Goal: Task Accomplishment & Management: Use online tool/utility

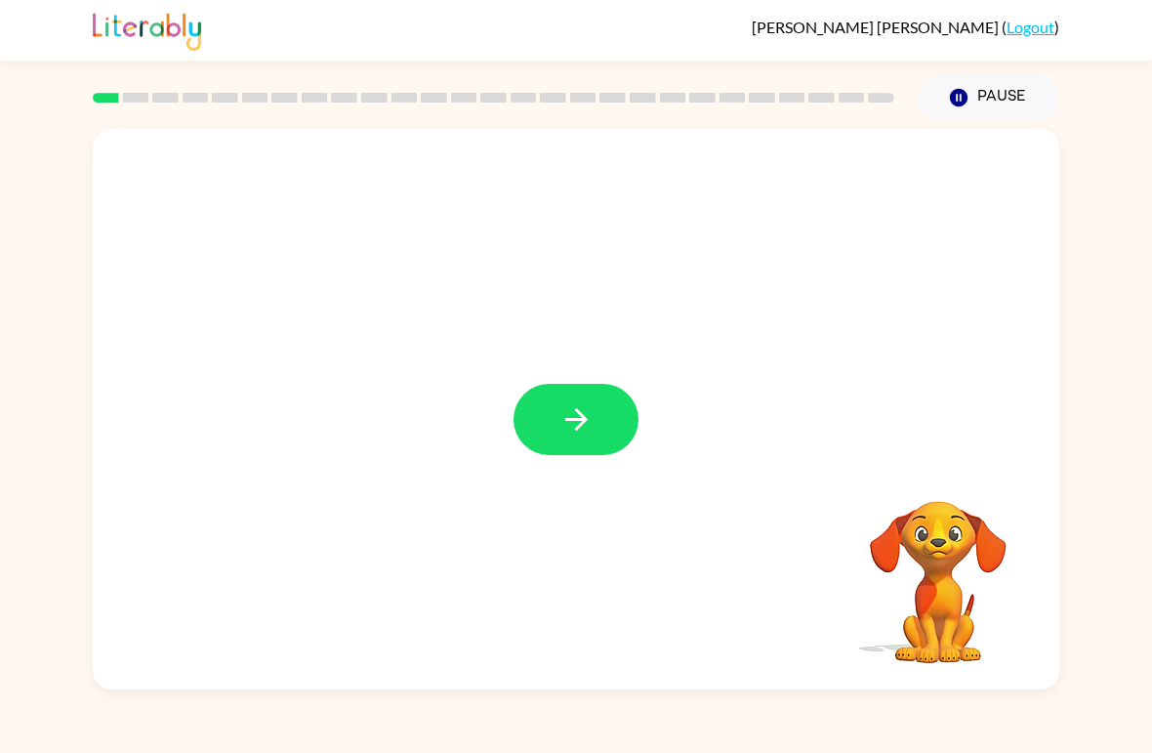
click at [570, 425] on icon "button" at bounding box center [577, 419] width 34 height 34
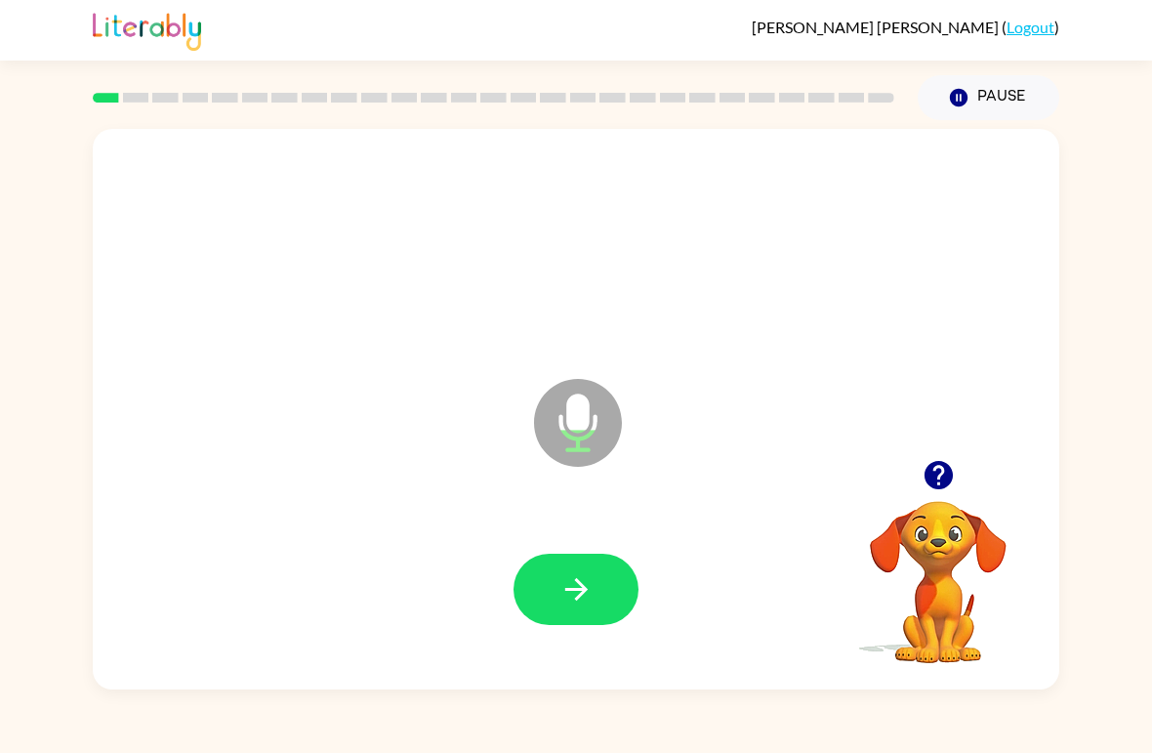
click at [560, 588] on icon "button" at bounding box center [577, 589] width 34 height 34
click at [581, 561] on button "button" at bounding box center [576, 589] width 125 height 71
click at [616, 607] on button "button" at bounding box center [576, 589] width 125 height 71
click at [566, 587] on icon "button" at bounding box center [577, 589] width 34 height 34
click at [578, 606] on icon "button" at bounding box center [577, 589] width 34 height 34
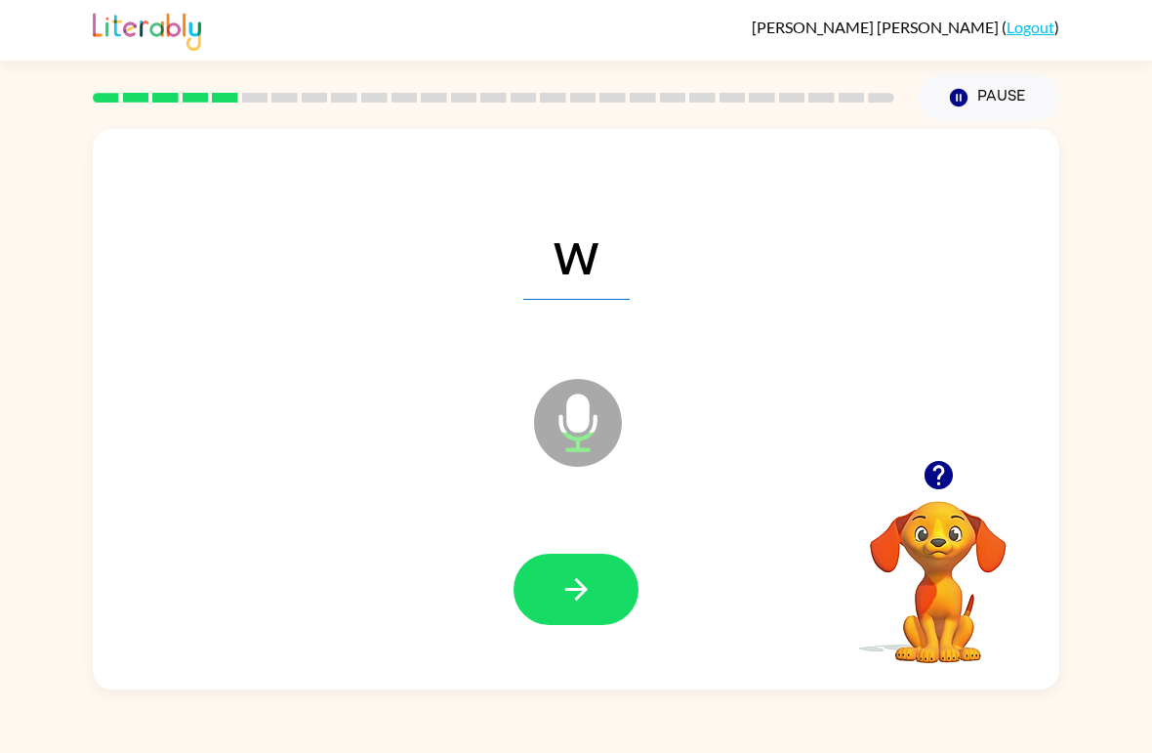
click at [588, 603] on icon "button" at bounding box center [577, 589] width 34 height 34
click at [601, 625] on button "button" at bounding box center [576, 589] width 125 height 71
click at [575, 600] on icon "button" at bounding box center [575, 589] width 22 height 22
click at [599, 575] on button "button" at bounding box center [576, 589] width 125 height 71
click at [578, 567] on button "button" at bounding box center [576, 589] width 125 height 71
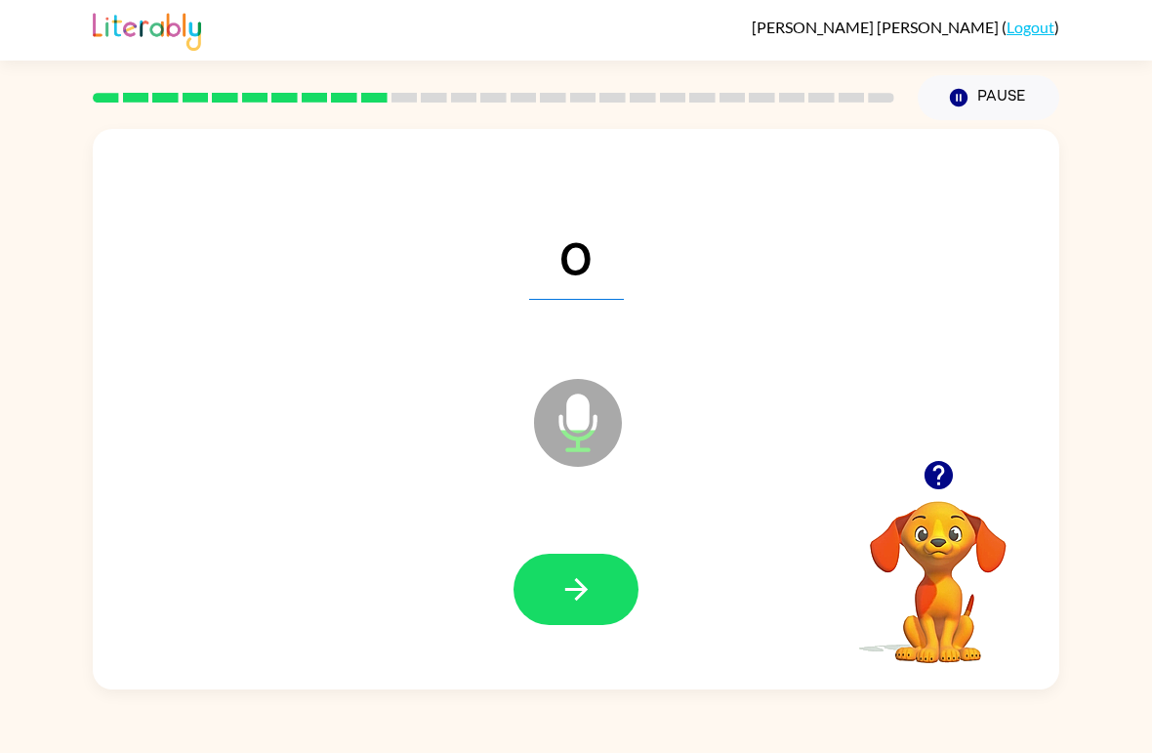
click at [591, 605] on icon "button" at bounding box center [577, 589] width 34 height 34
click at [589, 588] on icon "button" at bounding box center [577, 589] width 34 height 34
click at [604, 569] on button "button" at bounding box center [576, 589] width 125 height 71
click at [598, 611] on button "button" at bounding box center [576, 589] width 125 height 71
click at [572, 591] on icon "button" at bounding box center [575, 589] width 22 height 22
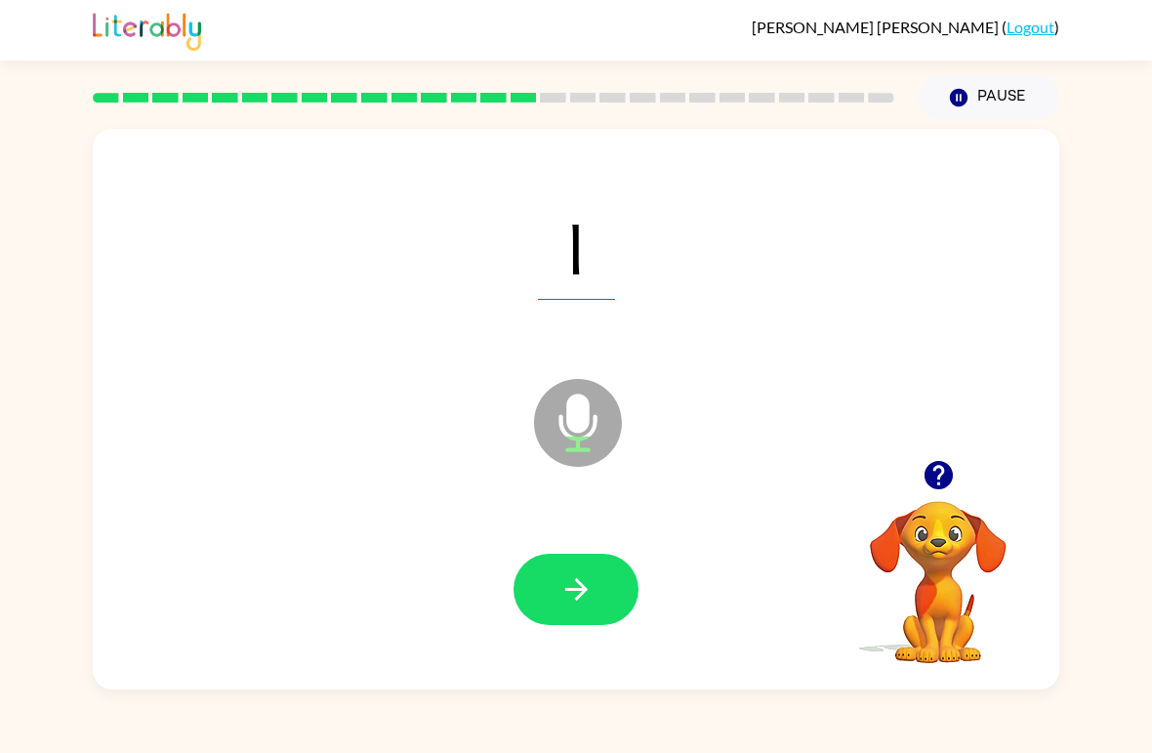
click at [596, 597] on button "button" at bounding box center [576, 589] width 125 height 71
click at [566, 598] on icon "button" at bounding box center [577, 589] width 34 height 34
click at [583, 567] on button "button" at bounding box center [576, 589] width 125 height 71
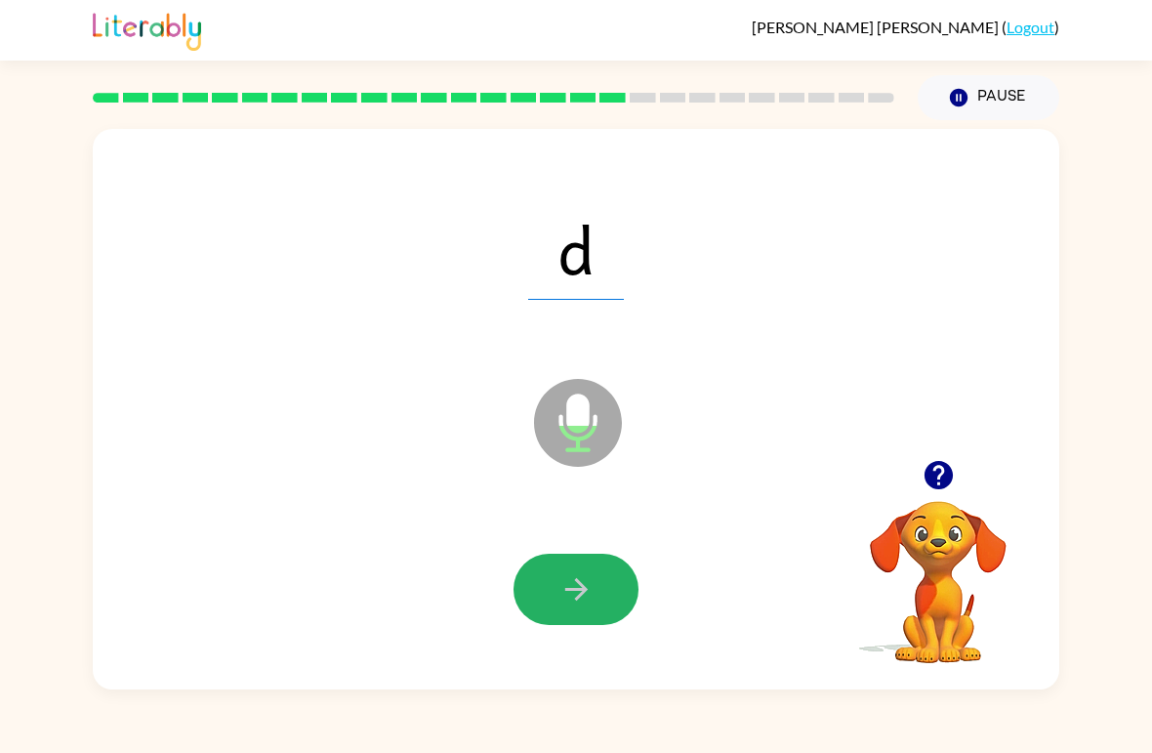
click at [600, 594] on button "button" at bounding box center [576, 589] width 125 height 71
click at [621, 598] on button "button" at bounding box center [576, 589] width 125 height 71
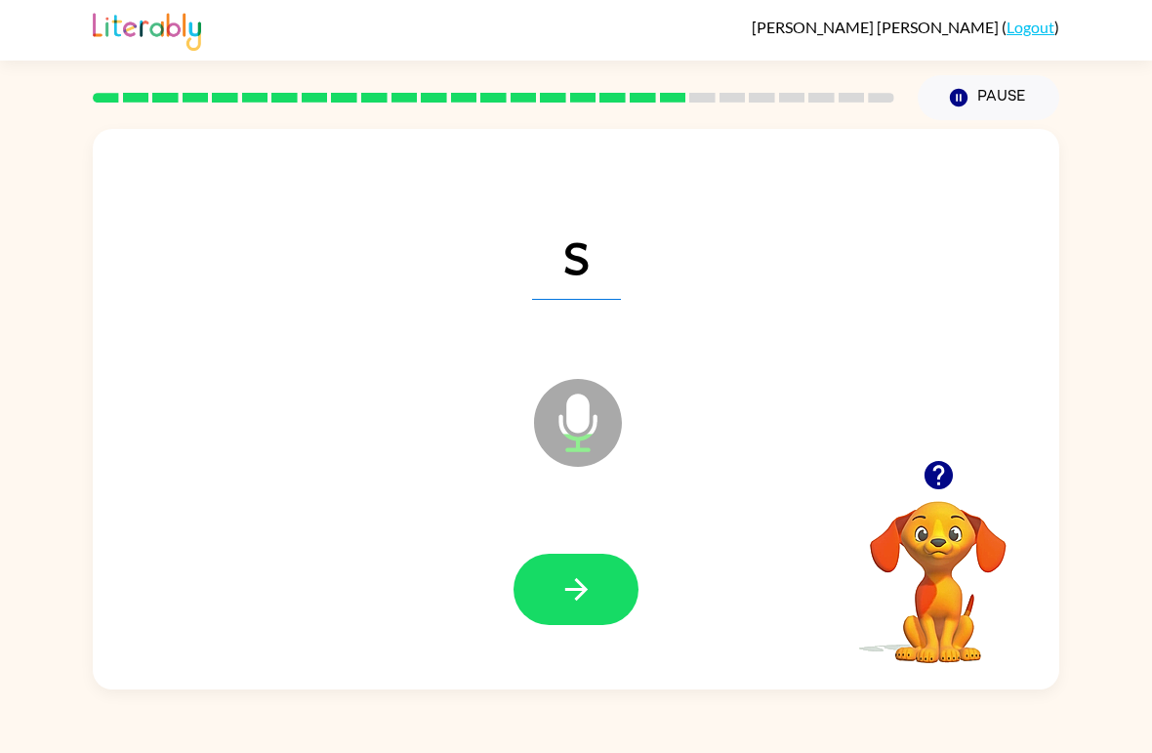
click at [570, 569] on button "button" at bounding box center [576, 589] width 125 height 71
click at [573, 609] on button "button" at bounding box center [576, 589] width 125 height 71
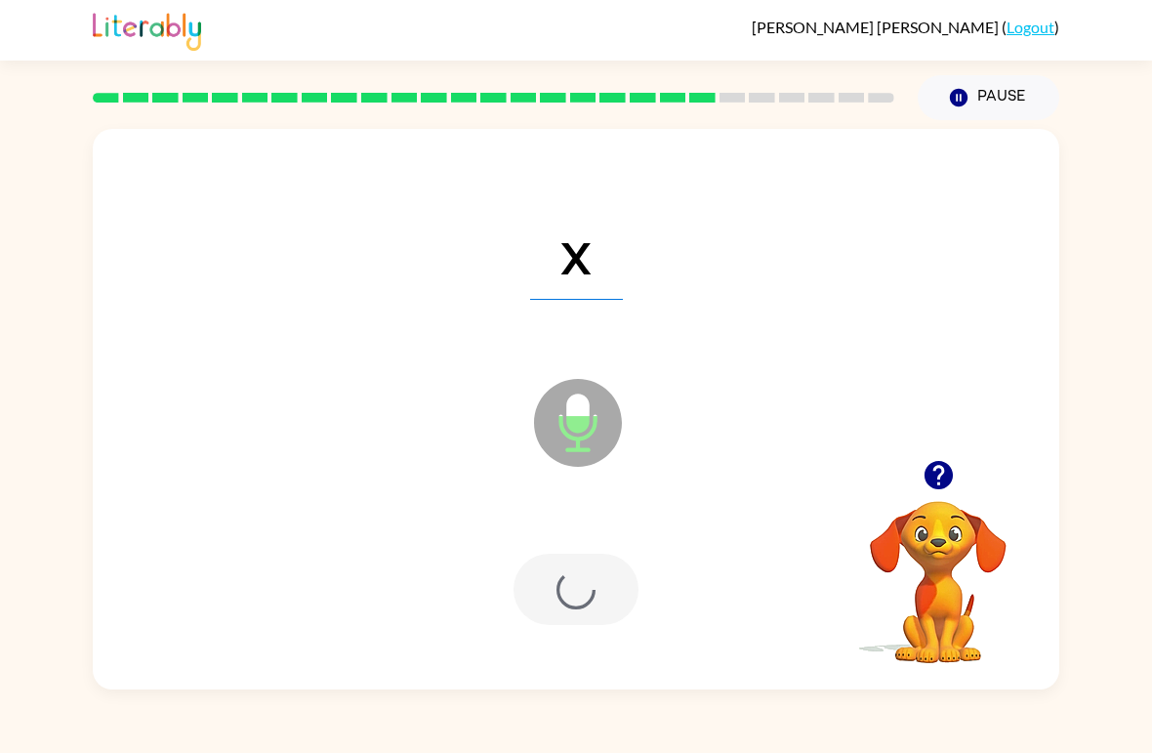
click at [573, 608] on div at bounding box center [576, 589] width 125 height 71
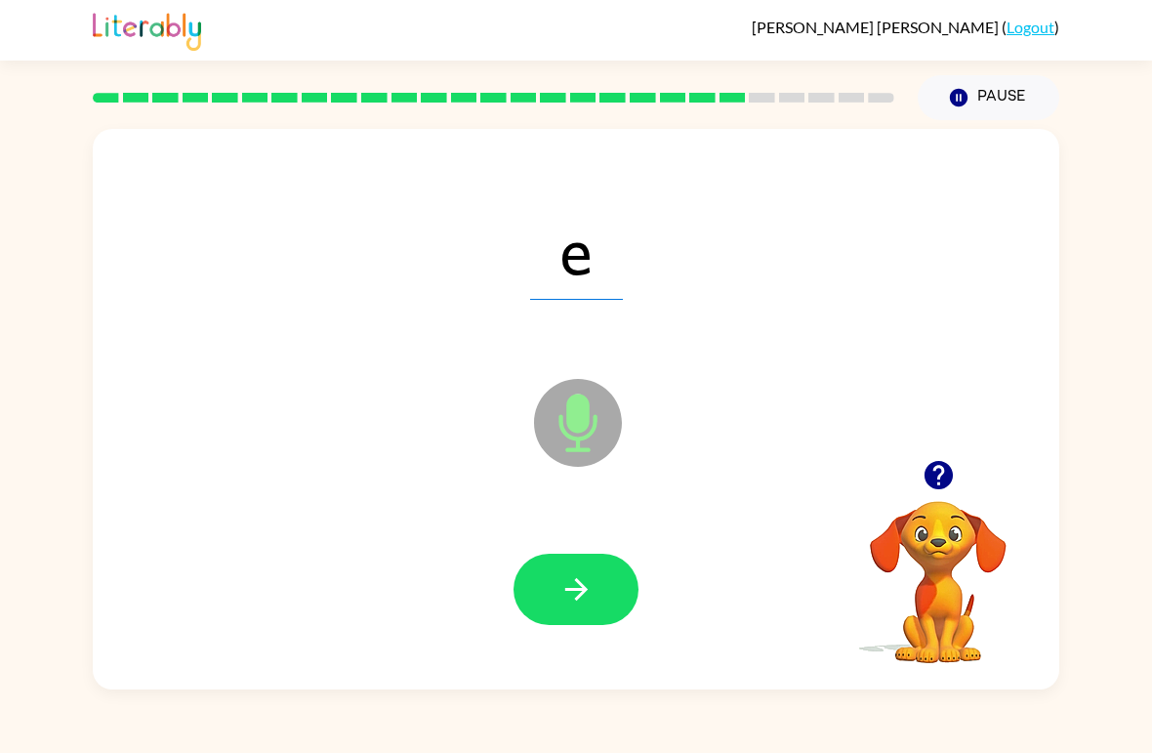
click at [580, 593] on icon "button" at bounding box center [577, 589] width 34 height 34
click at [596, 609] on button "button" at bounding box center [576, 589] width 125 height 71
click at [564, 600] on icon "button" at bounding box center [577, 589] width 34 height 34
click at [598, 588] on button "button" at bounding box center [576, 589] width 125 height 71
click at [588, 588] on icon "button" at bounding box center [577, 589] width 34 height 34
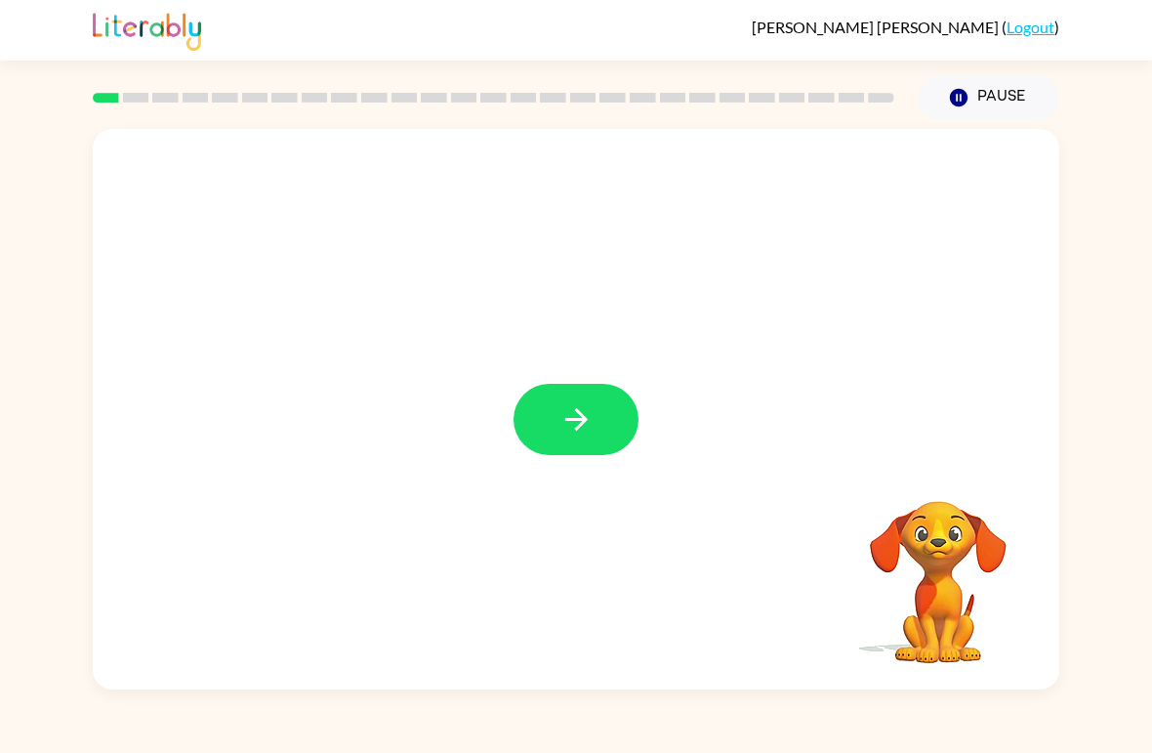
click at [557, 417] on button "button" at bounding box center [576, 419] width 125 height 71
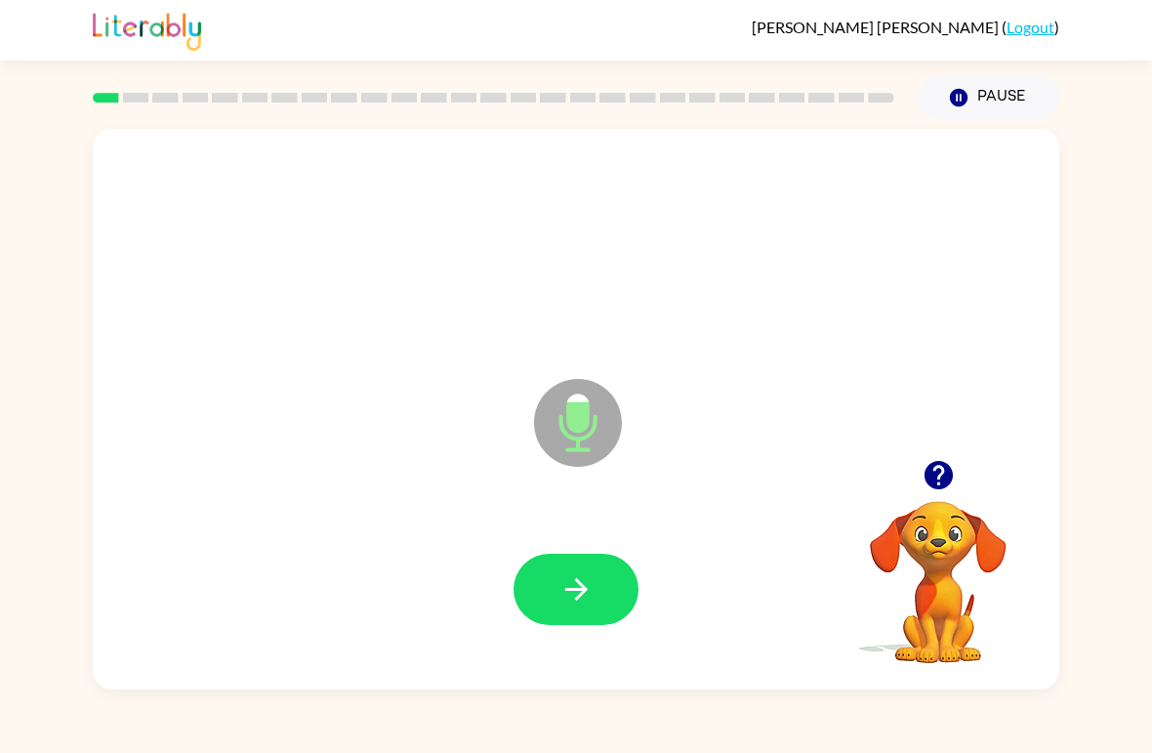
click at [578, 576] on icon "button" at bounding box center [577, 589] width 34 height 34
click at [513, 266] on div "a" at bounding box center [576, 248] width 928 height 161
click at [563, 581] on icon "button" at bounding box center [577, 589] width 34 height 34
click at [574, 586] on icon "button" at bounding box center [577, 589] width 34 height 34
click at [577, 600] on icon "button" at bounding box center [575, 589] width 22 height 22
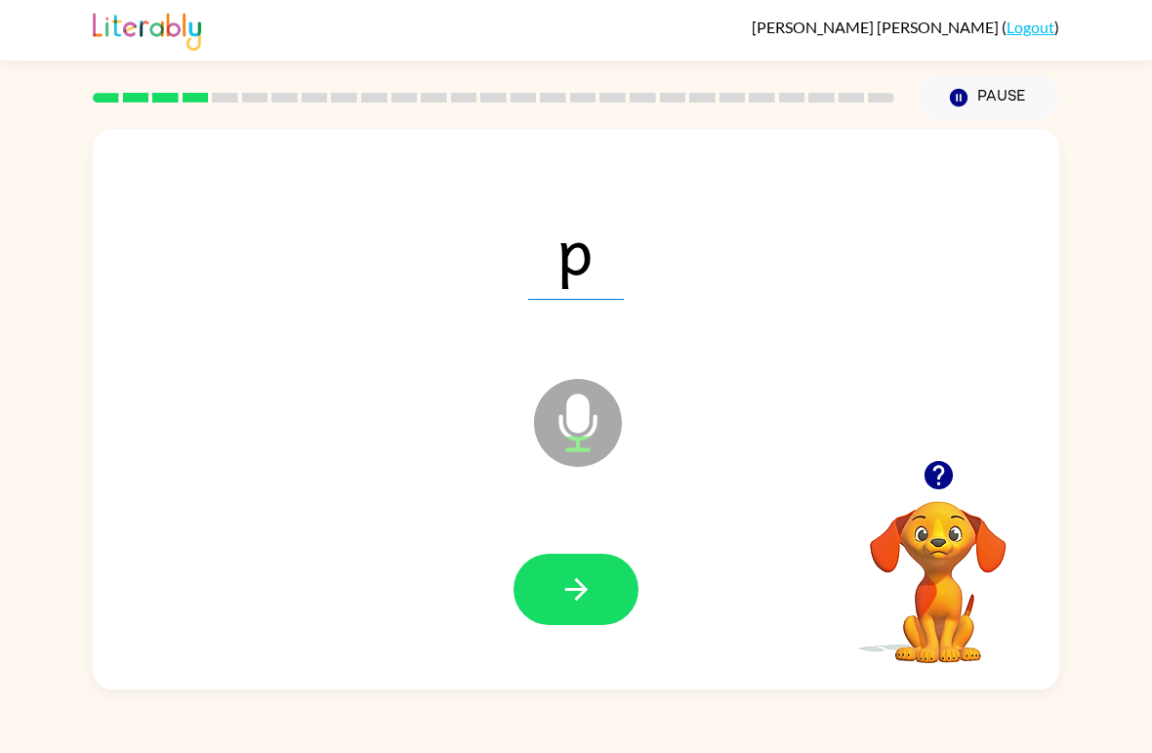
click at [167, 554] on div at bounding box center [576, 590] width 928 height 161
click at [597, 578] on button "button" at bounding box center [576, 589] width 125 height 71
click at [552, 581] on button "button" at bounding box center [576, 589] width 125 height 71
click at [573, 599] on icon "button" at bounding box center [577, 589] width 34 height 34
click at [582, 585] on icon "button" at bounding box center [575, 589] width 22 height 22
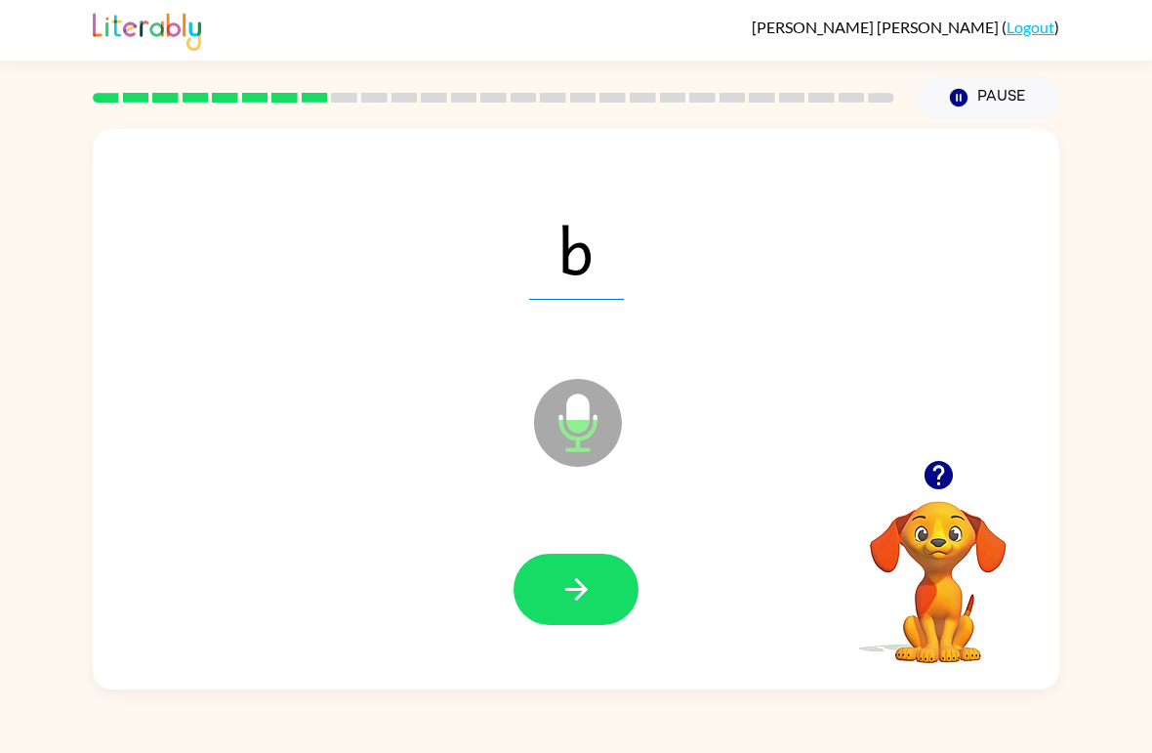
click at [555, 606] on button "button" at bounding box center [576, 589] width 125 height 71
click at [577, 591] on icon "button" at bounding box center [575, 589] width 22 height 22
click at [571, 596] on icon "button" at bounding box center [577, 589] width 34 height 34
click at [550, 598] on button "button" at bounding box center [576, 589] width 125 height 71
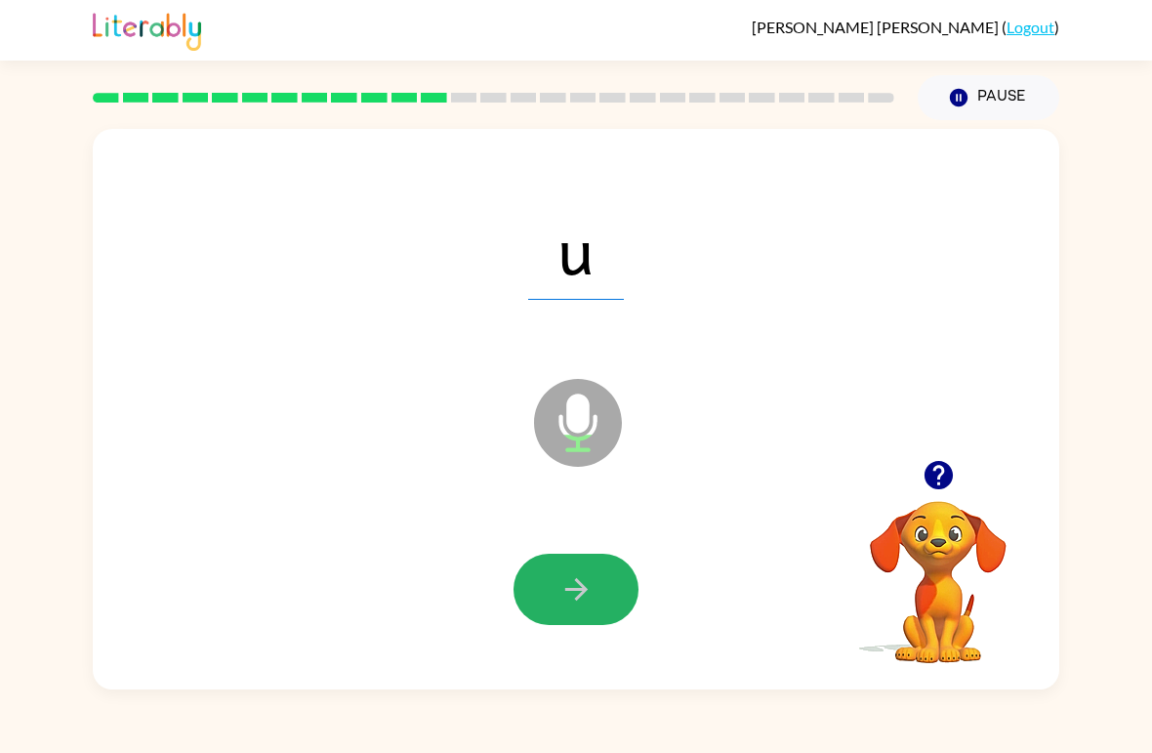
click at [564, 586] on icon "button" at bounding box center [577, 589] width 34 height 34
click at [595, 592] on button "button" at bounding box center [576, 589] width 125 height 71
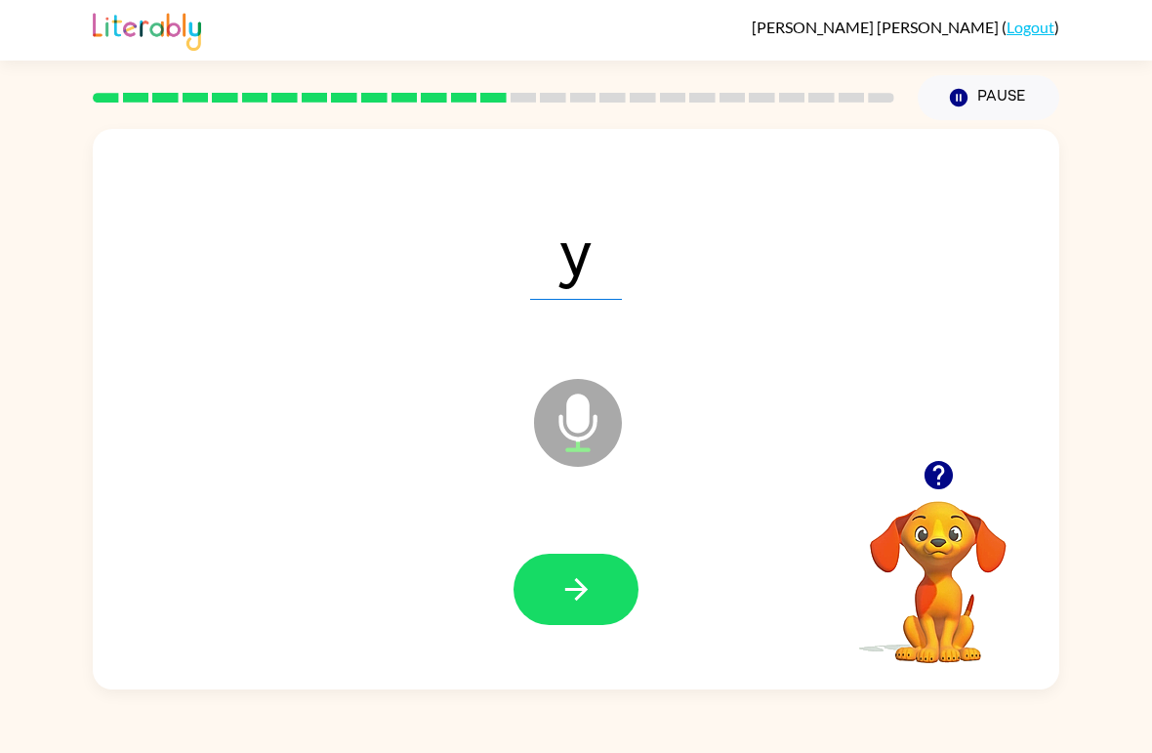
click at [600, 591] on button "button" at bounding box center [576, 589] width 125 height 71
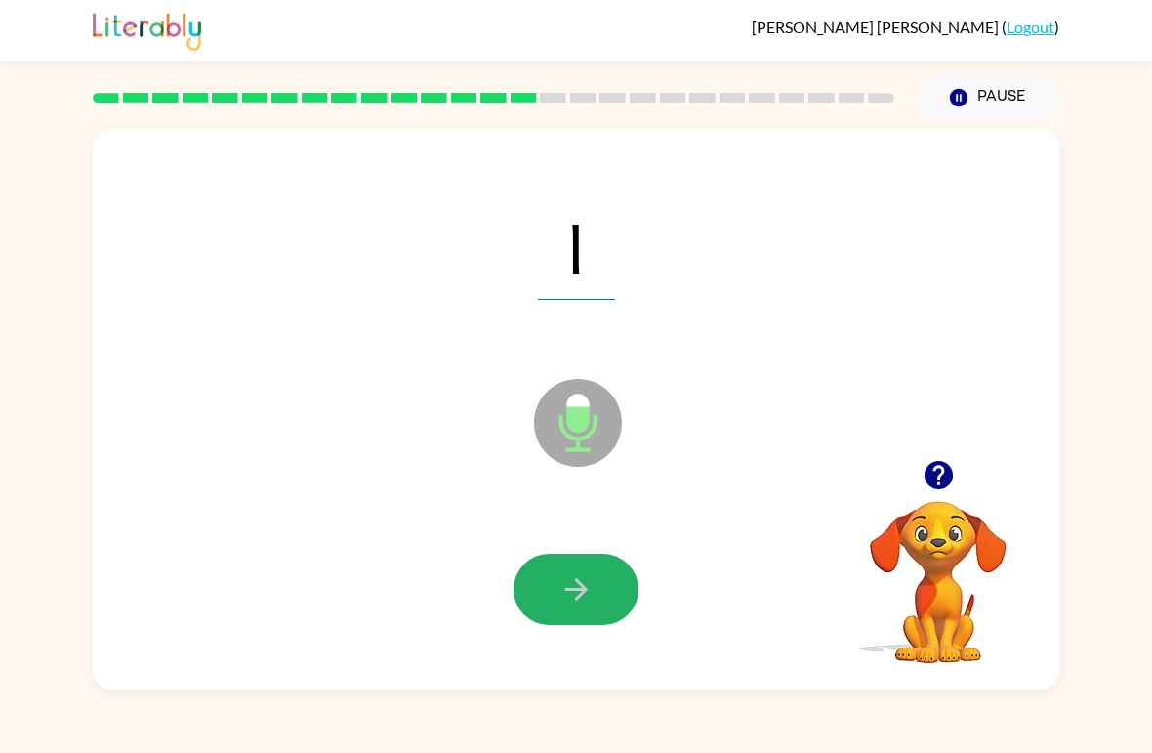
click at [564, 586] on icon "button" at bounding box center [577, 589] width 34 height 34
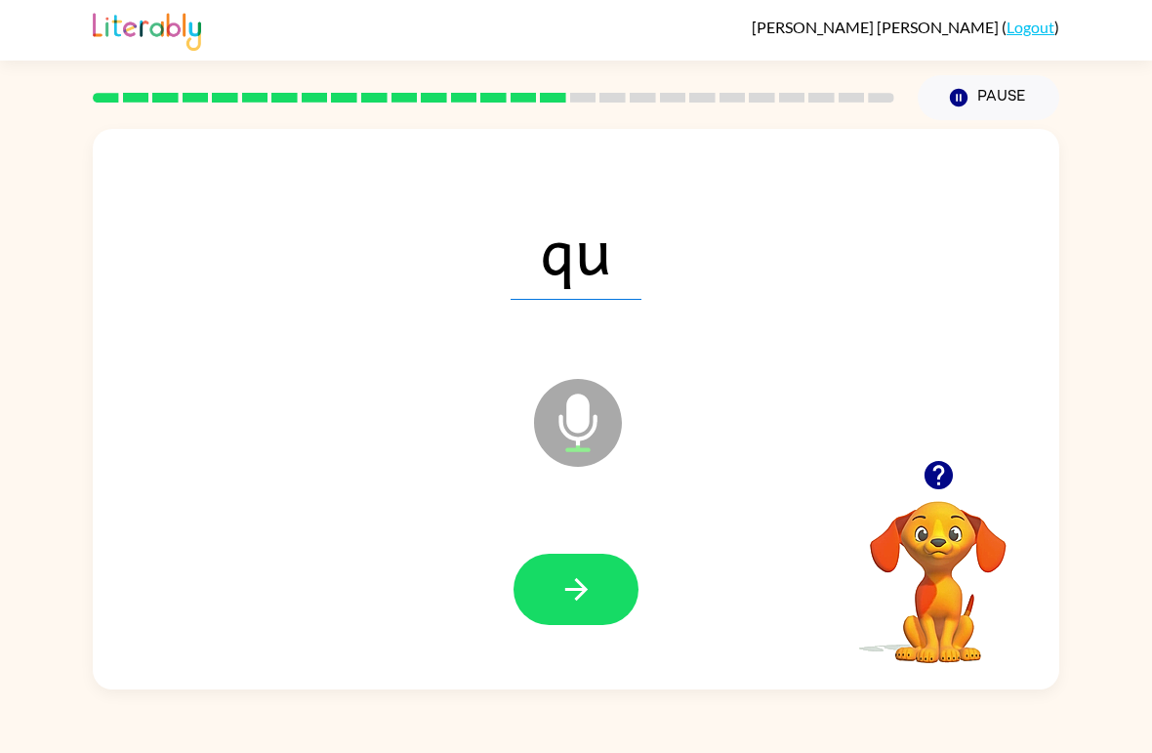
click at [550, 605] on button "button" at bounding box center [576, 589] width 125 height 71
click at [602, 587] on button "button" at bounding box center [576, 589] width 125 height 71
click at [579, 606] on icon "button" at bounding box center [577, 589] width 34 height 34
click at [583, 586] on icon "button" at bounding box center [575, 589] width 22 height 22
click at [576, 579] on icon "button" at bounding box center [577, 589] width 34 height 34
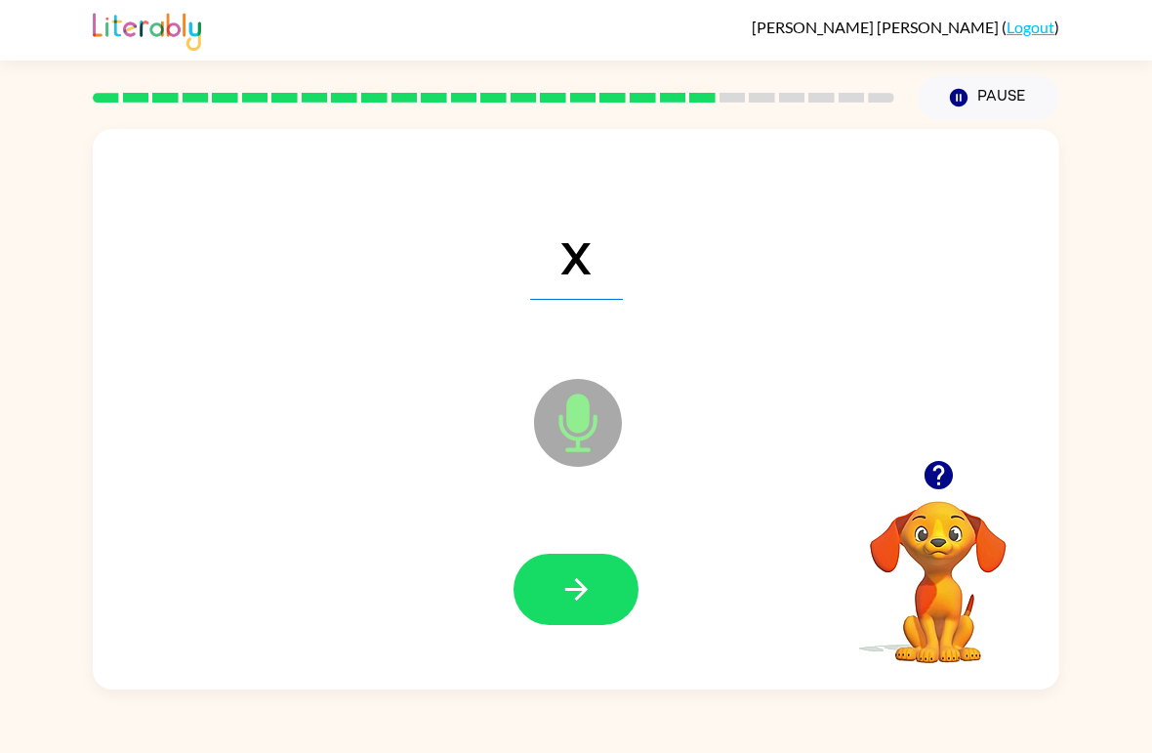
click at [758, 462] on icon "Microphone The Microphone is here when it is your turn to talk" at bounding box center [675, 447] width 293 height 146
click at [543, 579] on button "button" at bounding box center [576, 589] width 125 height 71
click at [576, 578] on icon "button" at bounding box center [577, 589] width 34 height 34
click at [534, 588] on button "button" at bounding box center [576, 589] width 125 height 71
click at [557, 605] on button "button" at bounding box center [576, 589] width 125 height 71
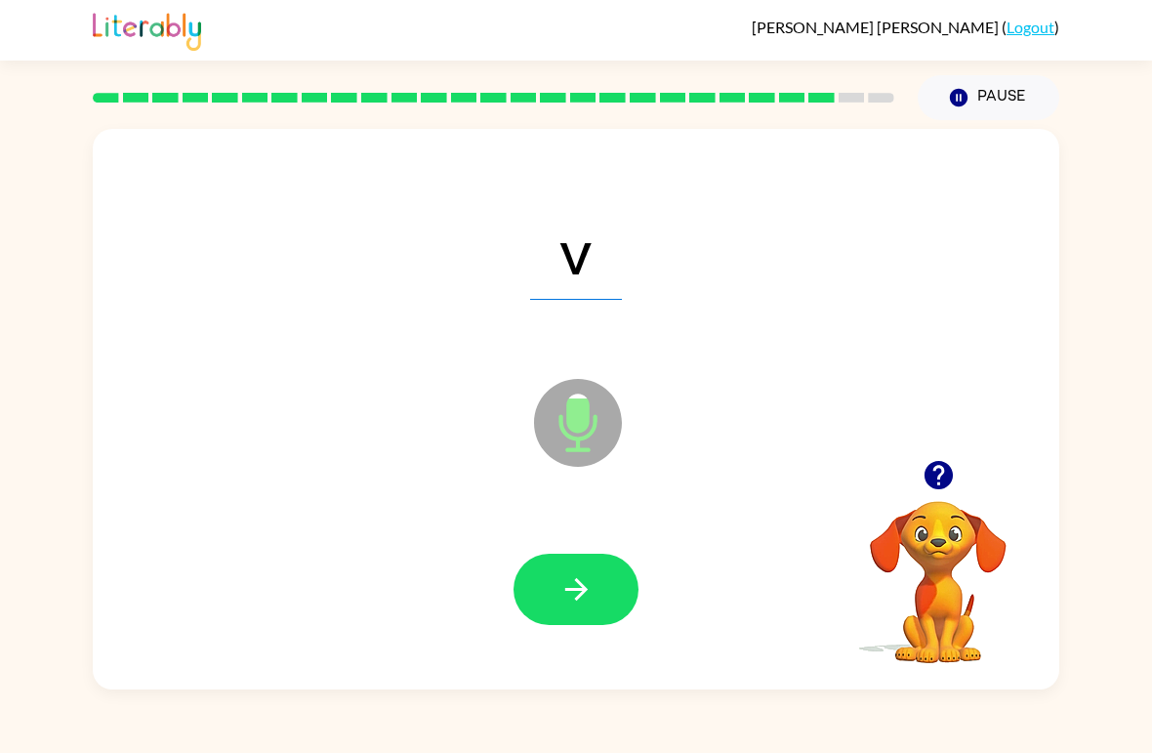
click at [597, 605] on button "button" at bounding box center [576, 589] width 125 height 71
click at [589, 591] on icon "button" at bounding box center [577, 589] width 34 height 34
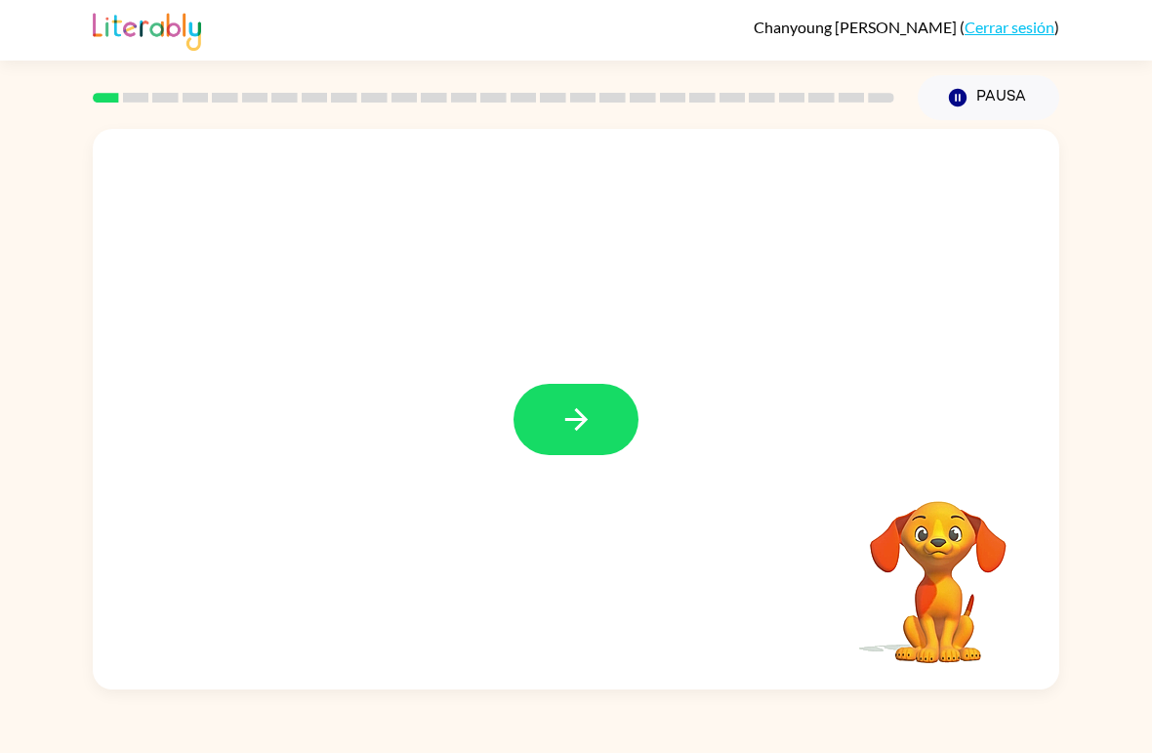
click at [577, 420] on icon "button" at bounding box center [575, 419] width 22 height 22
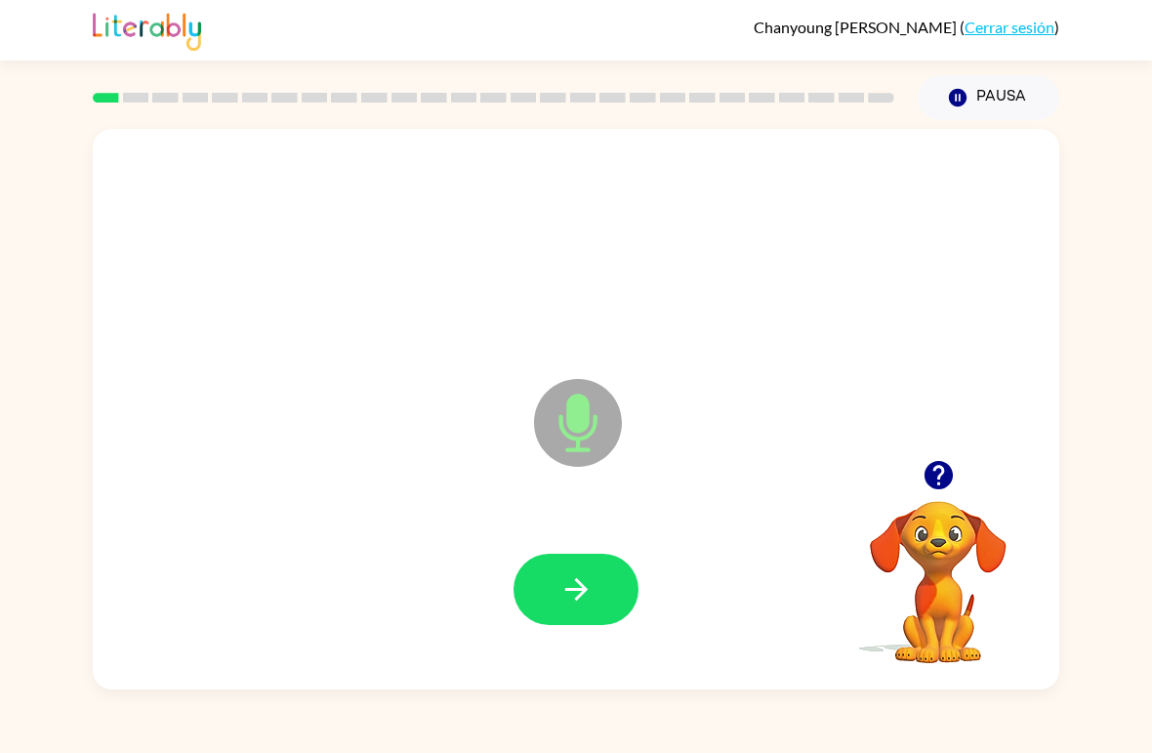
click at [581, 601] on icon "button" at bounding box center [577, 589] width 34 height 34
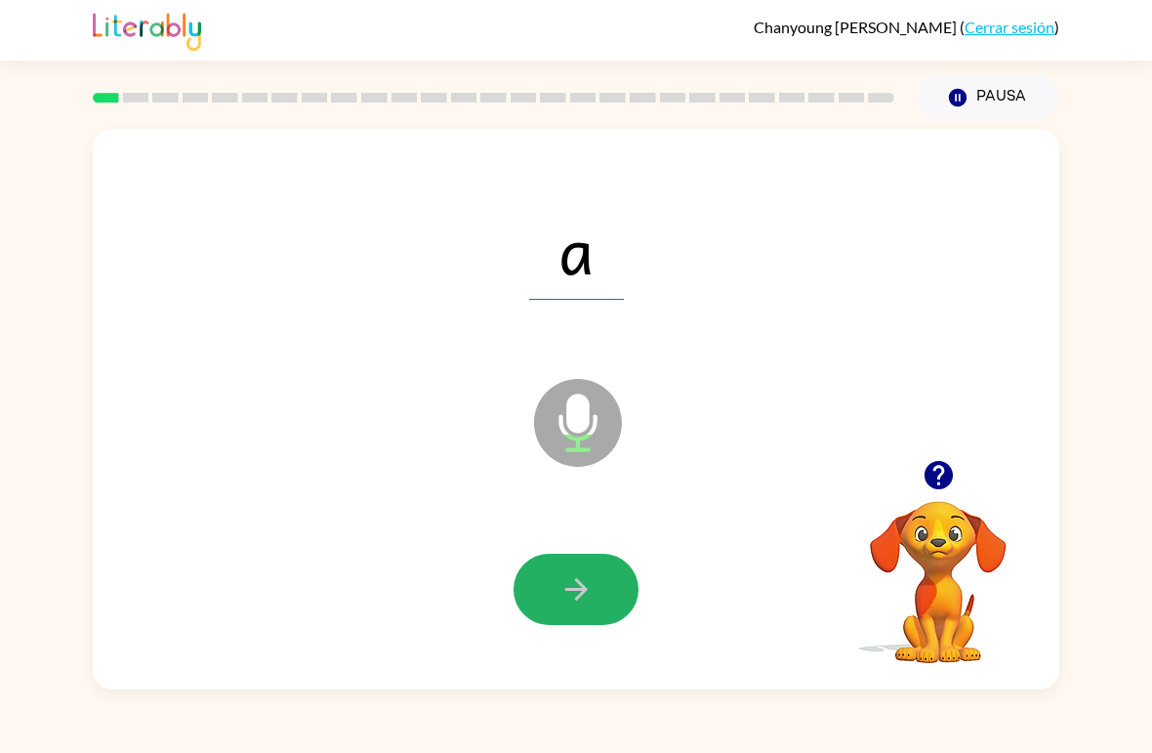
click at [622, 603] on button "button" at bounding box center [576, 589] width 125 height 71
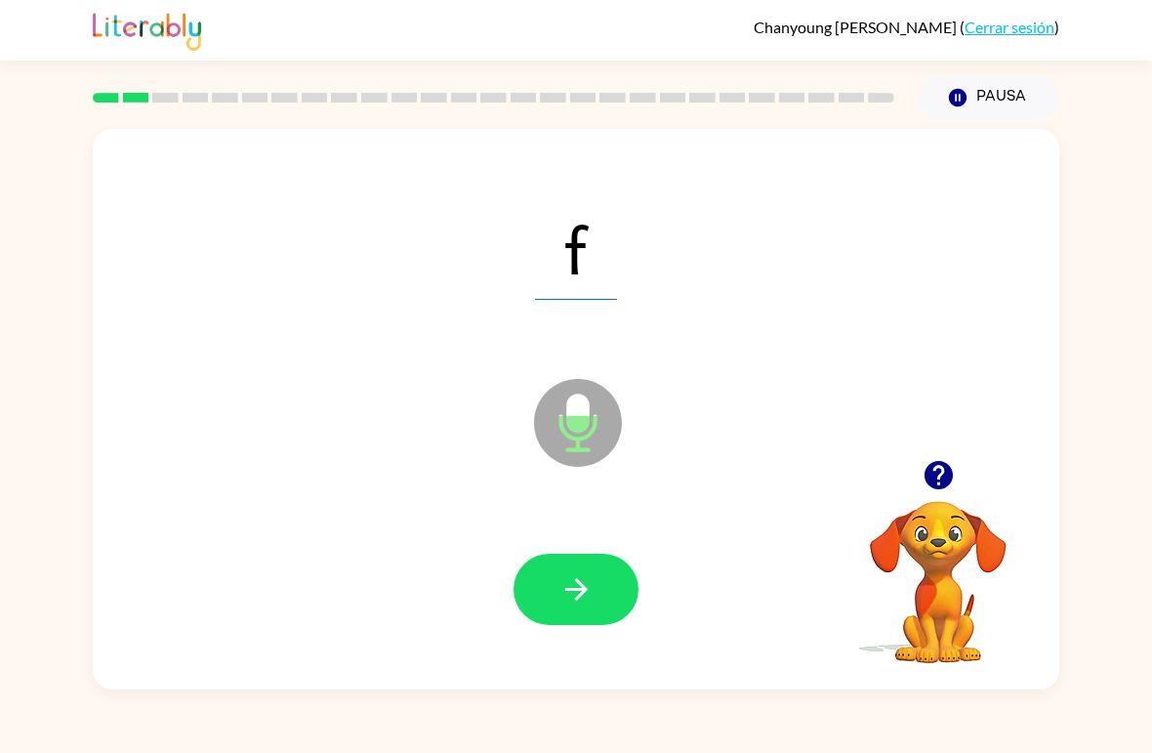
click at [533, 592] on button "button" at bounding box center [576, 589] width 125 height 71
click at [566, 588] on icon "button" at bounding box center [577, 589] width 34 height 34
click at [568, 582] on icon "button" at bounding box center [577, 589] width 34 height 34
click at [599, 612] on button "button" at bounding box center [576, 589] width 125 height 71
click at [553, 599] on button "button" at bounding box center [576, 589] width 125 height 71
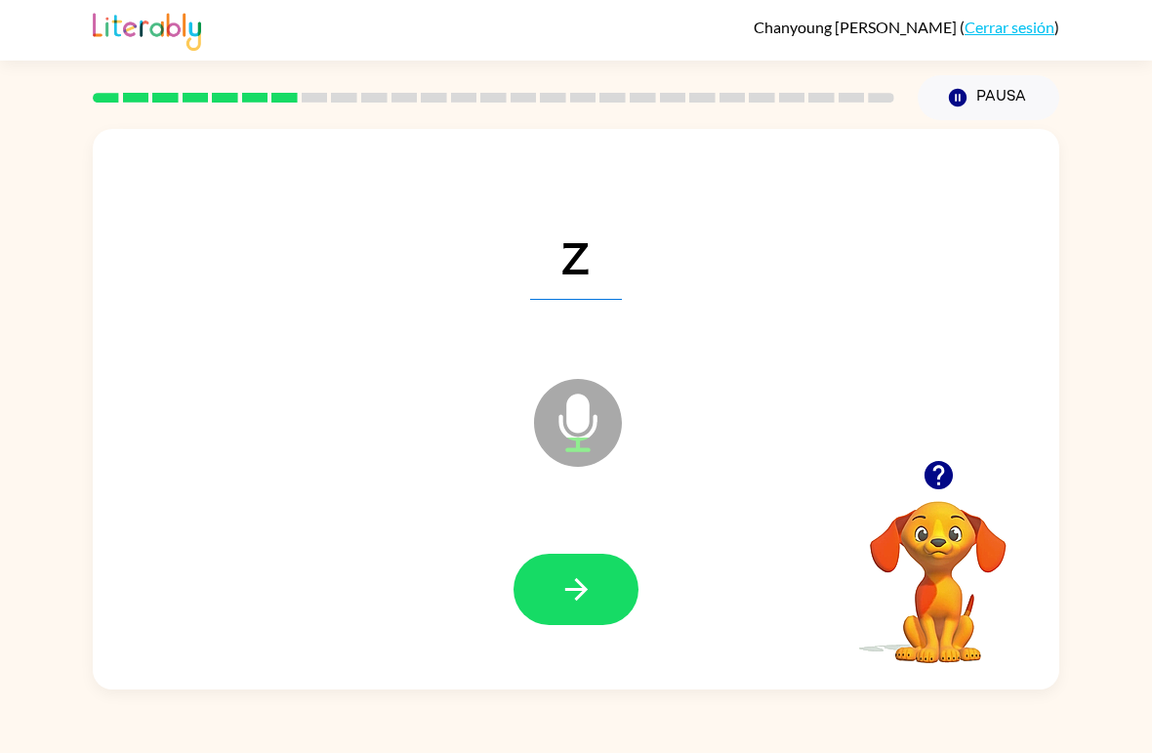
click at [554, 583] on button "button" at bounding box center [576, 589] width 125 height 71
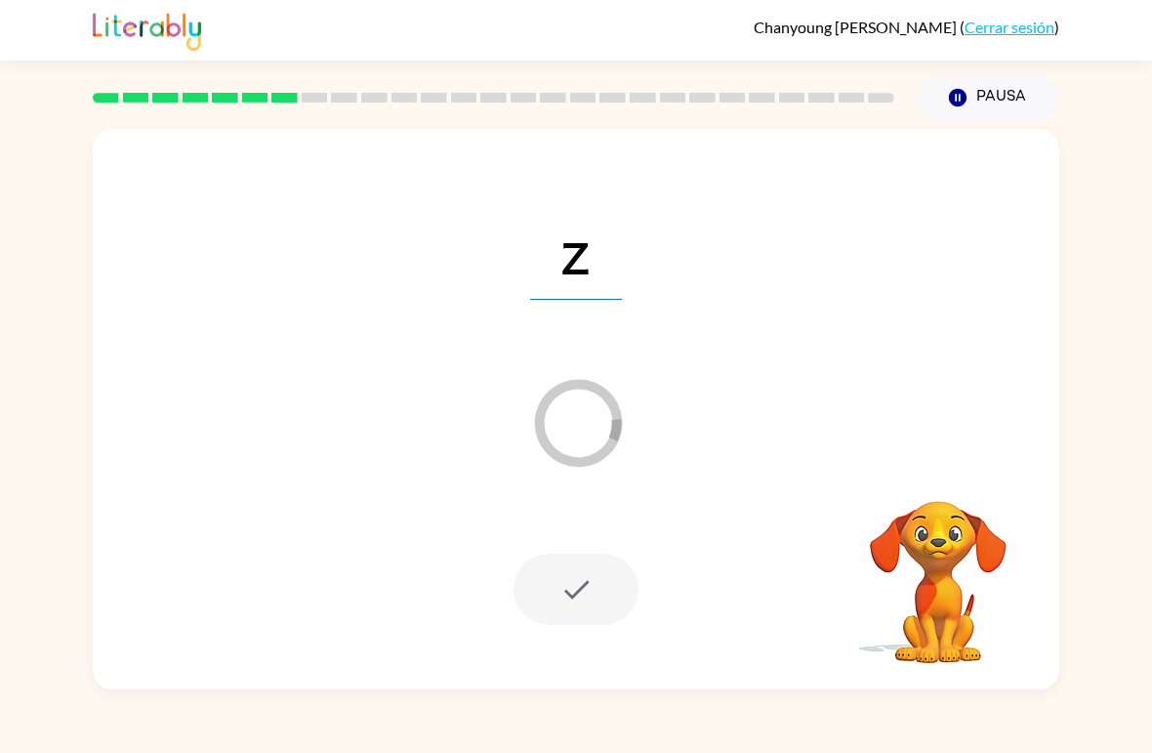
click at [968, 88] on icon "Pausa" at bounding box center [957, 97] width 21 height 21
click at [990, 81] on button "Pausa Pausa" at bounding box center [989, 97] width 142 height 45
click at [947, 106] on icon "Pausa" at bounding box center [957, 97] width 21 height 21
click at [947, 105] on icon "Pausa" at bounding box center [957, 97] width 21 height 21
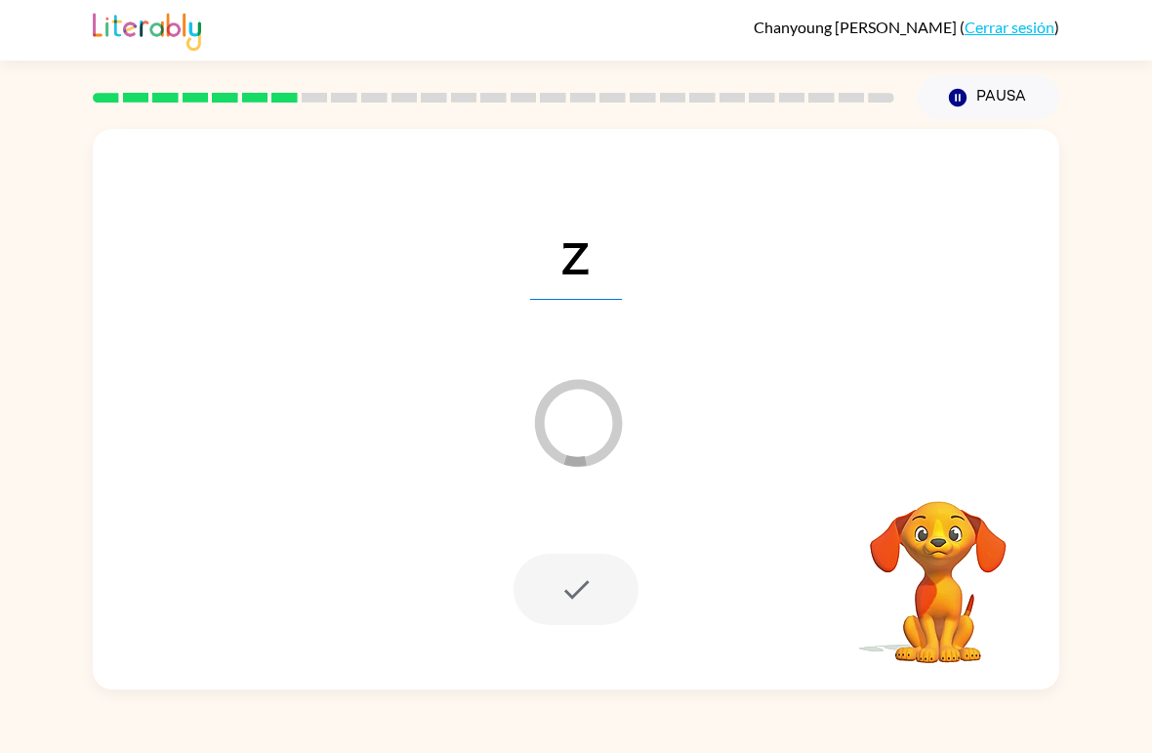
click at [930, 93] on button "Pausa Pausa" at bounding box center [989, 97] width 142 height 45
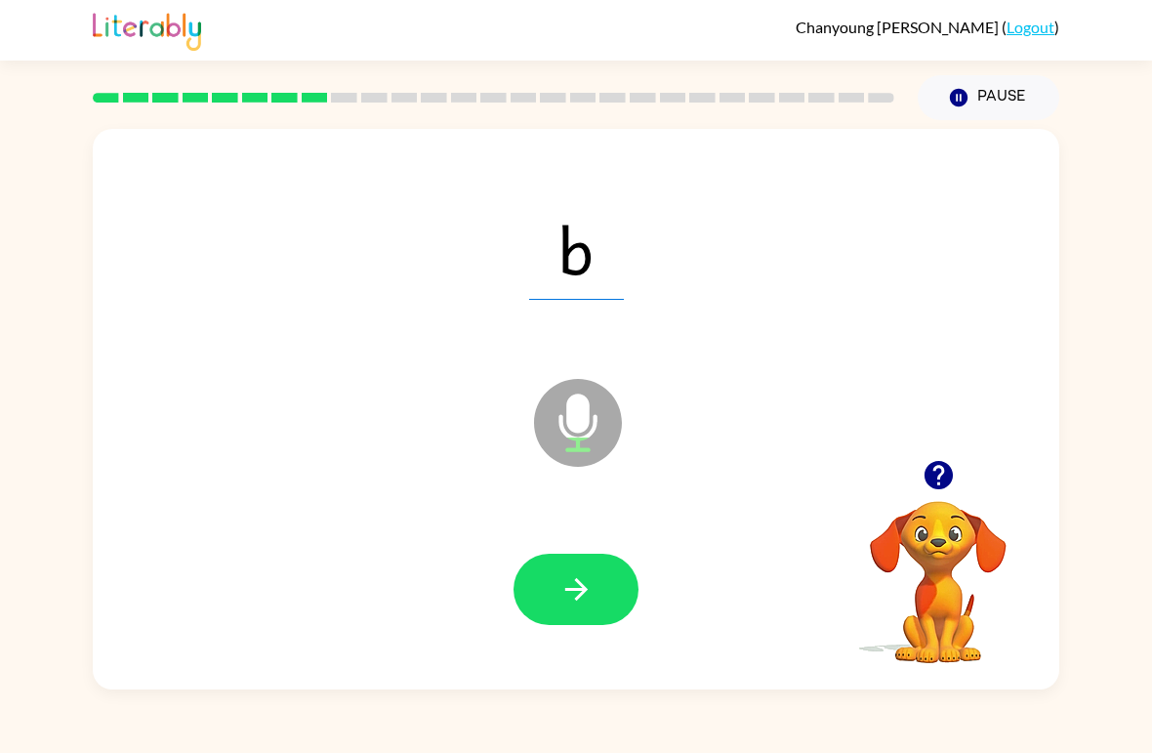
click at [558, 595] on button "button" at bounding box center [576, 589] width 125 height 71
click at [571, 594] on icon "button" at bounding box center [577, 589] width 34 height 34
click at [612, 593] on button "button" at bounding box center [576, 589] width 125 height 71
click at [550, 592] on button "button" at bounding box center [576, 589] width 125 height 71
click at [597, 591] on button "button" at bounding box center [576, 589] width 125 height 71
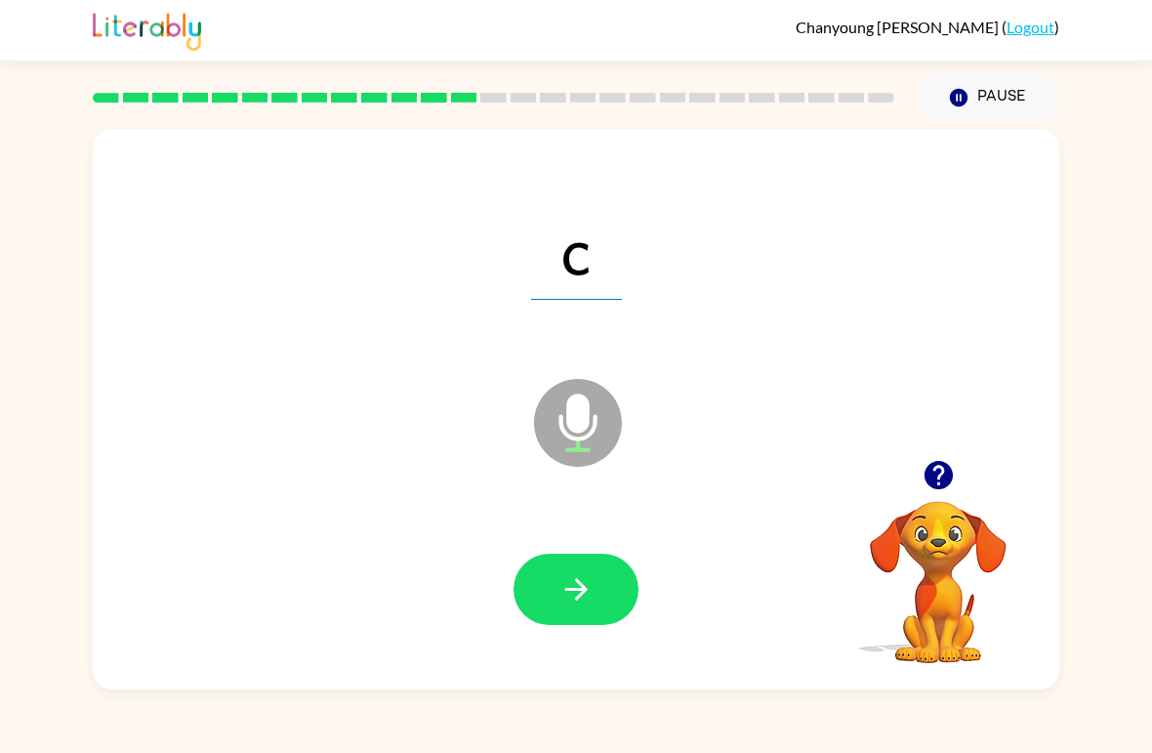
click at [564, 585] on icon "button" at bounding box center [577, 589] width 34 height 34
click at [532, 319] on div "y" at bounding box center [576, 248] width 928 height 161
click at [560, 589] on icon "button" at bounding box center [577, 589] width 34 height 34
click at [568, 605] on icon "button" at bounding box center [577, 589] width 34 height 34
click at [551, 605] on button "button" at bounding box center [576, 589] width 125 height 71
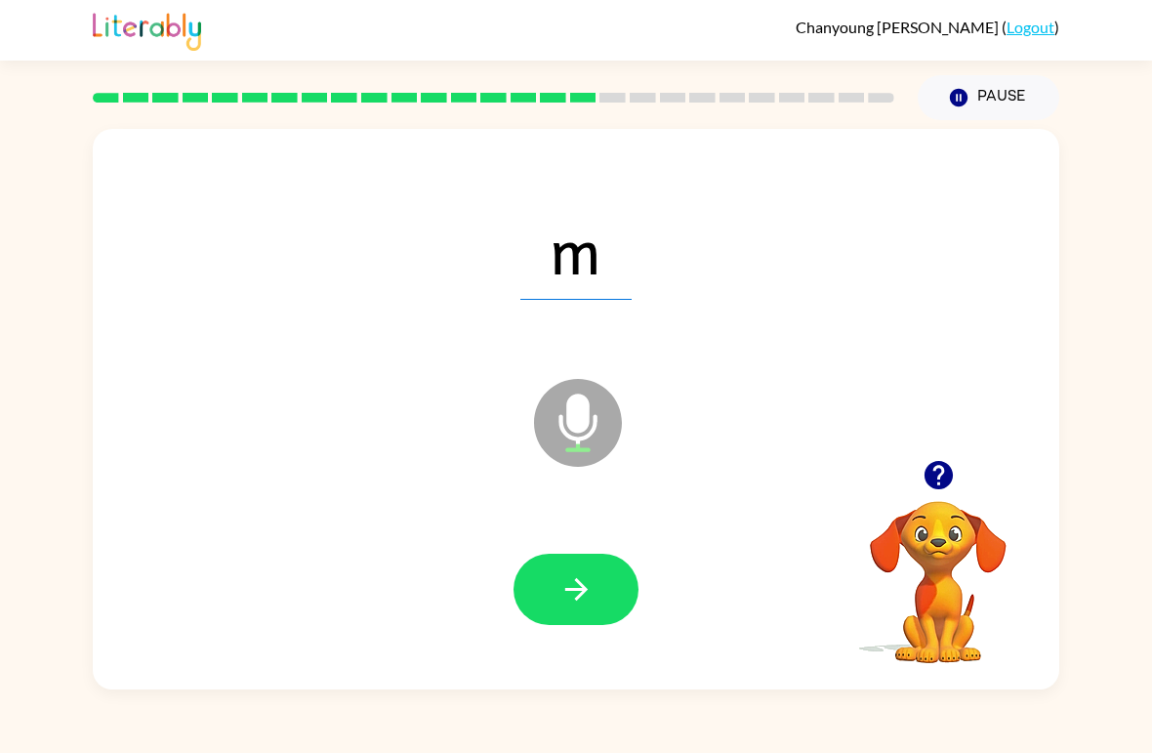
click at [577, 592] on icon "button" at bounding box center [575, 589] width 22 height 22
click at [573, 594] on icon "button" at bounding box center [577, 589] width 34 height 34
click at [548, 591] on button "button" at bounding box center [576, 589] width 125 height 71
click at [589, 594] on icon "button" at bounding box center [577, 589] width 34 height 34
click at [557, 596] on button "button" at bounding box center [576, 589] width 125 height 71
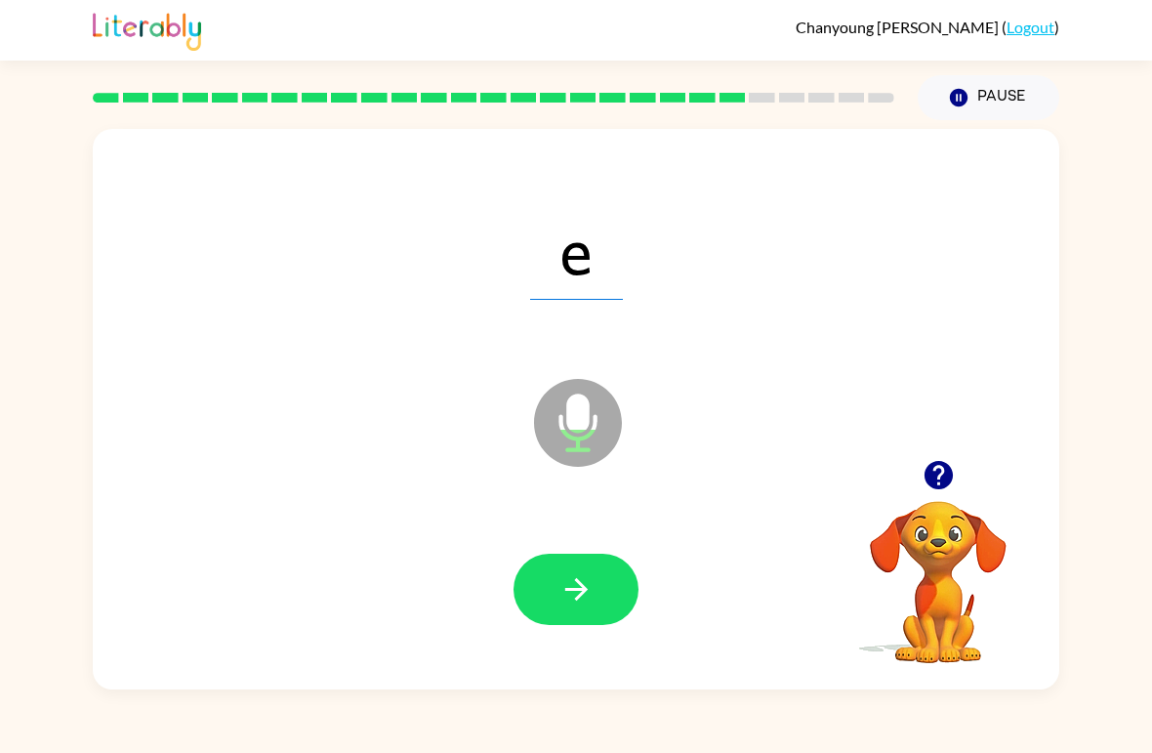
click at [560, 596] on icon "button" at bounding box center [577, 589] width 34 height 34
click at [581, 589] on icon "button" at bounding box center [577, 589] width 34 height 34
click at [621, 583] on button "button" at bounding box center [576, 589] width 125 height 71
click at [588, 564] on button "button" at bounding box center [576, 589] width 125 height 71
click at [598, 601] on button "button" at bounding box center [576, 589] width 125 height 71
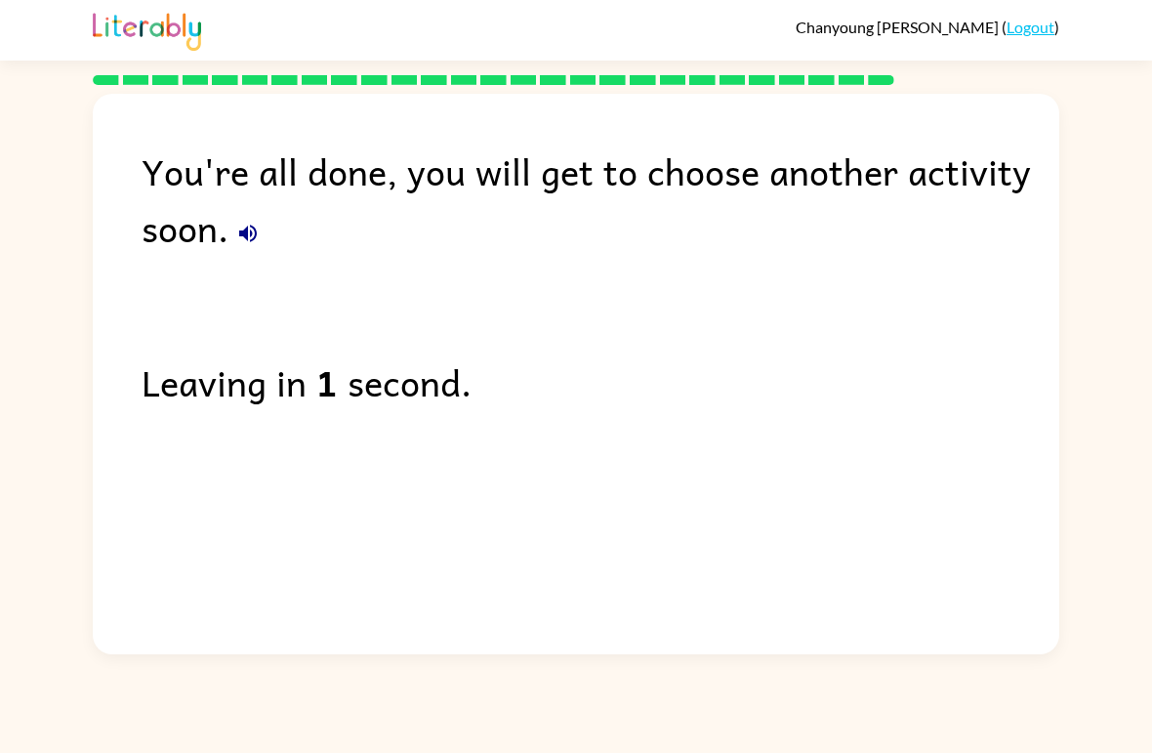
click at [1023, 18] on link "Logout" at bounding box center [1031, 27] width 48 height 19
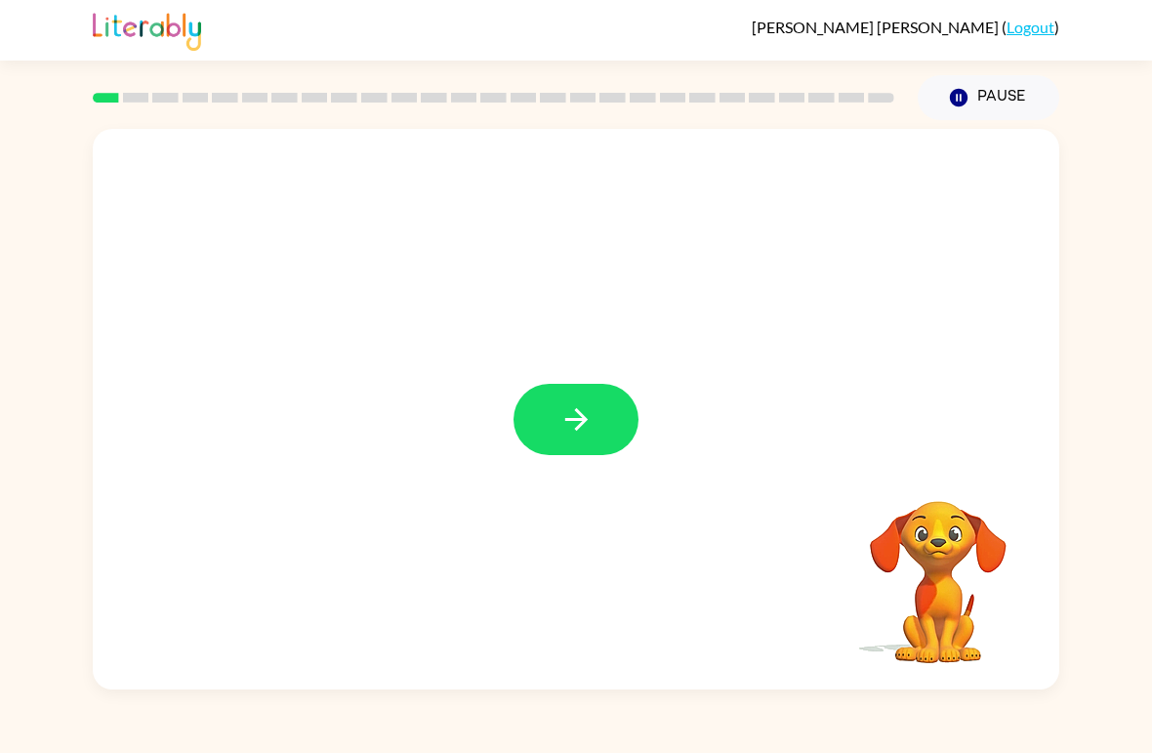
click at [530, 425] on button "button" at bounding box center [576, 419] width 125 height 71
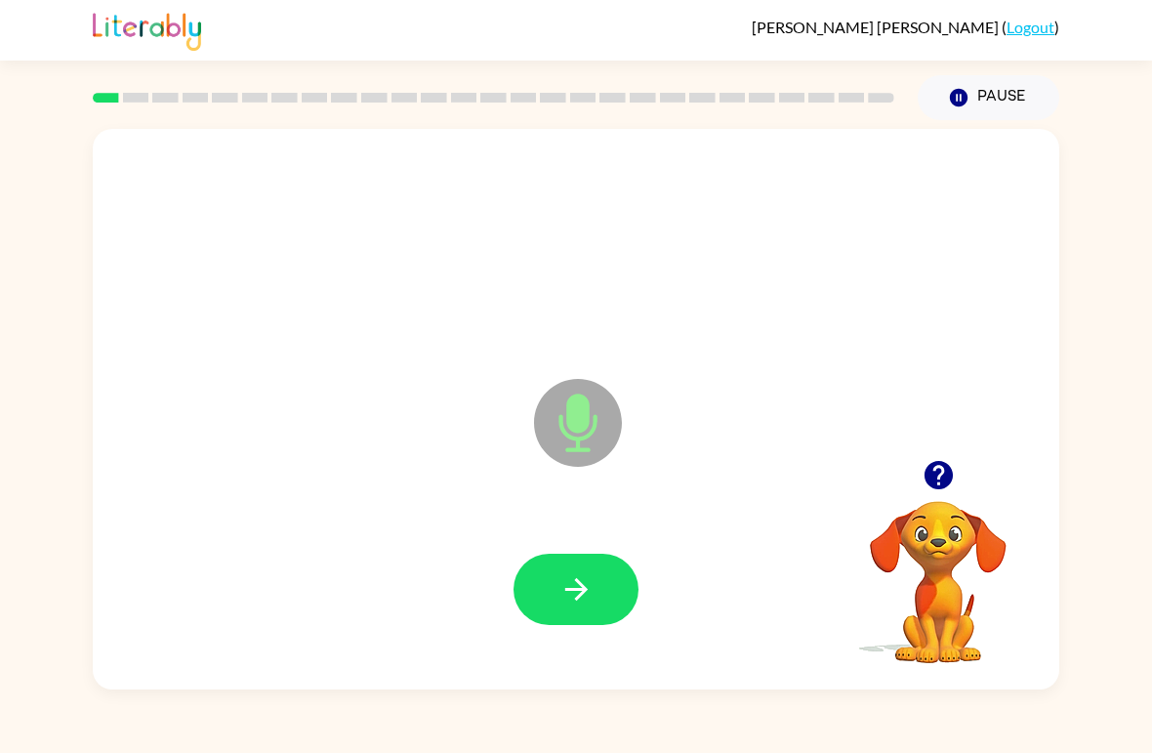
click at [553, 595] on button "button" at bounding box center [576, 589] width 125 height 71
click at [576, 582] on icon "button" at bounding box center [575, 589] width 22 height 22
click at [566, 588] on icon "button" at bounding box center [577, 589] width 34 height 34
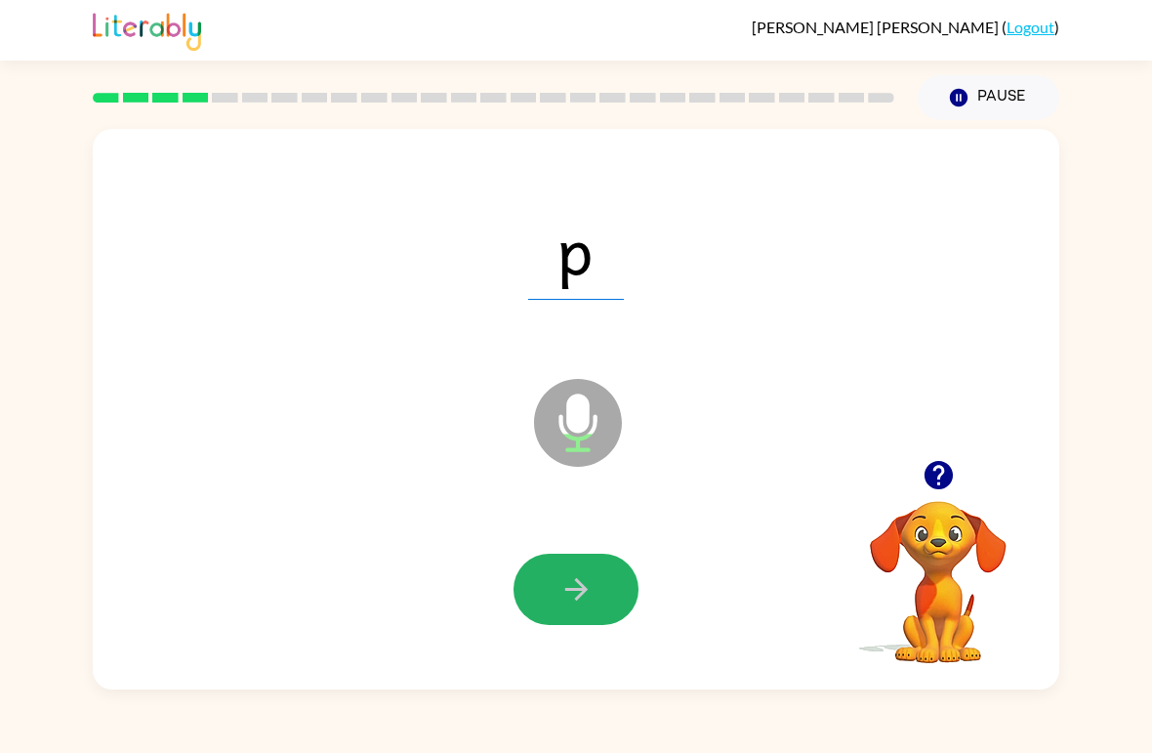
click at [583, 586] on icon "button" at bounding box center [575, 589] width 22 height 22
click at [576, 597] on icon "button" at bounding box center [577, 589] width 34 height 34
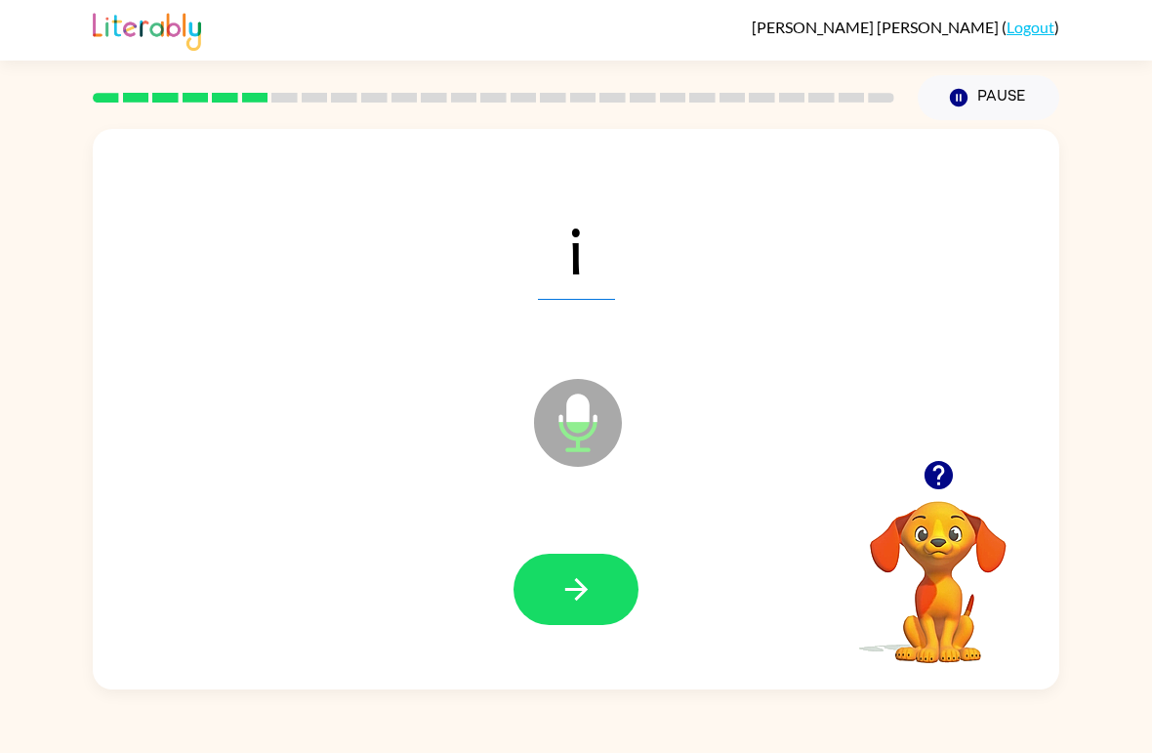
click at [633, 568] on div at bounding box center [576, 589] width 125 height 71
click at [578, 586] on icon "button" at bounding box center [577, 589] width 34 height 34
click at [593, 588] on icon "button" at bounding box center [577, 589] width 34 height 34
click at [596, 604] on button "button" at bounding box center [576, 589] width 125 height 71
click at [575, 608] on button "button" at bounding box center [576, 589] width 125 height 71
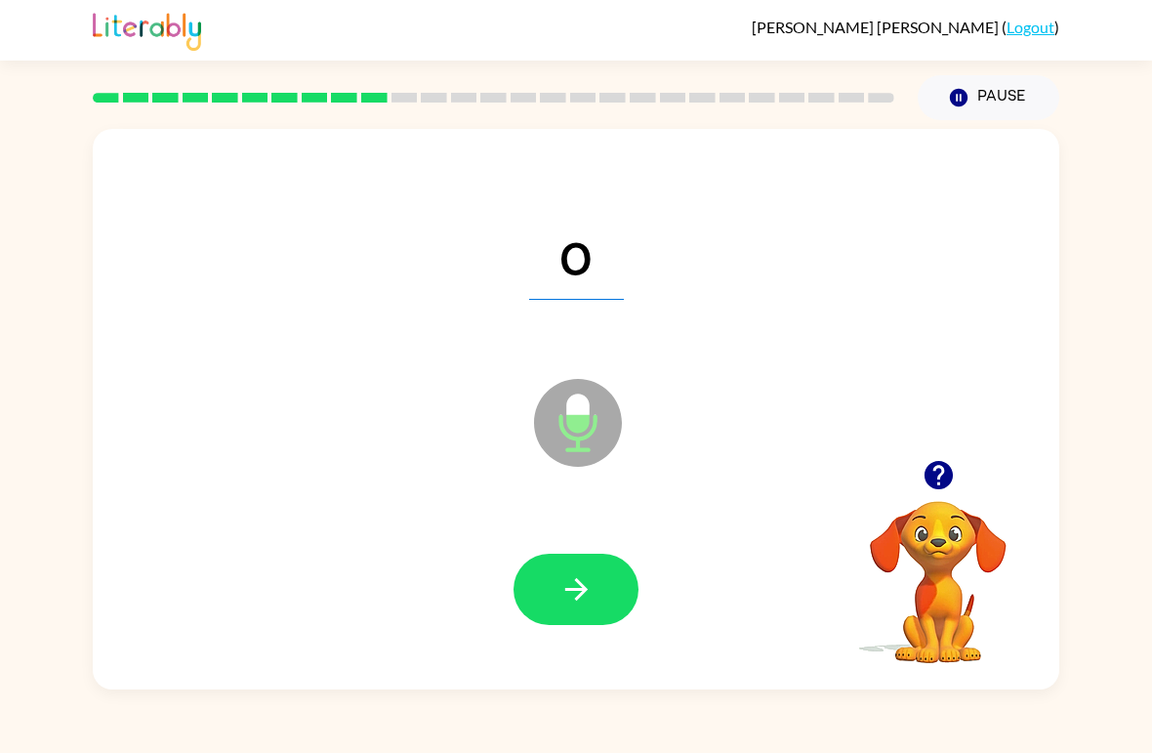
click at [577, 563] on button "button" at bounding box center [576, 589] width 125 height 71
click at [605, 562] on button "button" at bounding box center [576, 589] width 125 height 71
click at [656, 574] on div at bounding box center [576, 590] width 928 height 161
click at [548, 579] on button "button" at bounding box center [576, 589] width 125 height 71
click at [585, 623] on button "button" at bounding box center [576, 589] width 125 height 71
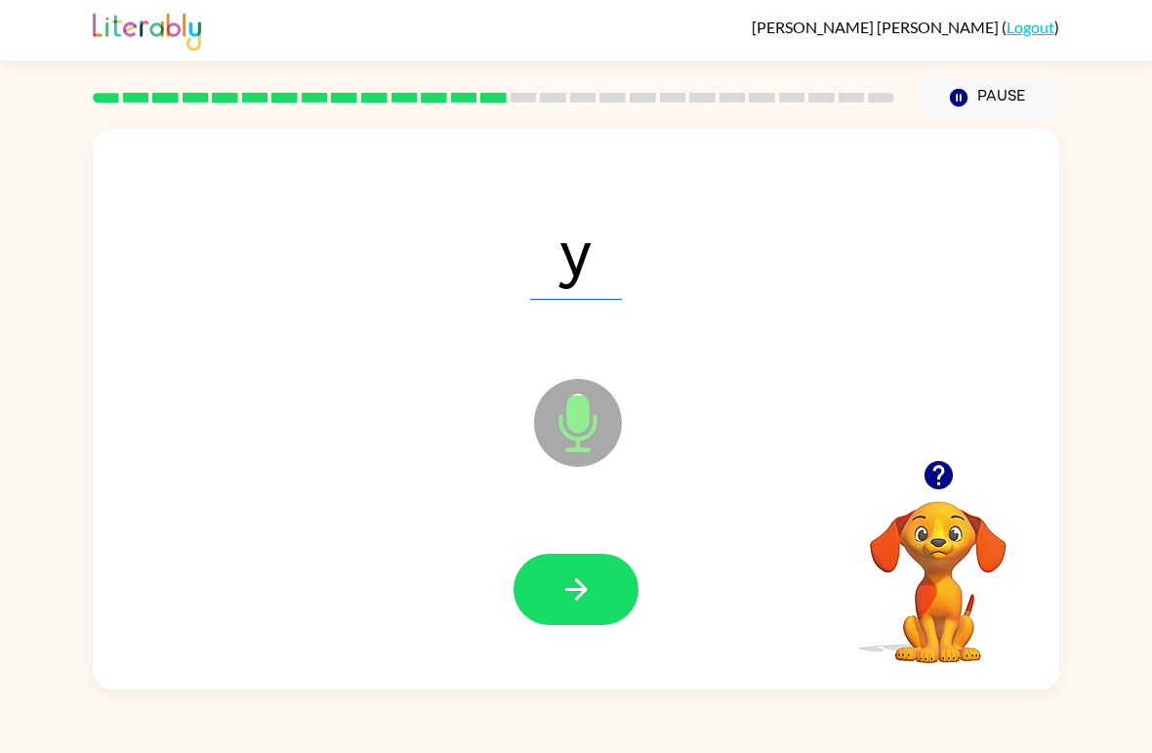
click at [623, 599] on button "button" at bounding box center [576, 589] width 125 height 71
click at [592, 570] on button "button" at bounding box center [576, 589] width 125 height 71
click at [624, 579] on button "button" at bounding box center [576, 589] width 125 height 71
click at [593, 572] on button "button" at bounding box center [576, 589] width 125 height 71
click at [584, 573] on icon "button" at bounding box center [577, 589] width 34 height 34
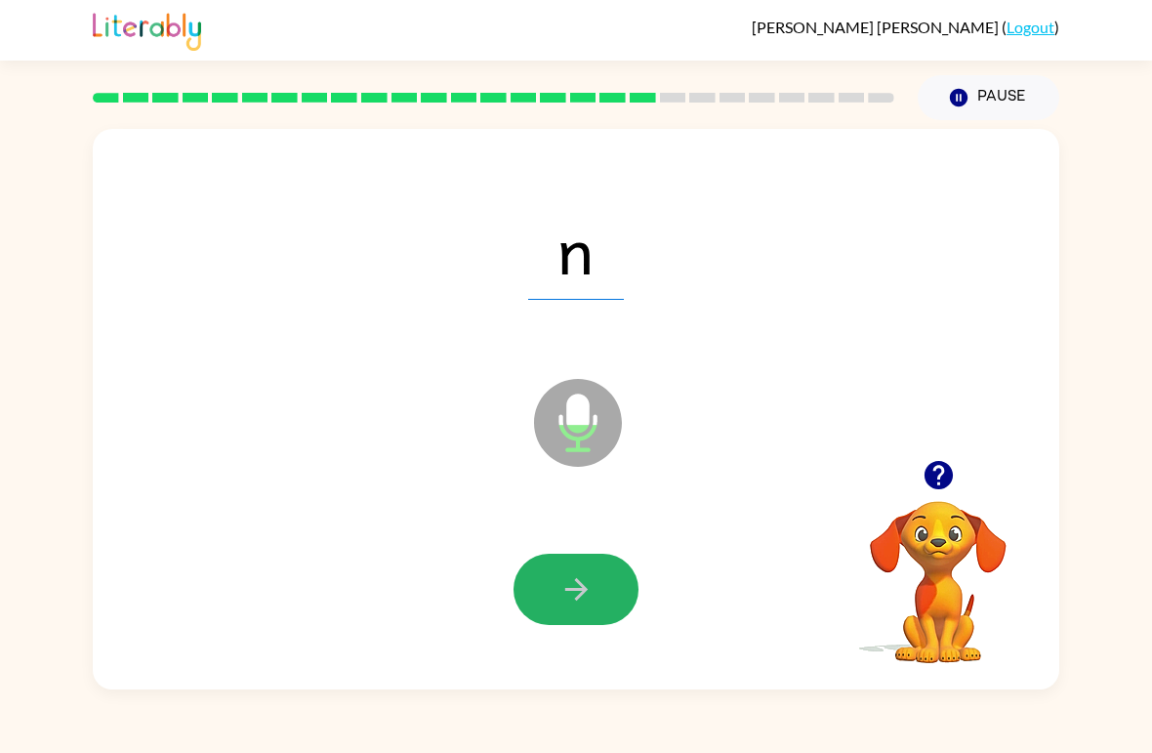
click at [579, 604] on icon "button" at bounding box center [577, 589] width 34 height 34
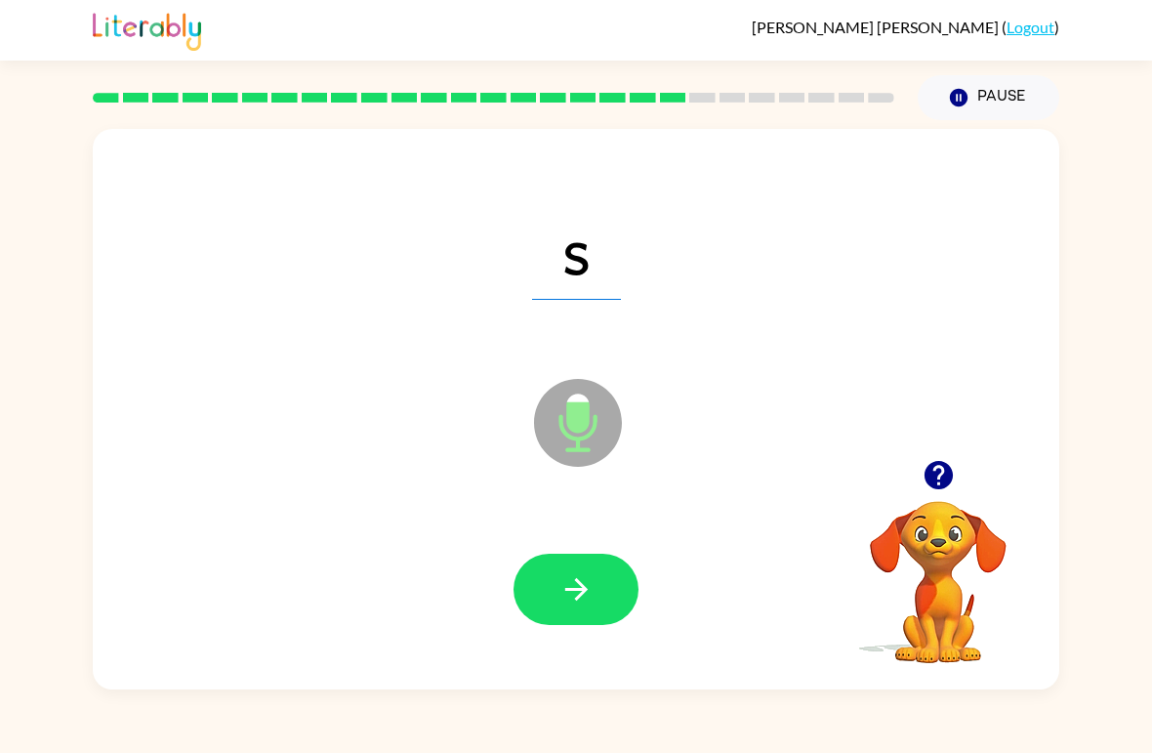
click at [605, 581] on button "button" at bounding box center [576, 589] width 125 height 71
click at [578, 595] on icon "button" at bounding box center [577, 589] width 34 height 34
click at [594, 562] on button "button" at bounding box center [576, 589] width 125 height 71
click at [614, 580] on button "button" at bounding box center [576, 589] width 125 height 71
click at [577, 581] on icon "button" at bounding box center [575, 589] width 22 height 22
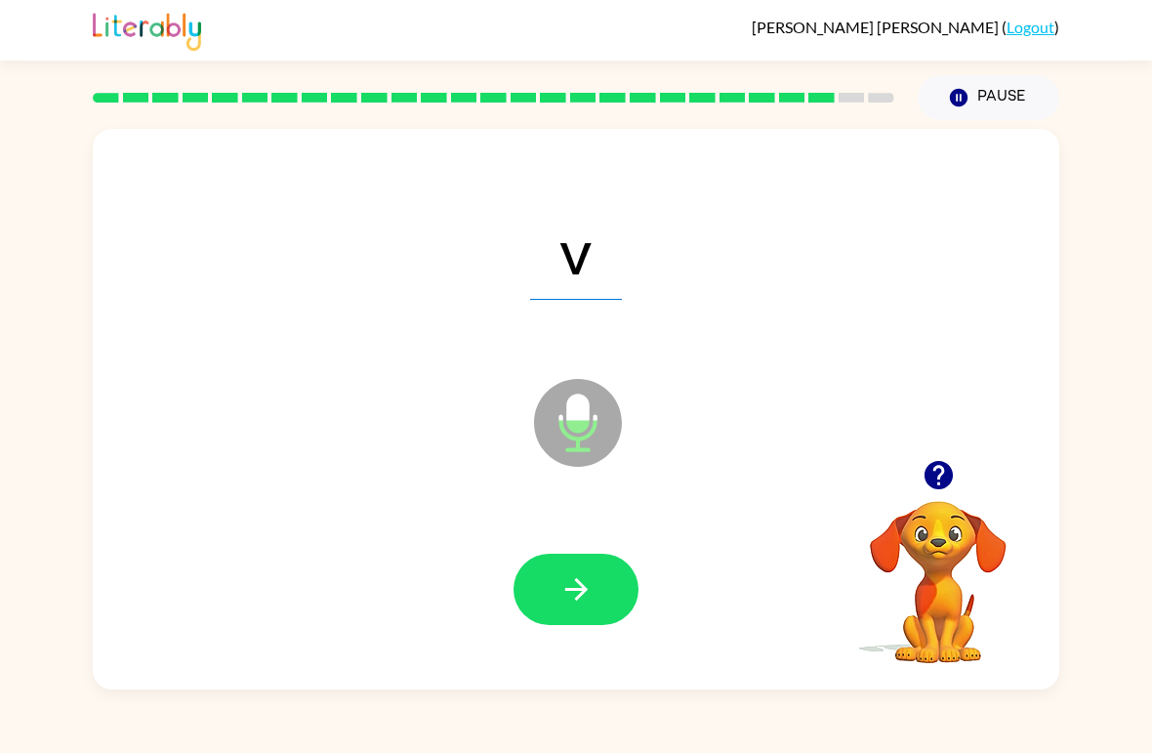
click at [613, 573] on button "button" at bounding box center [576, 589] width 125 height 71
click at [605, 573] on button "button" at bounding box center [576, 589] width 125 height 71
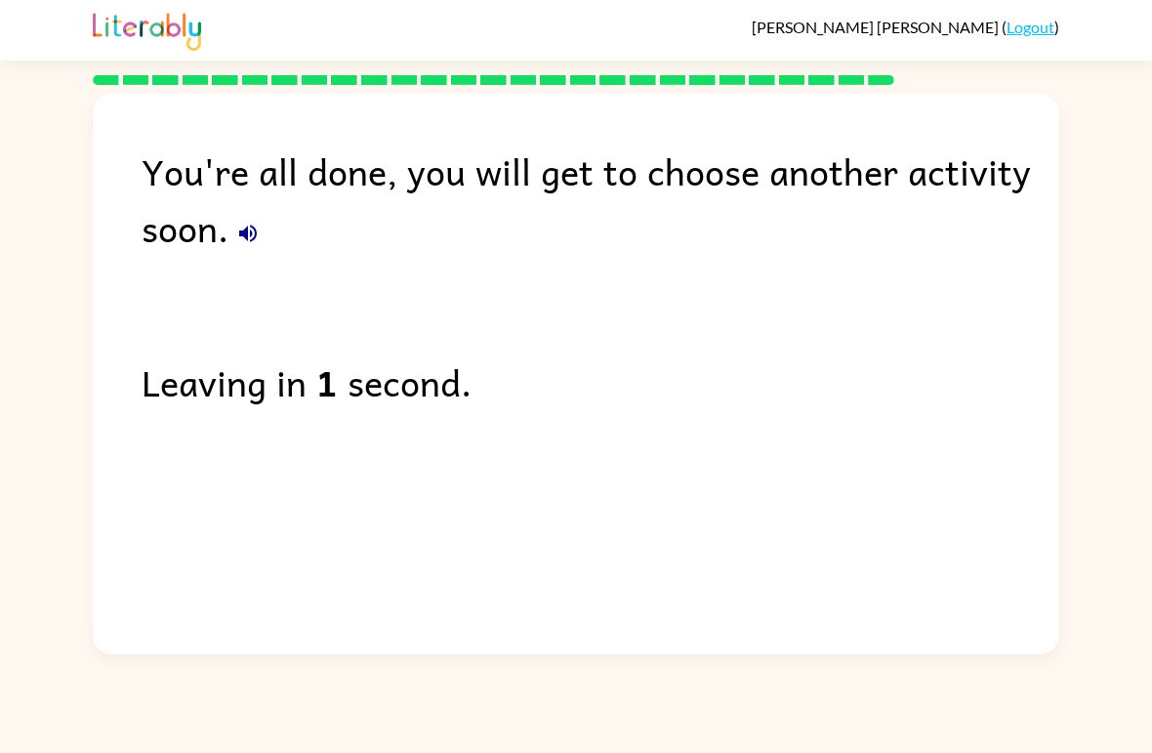
click at [1030, 35] on link "Logout" at bounding box center [1031, 27] width 48 height 19
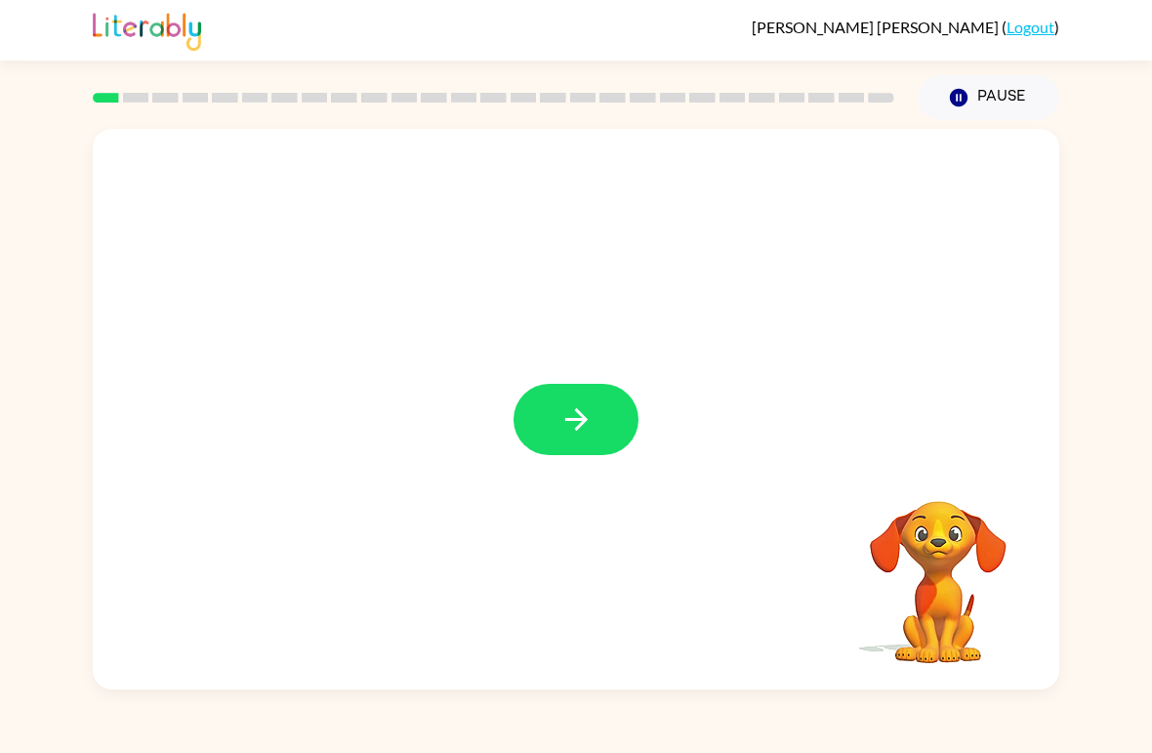
click at [598, 415] on button "button" at bounding box center [576, 419] width 125 height 71
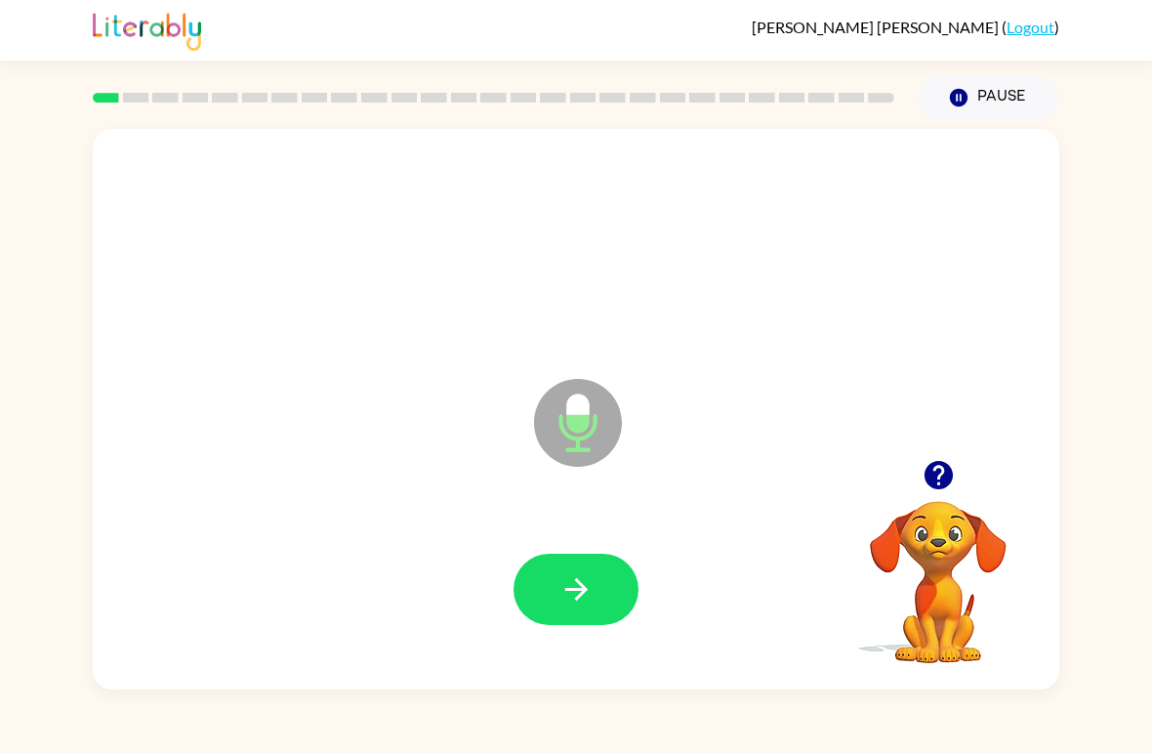
click at [593, 603] on icon "button" at bounding box center [577, 589] width 34 height 34
click at [573, 581] on icon "button" at bounding box center [577, 589] width 34 height 34
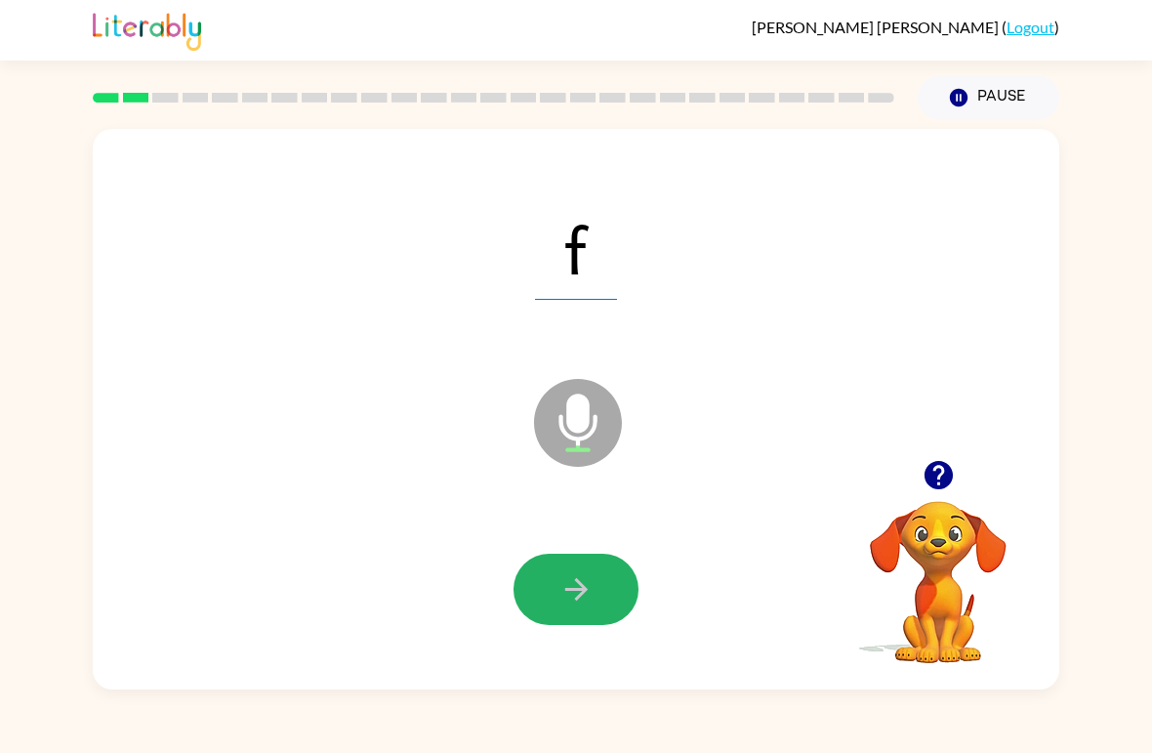
click at [613, 579] on button "button" at bounding box center [576, 589] width 125 height 71
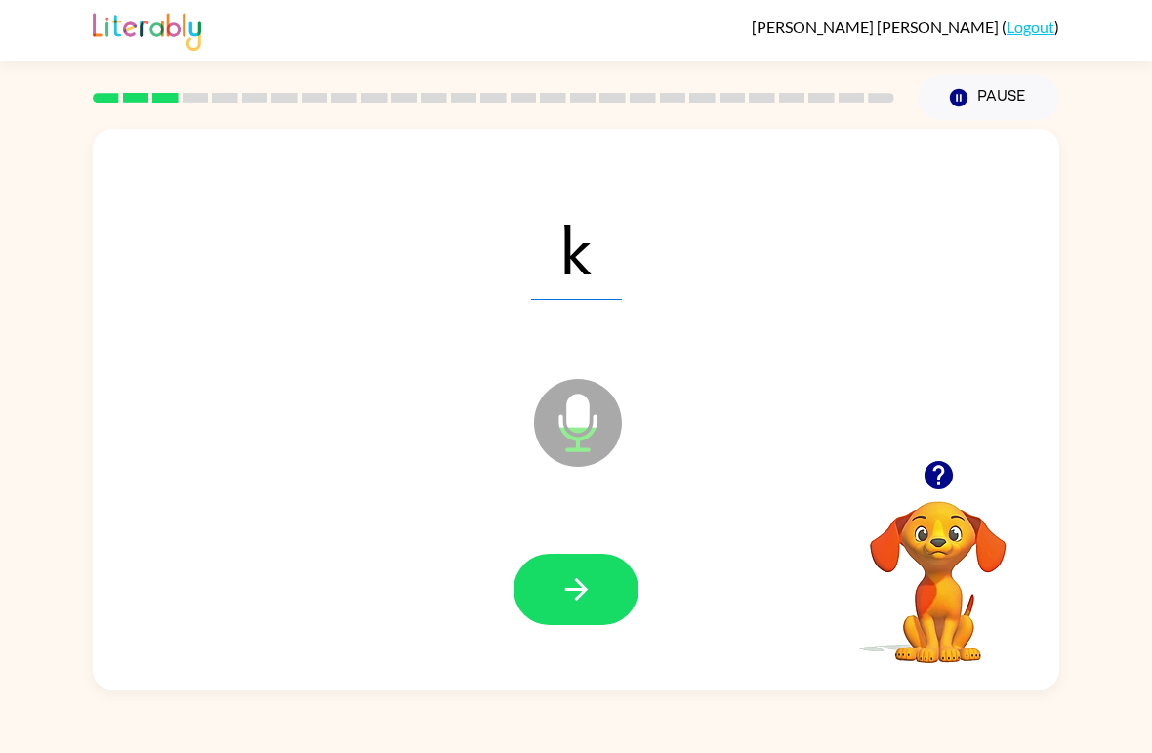
click at [598, 594] on button "button" at bounding box center [576, 589] width 125 height 71
click at [587, 557] on button "button" at bounding box center [576, 589] width 125 height 71
click at [560, 598] on icon "button" at bounding box center [577, 589] width 34 height 34
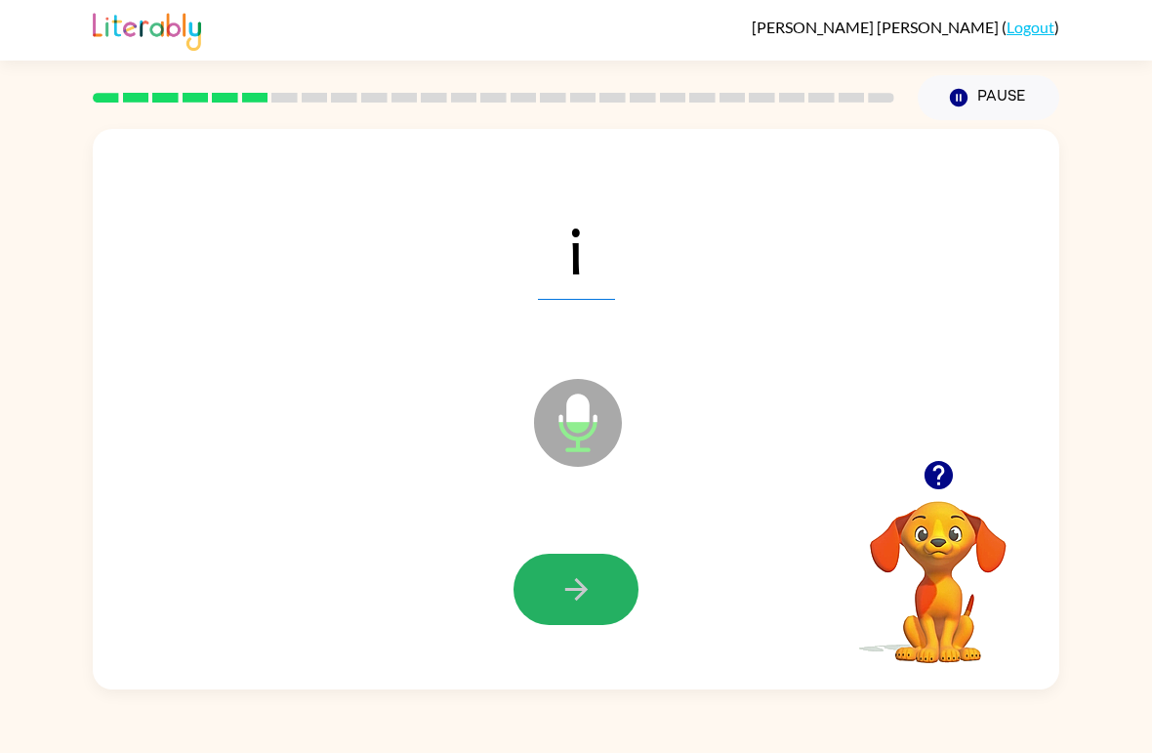
click at [593, 594] on icon "button" at bounding box center [577, 589] width 34 height 34
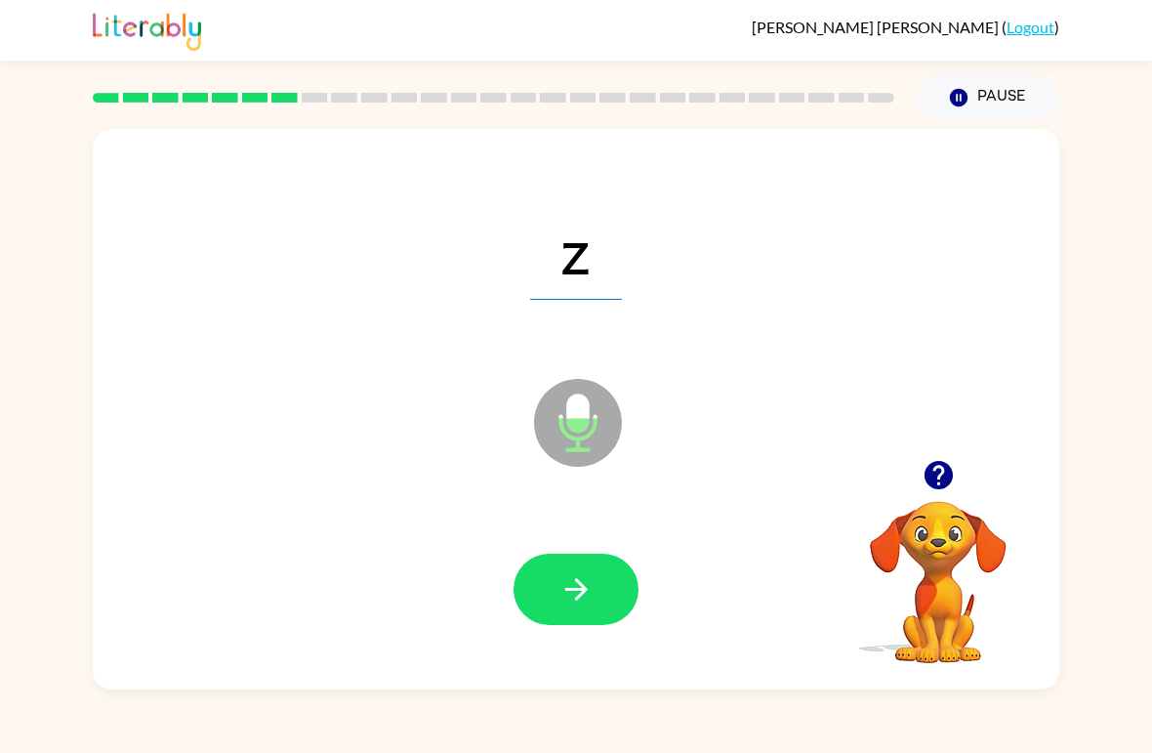
click at [605, 583] on button "button" at bounding box center [576, 589] width 125 height 71
click at [597, 595] on button "button" at bounding box center [576, 589] width 125 height 71
click at [617, 619] on button "button" at bounding box center [576, 589] width 125 height 71
click at [579, 573] on icon "button" at bounding box center [577, 589] width 34 height 34
click at [552, 609] on button "button" at bounding box center [576, 589] width 125 height 71
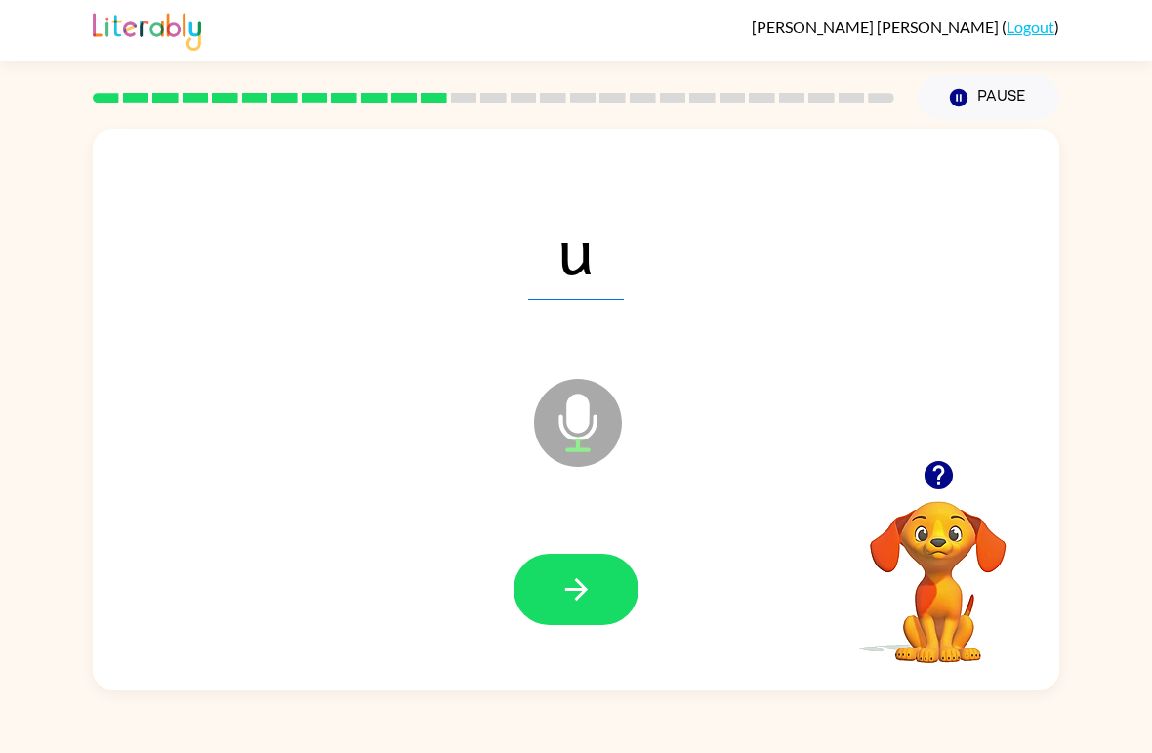
click at [626, 583] on button "button" at bounding box center [576, 589] width 125 height 71
click at [591, 564] on button "button" at bounding box center [576, 589] width 125 height 71
click at [629, 600] on button "button" at bounding box center [576, 589] width 125 height 71
click at [574, 581] on icon "button" at bounding box center [577, 589] width 34 height 34
click at [550, 591] on button "button" at bounding box center [576, 589] width 125 height 71
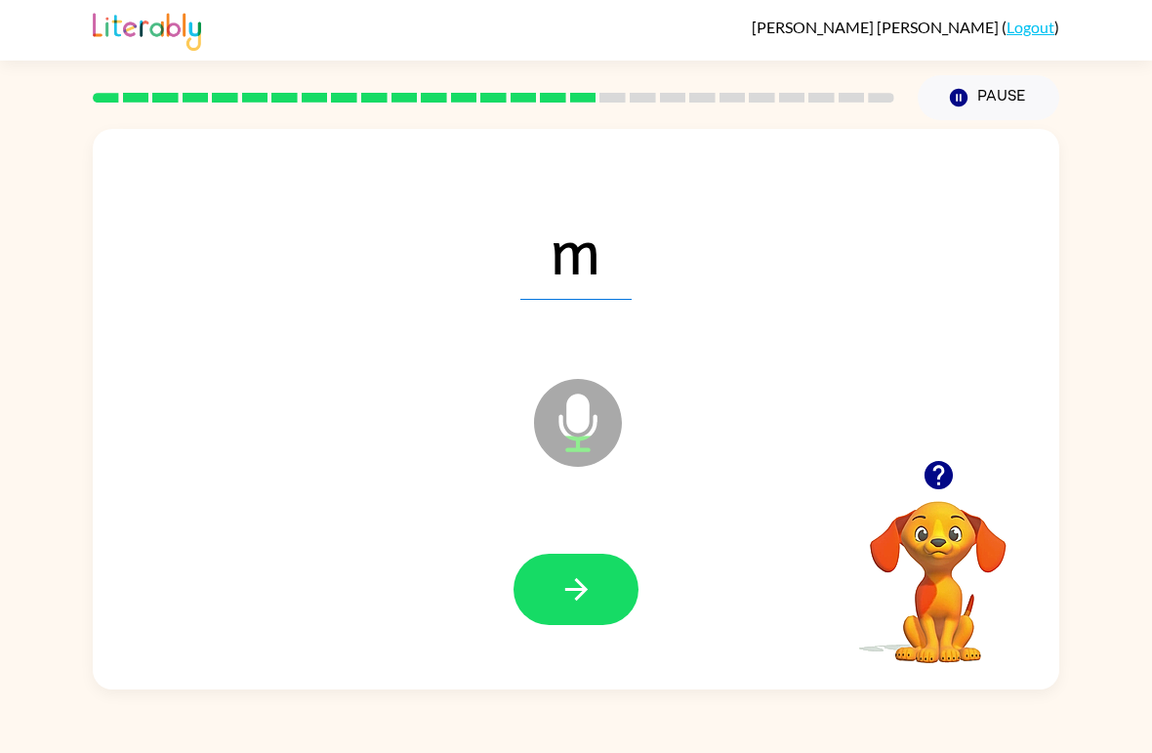
click at [568, 583] on icon "button" at bounding box center [577, 589] width 34 height 34
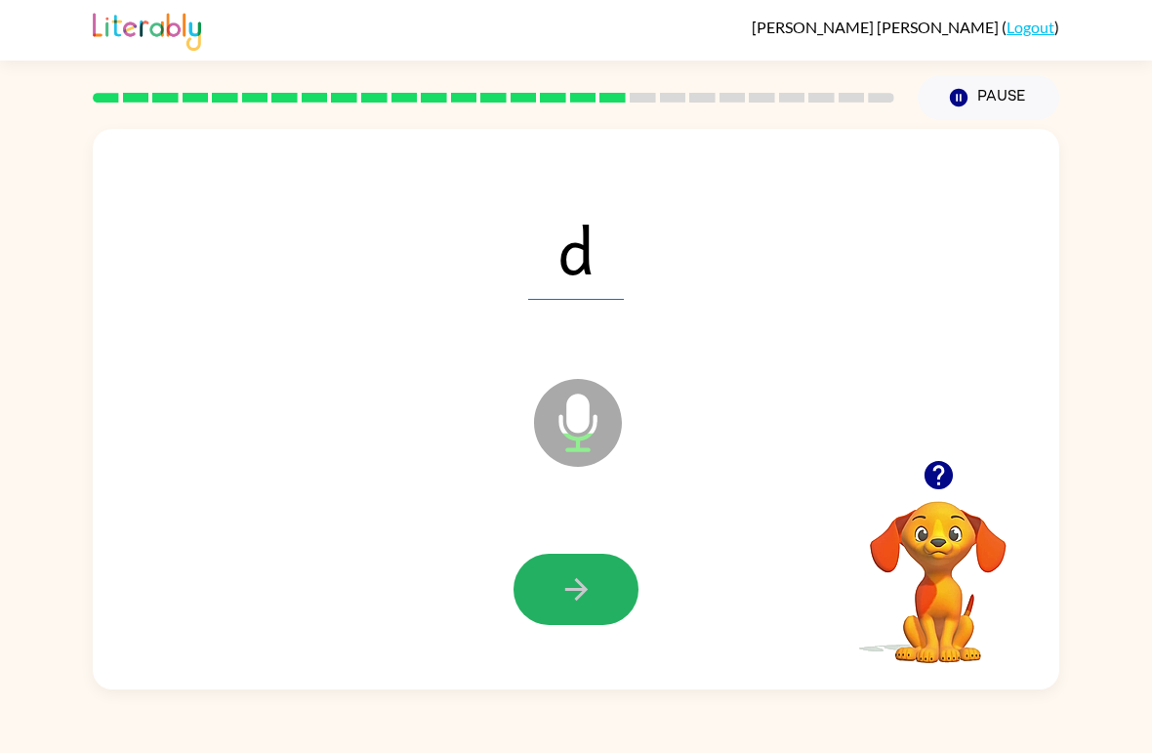
click at [589, 575] on icon "button" at bounding box center [577, 589] width 34 height 34
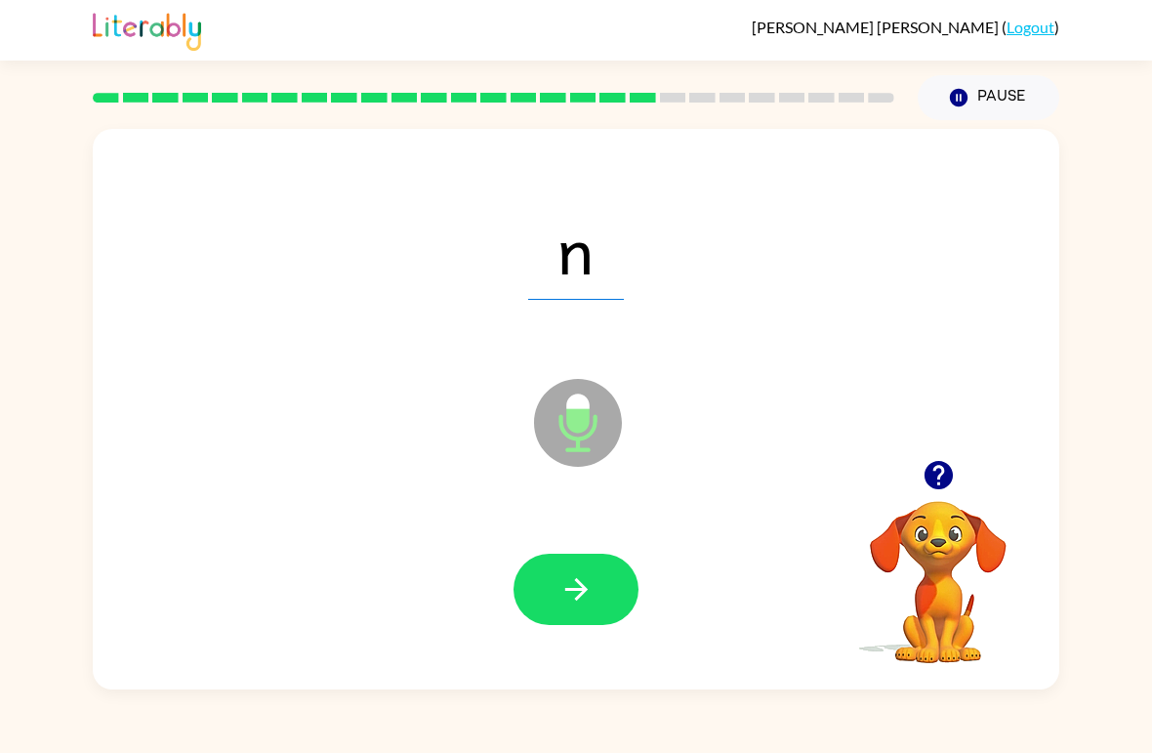
click at [569, 271] on span "n" at bounding box center [576, 249] width 96 height 102
click at [585, 579] on icon "button" at bounding box center [577, 589] width 34 height 34
click at [596, 593] on button "button" at bounding box center [576, 589] width 125 height 71
click at [590, 591] on icon "button" at bounding box center [577, 589] width 34 height 34
click at [603, 602] on button "button" at bounding box center [576, 589] width 125 height 71
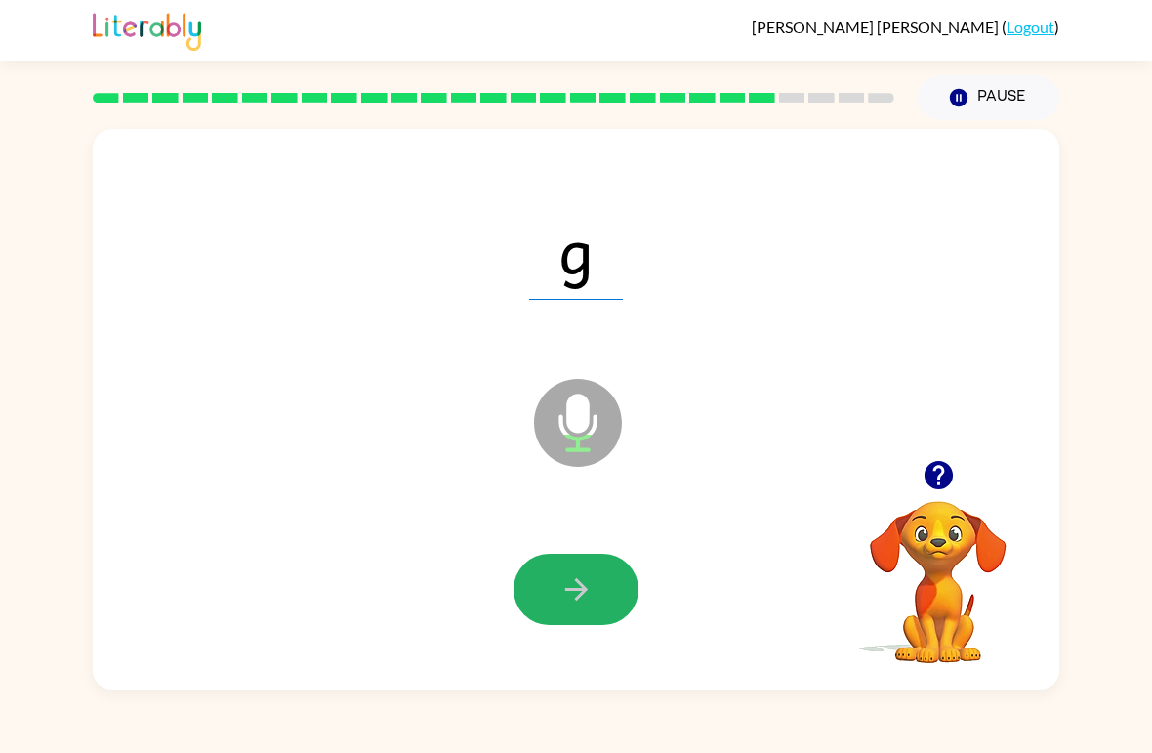
click at [591, 586] on icon "button" at bounding box center [577, 589] width 34 height 34
click at [583, 584] on icon "button" at bounding box center [577, 589] width 34 height 34
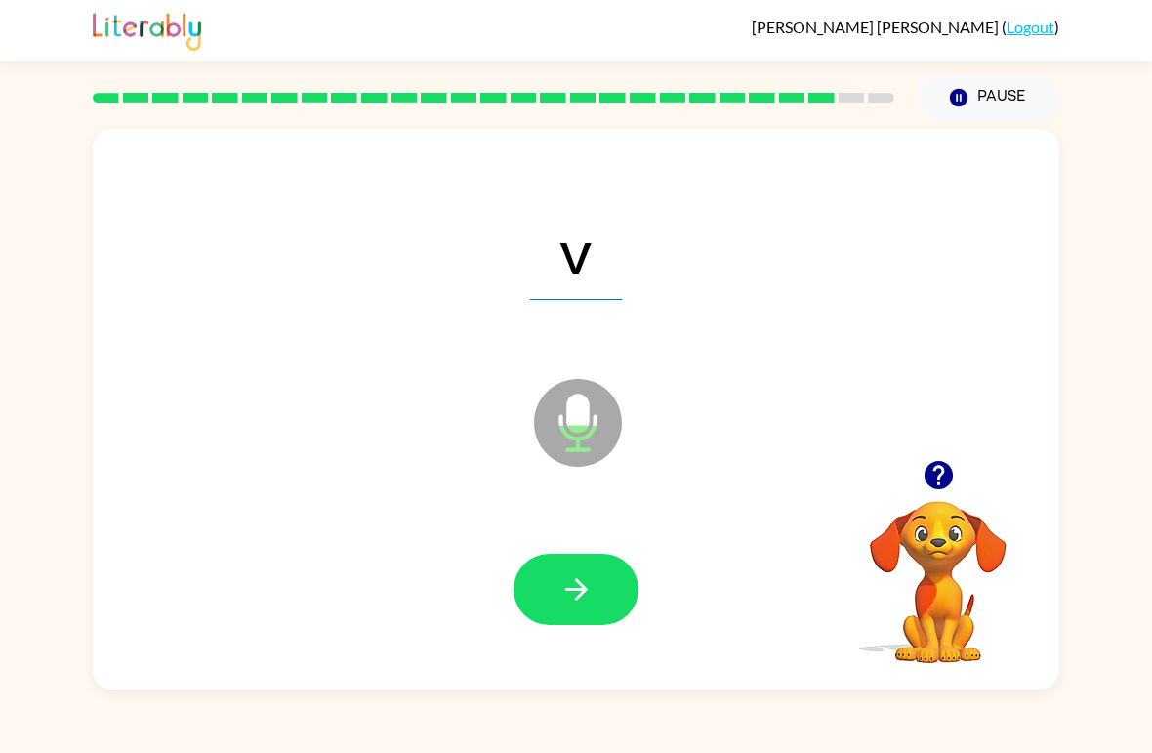
click at [590, 583] on icon "button" at bounding box center [577, 589] width 34 height 34
click at [606, 597] on button "button" at bounding box center [576, 589] width 125 height 71
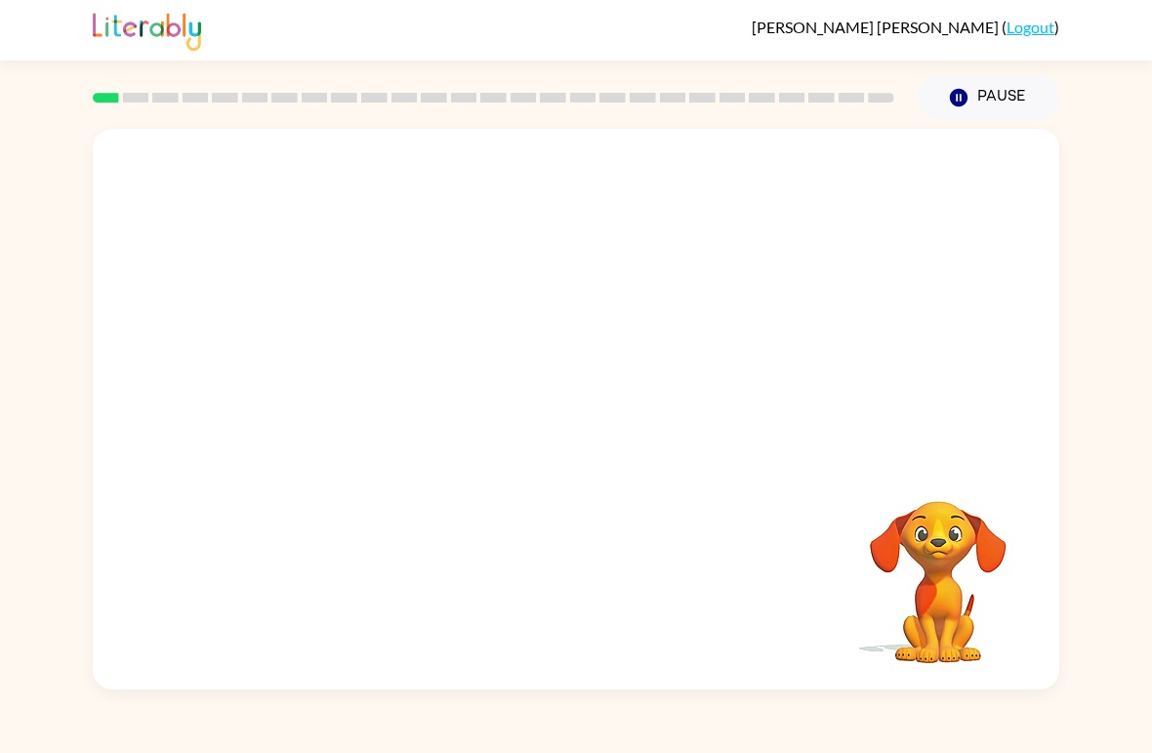
click at [954, 99] on icon "button" at bounding box center [959, 98] width 18 height 18
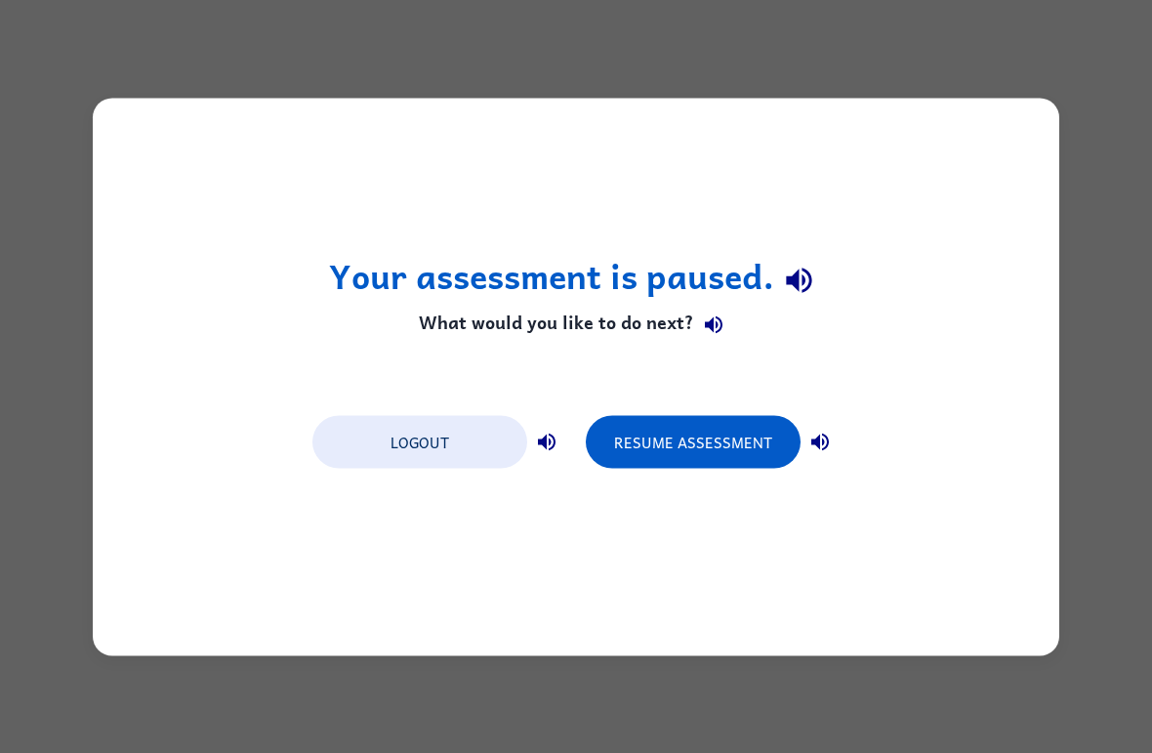
click at [446, 445] on button "Logout" at bounding box center [420, 441] width 215 height 53
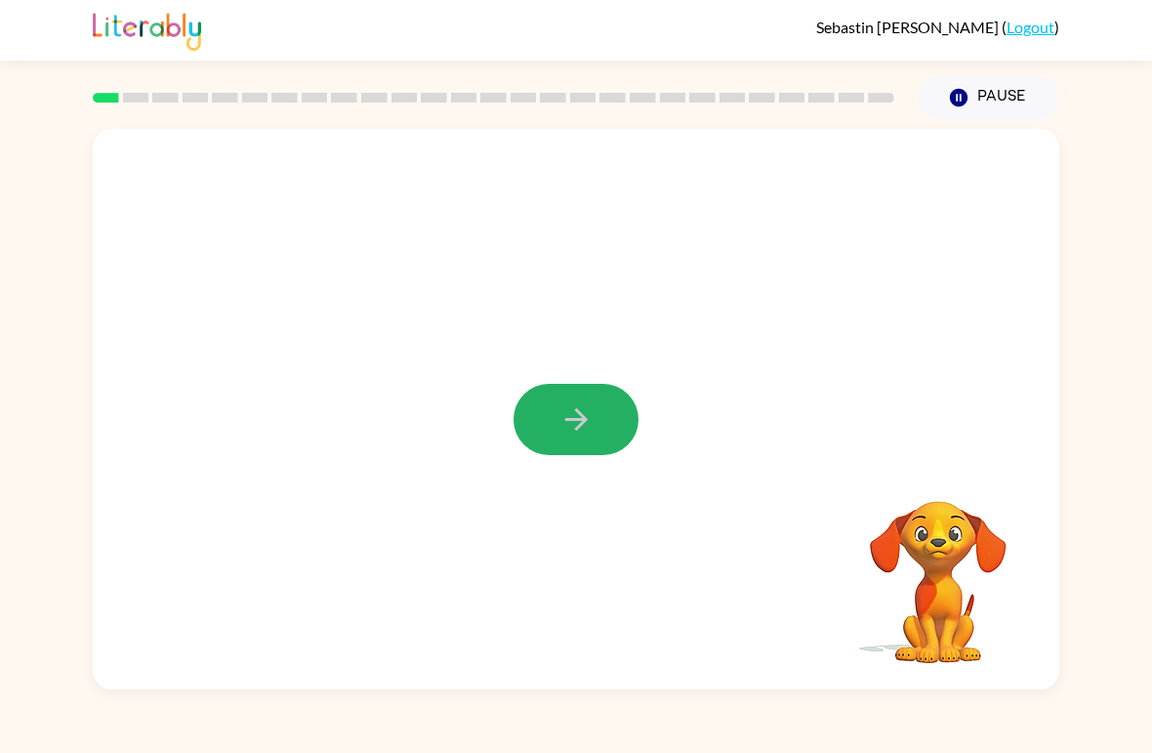
click at [562, 408] on icon "button" at bounding box center [577, 419] width 34 height 34
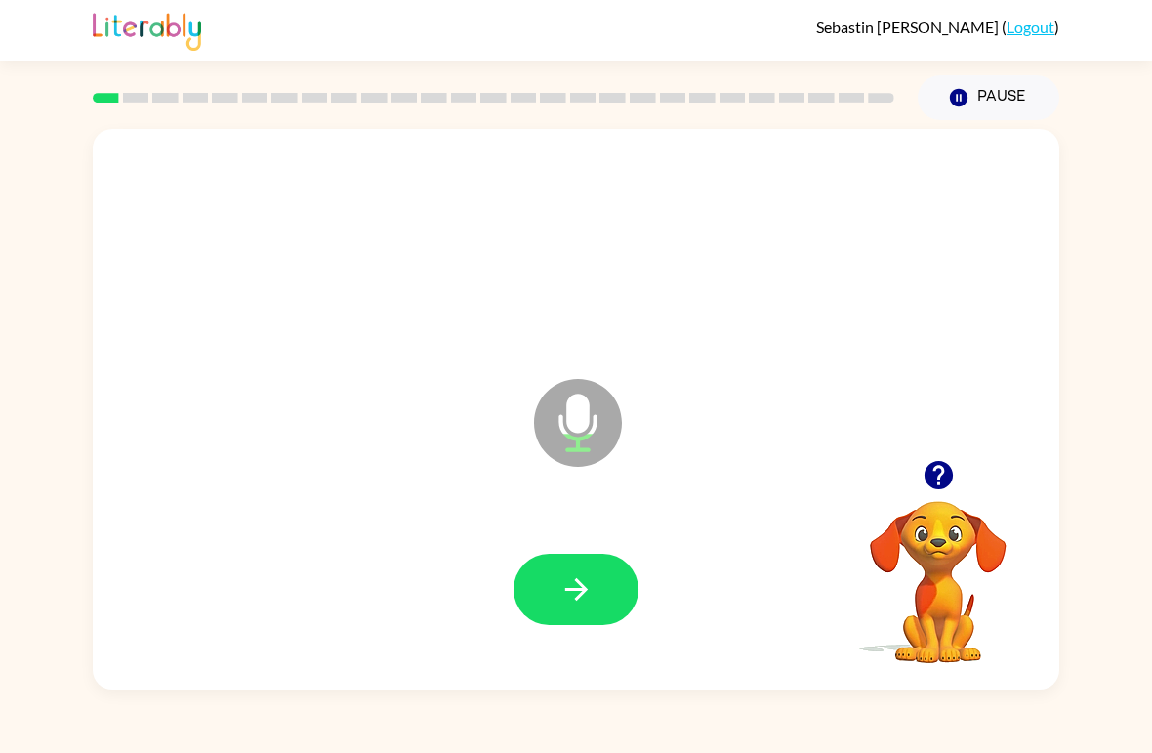
click at [569, 596] on icon "button" at bounding box center [577, 589] width 34 height 34
click at [560, 593] on icon "button" at bounding box center [577, 589] width 34 height 34
click at [561, 586] on icon "button" at bounding box center [577, 589] width 34 height 34
click at [550, 580] on button "button" at bounding box center [576, 589] width 125 height 71
click at [587, 589] on icon "button" at bounding box center [577, 589] width 34 height 34
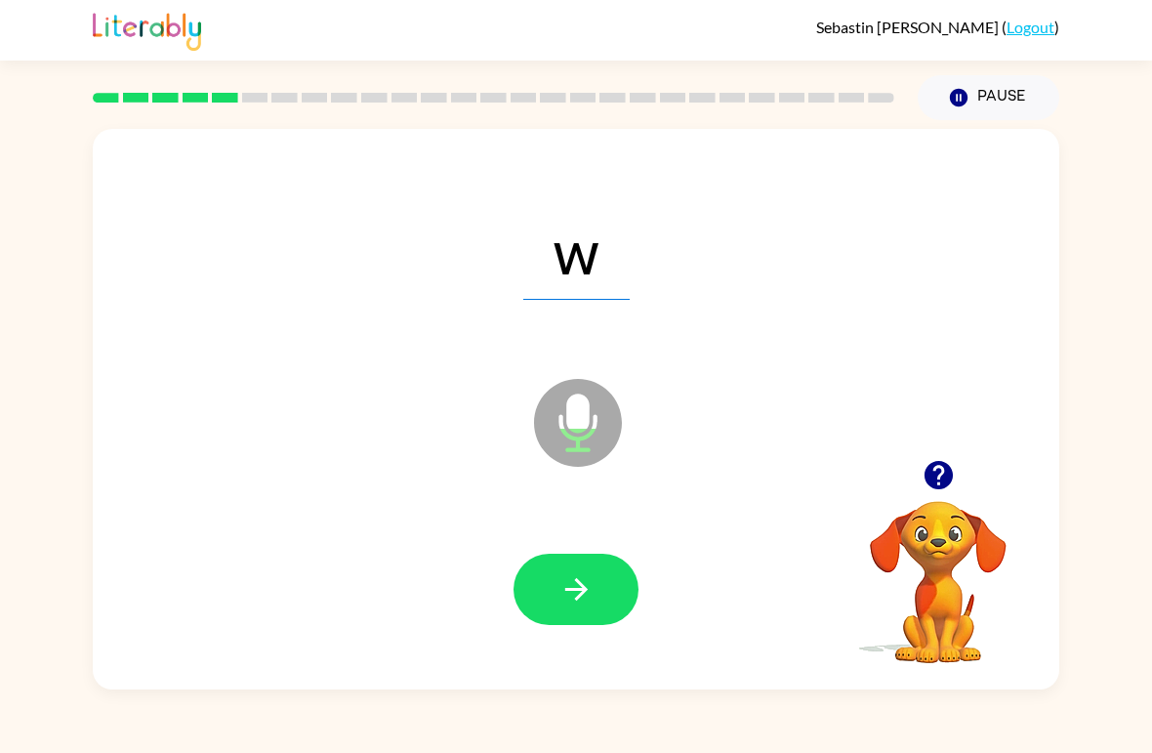
click at [618, 608] on button "button" at bounding box center [576, 589] width 125 height 71
click at [571, 595] on icon "button" at bounding box center [577, 589] width 34 height 34
click at [555, 590] on button "button" at bounding box center [576, 589] width 125 height 71
click at [587, 597] on icon "button" at bounding box center [577, 589] width 34 height 34
click at [562, 596] on icon "button" at bounding box center [577, 589] width 34 height 34
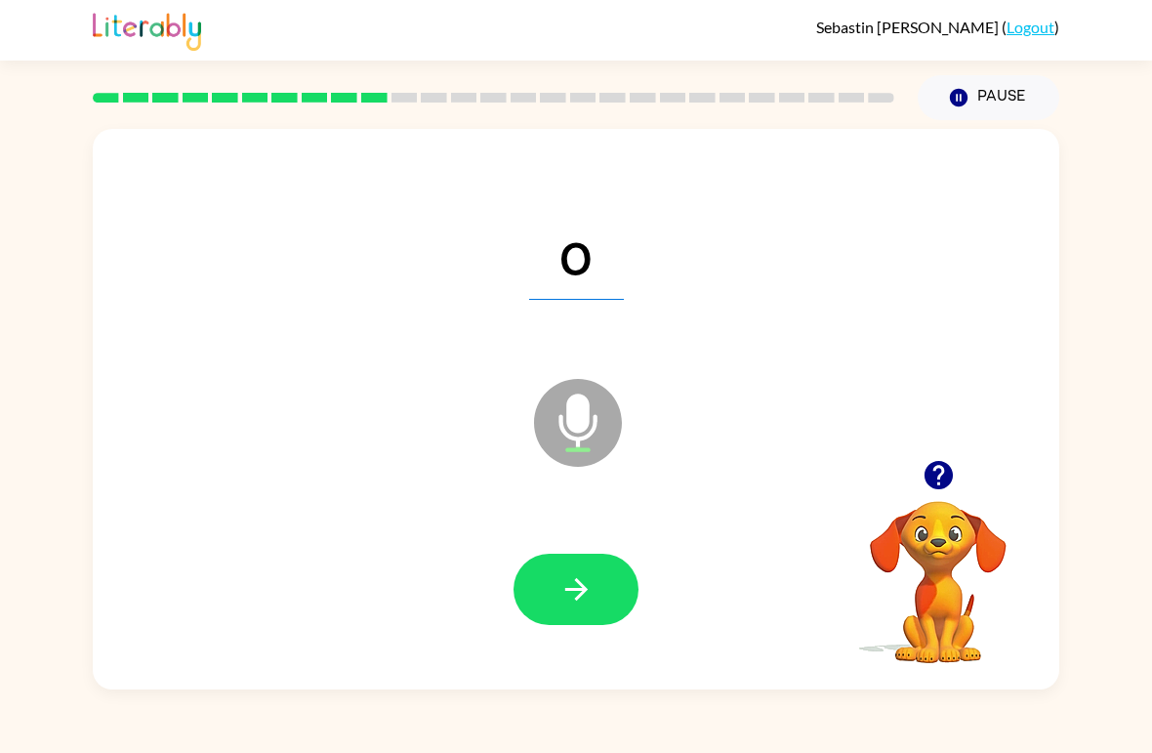
click at [562, 595] on icon "button" at bounding box center [577, 589] width 34 height 34
click at [561, 580] on icon "button" at bounding box center [577, 589] width 34 height 34
click at [578, 596] on icon "button" at bounding box center [577, 589] width 34 height 34
click at [585, 625] on button "button" at bounding box center [576, 589] width 125 height 71
click at [575, 596] on icon "button" at bounding box center [577, 589] width 34 height 34
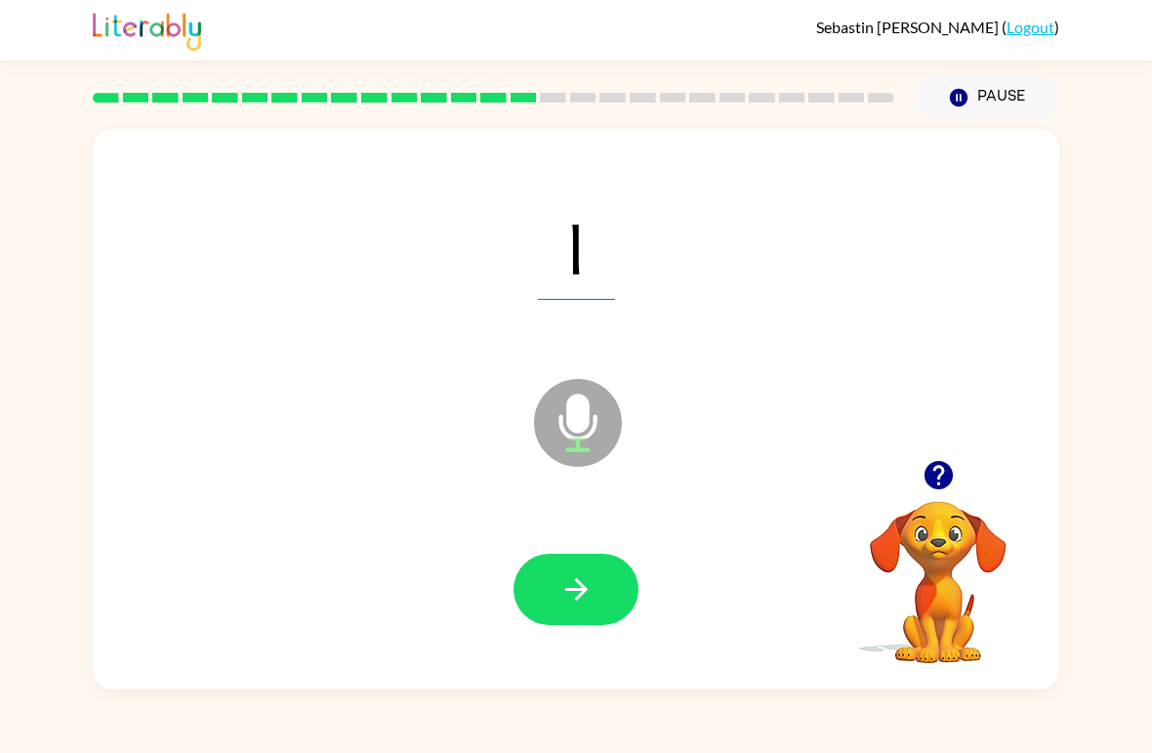
click at [563, 589] on icon "button" at bounding box center [577, 589] width 34 height 34
click at [586, 587] on icon "button" at bounding box center [577, 589] width 34 height 34
click at [555, 615] on button "button" at bounding box center [576, 589] width 125 height 71
click at [569, 576] on icon "button" at bounding box center [577, 589] width 34 height 34
click at [623, 587] on button "button" at bounding box center [576, 589] width 125 height 71
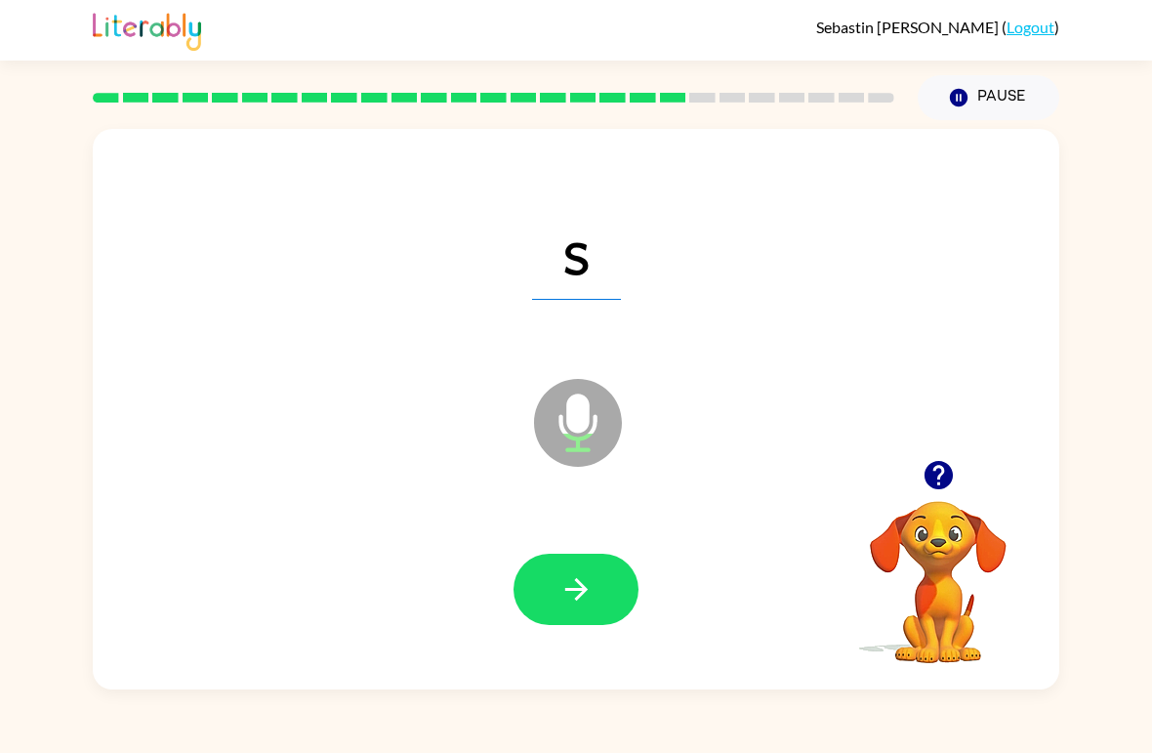
click at [604, 619] on button "button" at bounding box center [576, 589] width 125 height 71
click at [577, 572] on button "button" at bounding box center [576, 589] width 125 height 71
click at [593, 611] on button "button" at bounding box center [576, 589] width 125 height 71
click at [603, 602] on button "button" at bounding box center [576, 589] width 125 height 71
click at [597, 589] on button "button" at bounding box center [576, 589] width 125 height 71
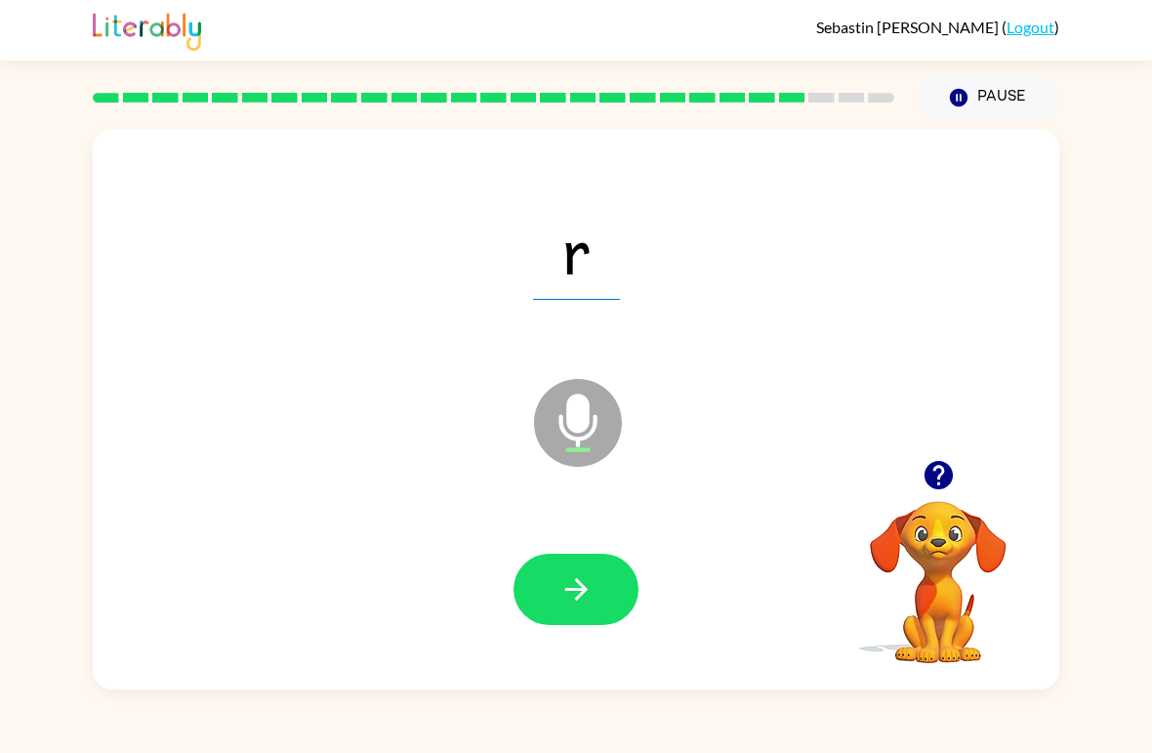
click at [596, 588] on div at bounding box center [576, 589] width 125 height 71
click at [578, 595] on icon "button" at bounding box center [577, 589] width 34 height 34
click at [569, 623] on button "button" at bounding box center [576, 589] width 125 height 71
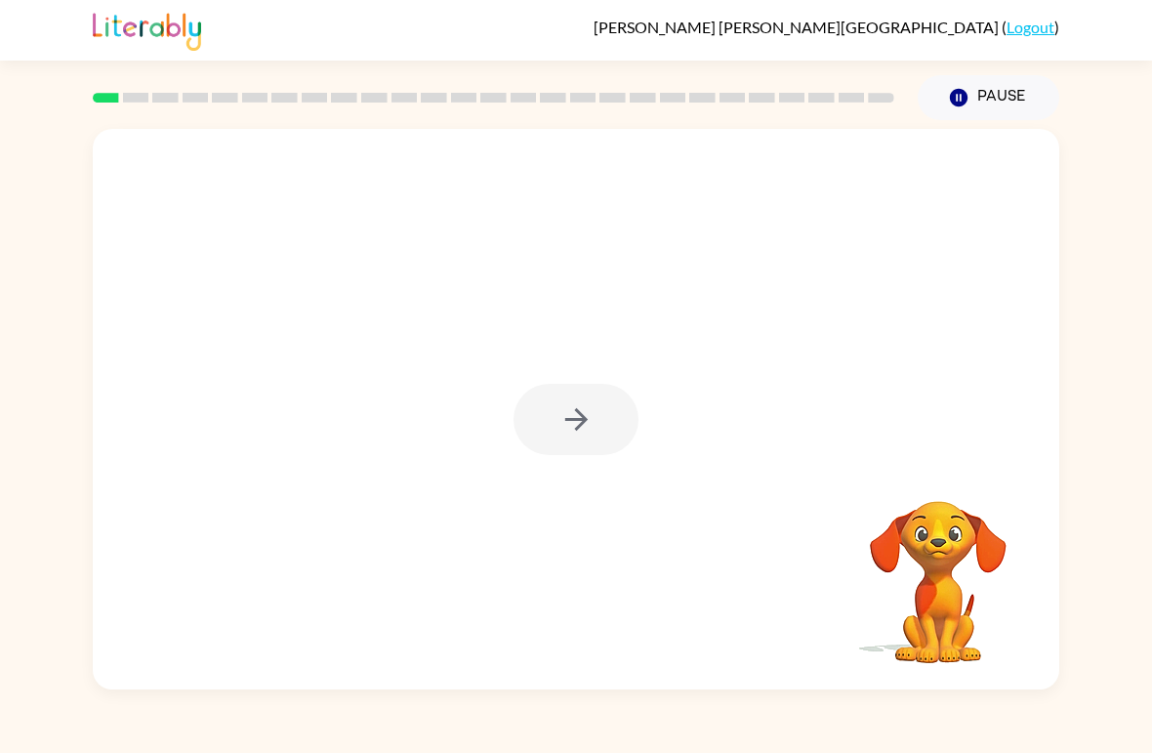
click at [578, 396] on div at bounding box center [576, 419] width 125 height 71
click at [605, 424] on button "button" at bounding box center [576, 419] width 125 height 71
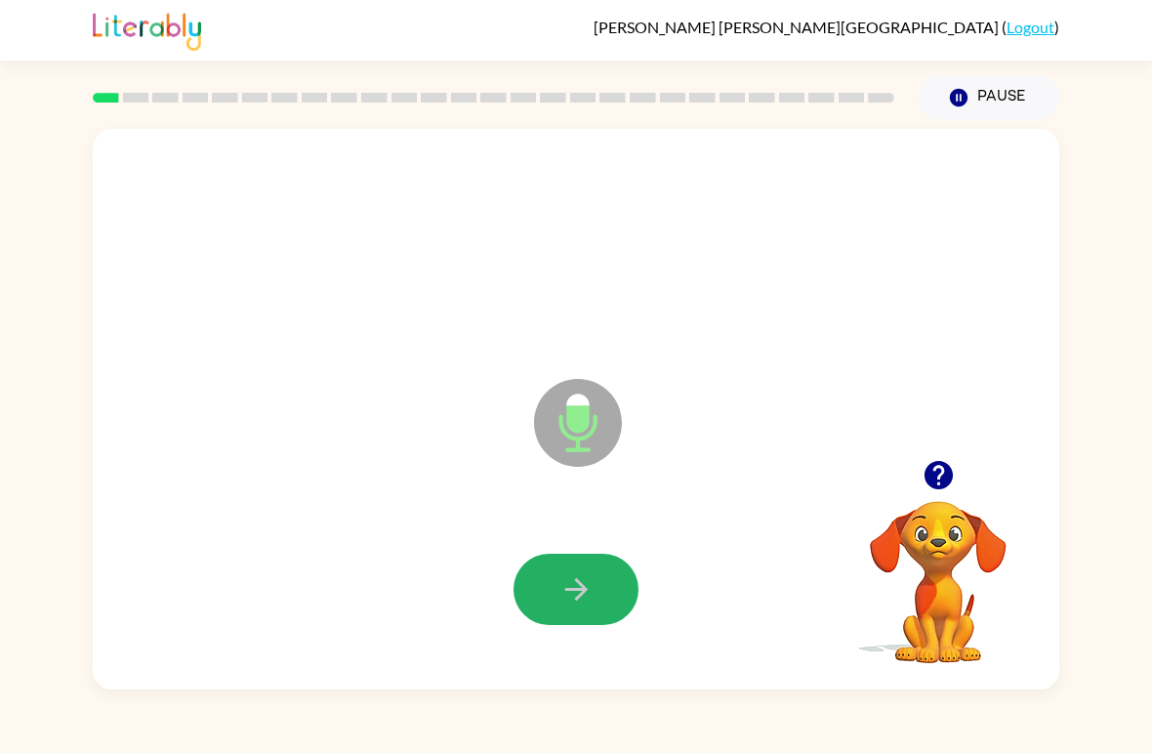
click at [579, 574] on icon "button" at bounding box center [577, 589] width 34 height 34
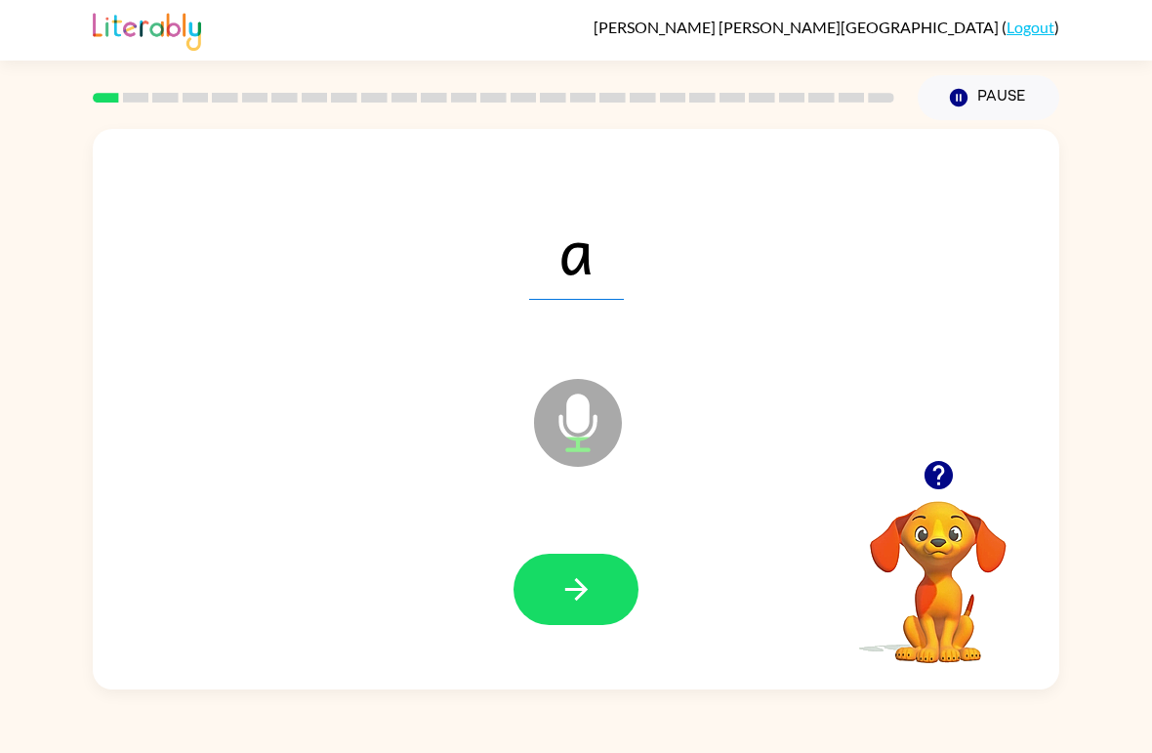
click at [589, 580] on icon "button" at bounding box center [577, 589] width 34 height 34
click at [548, 589] on button "button" at bounding box center [576, 589] width 125 height 71
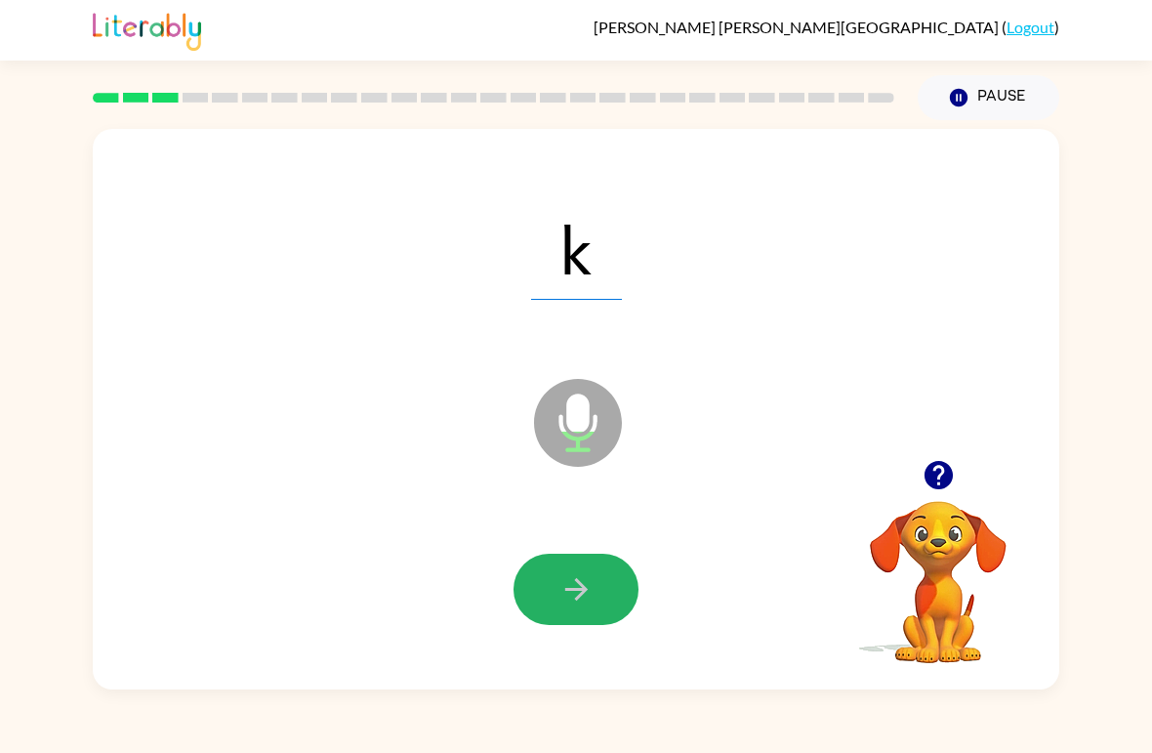
click at [564, 573] on icon "button" at bounding box center [577, 589] width 34 height 34
click at [586, 576] on icon "button" at bounding box center [577, 589] width 34 height 34
click at [537, 263] on span "w" at bounding box center [576, 249] width 106 height 102
click at [578, 606] on icon "button" at bounding box center [577, 589] width 34 height 34
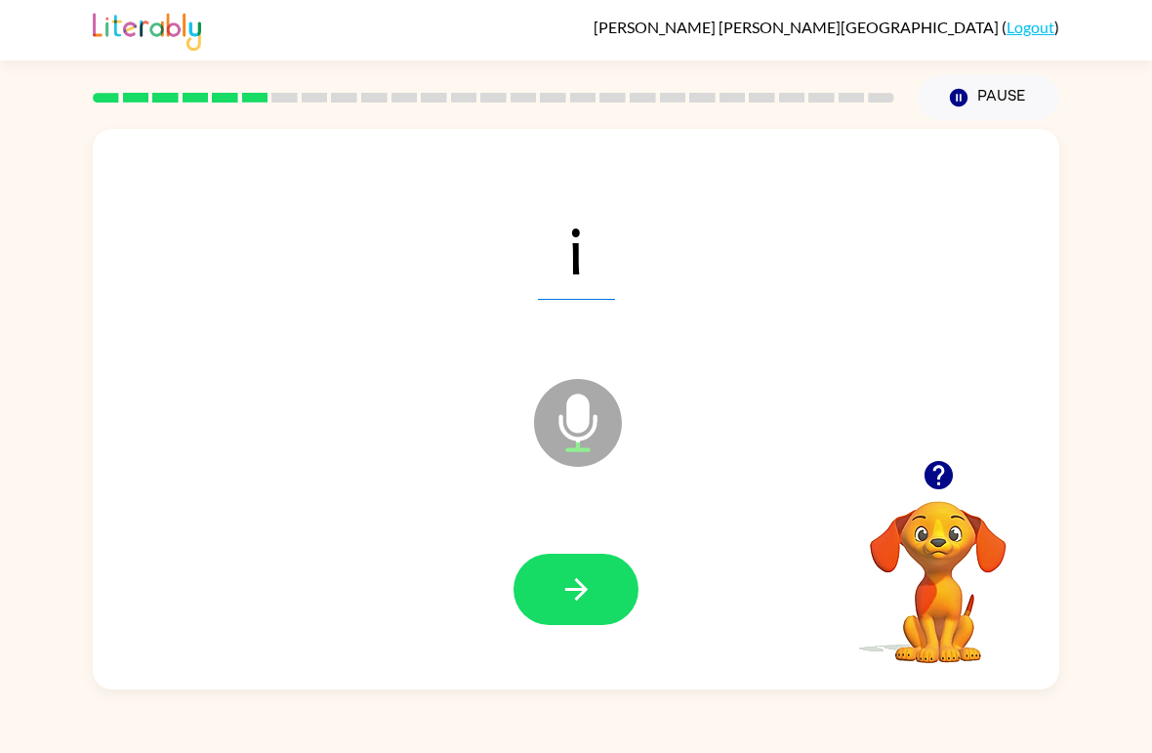
click at [586, 571] on button "button" at bounding box center [576, 589] width 125 height 71
click at [588, 565] on button "button" at bounding box center [576, 589] width 125 height 71
click at [575, 563] on button "button" at bounding box center [576, 589] width 125 height 71
click at [582, 589] on icon "button" at bounding box center [577, 589] width 34 height 34
click at [595, 574] on button "button" at bounding box center [576, 589] width 125 height 71
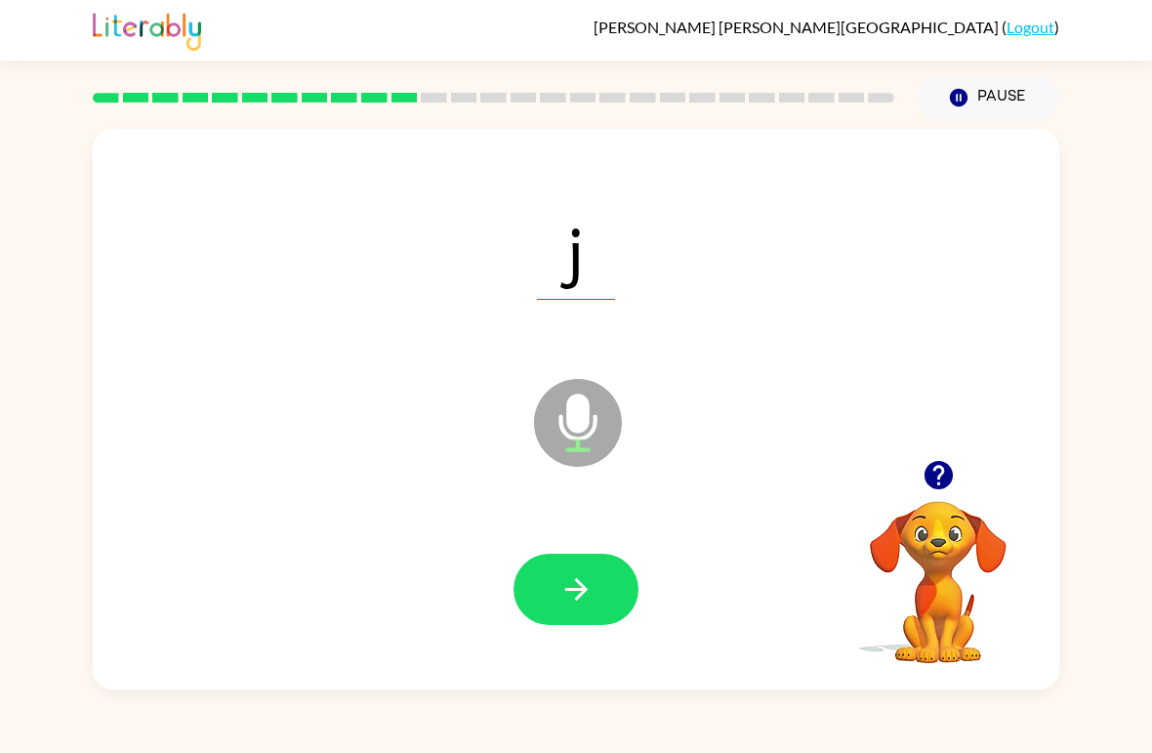
click at [584, 571] on button "button" at bounding box center [576, 589] width 125 height 71
click at [560, 576] on icon "button" at bounding box center [577, 589] width 34 height 34
click at [574, 591] on icon "button" at bounding box center [575, 589] width 22 height 22
click at [588, 560] on button "button" at bounding box center [576, 589] width 125 height 71
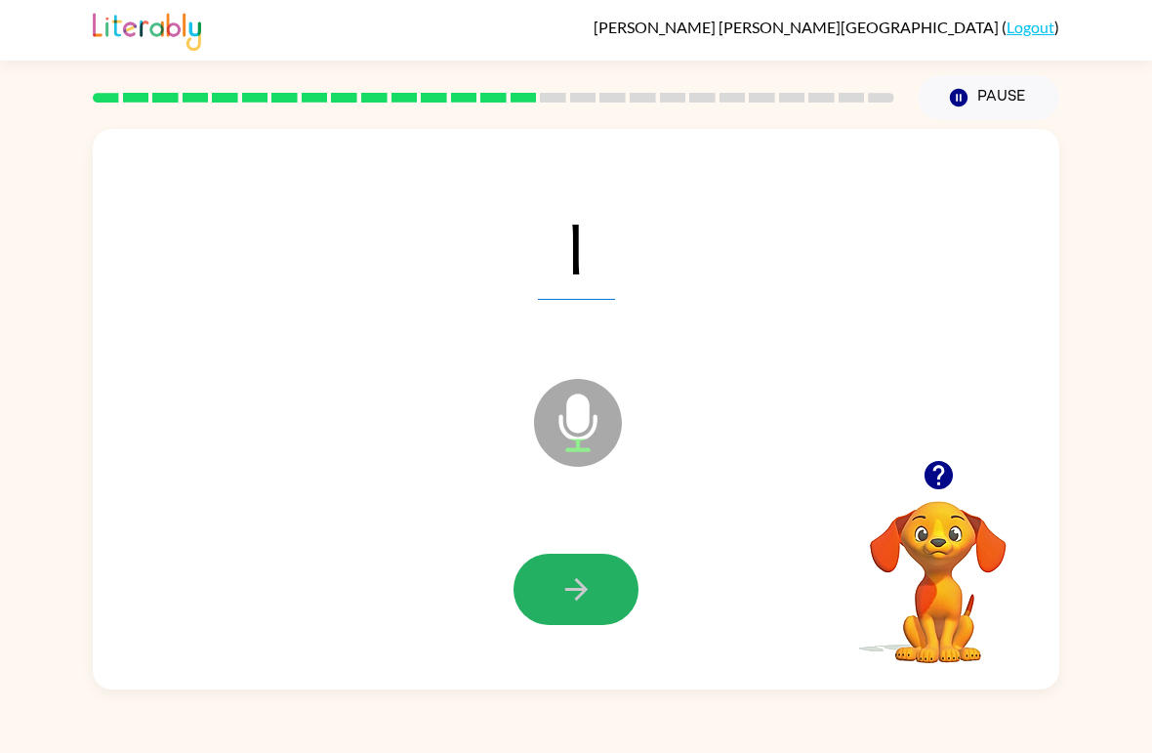
click at [571, 573] on icon "button" at bounding box center [577, 589] width 34 height 34
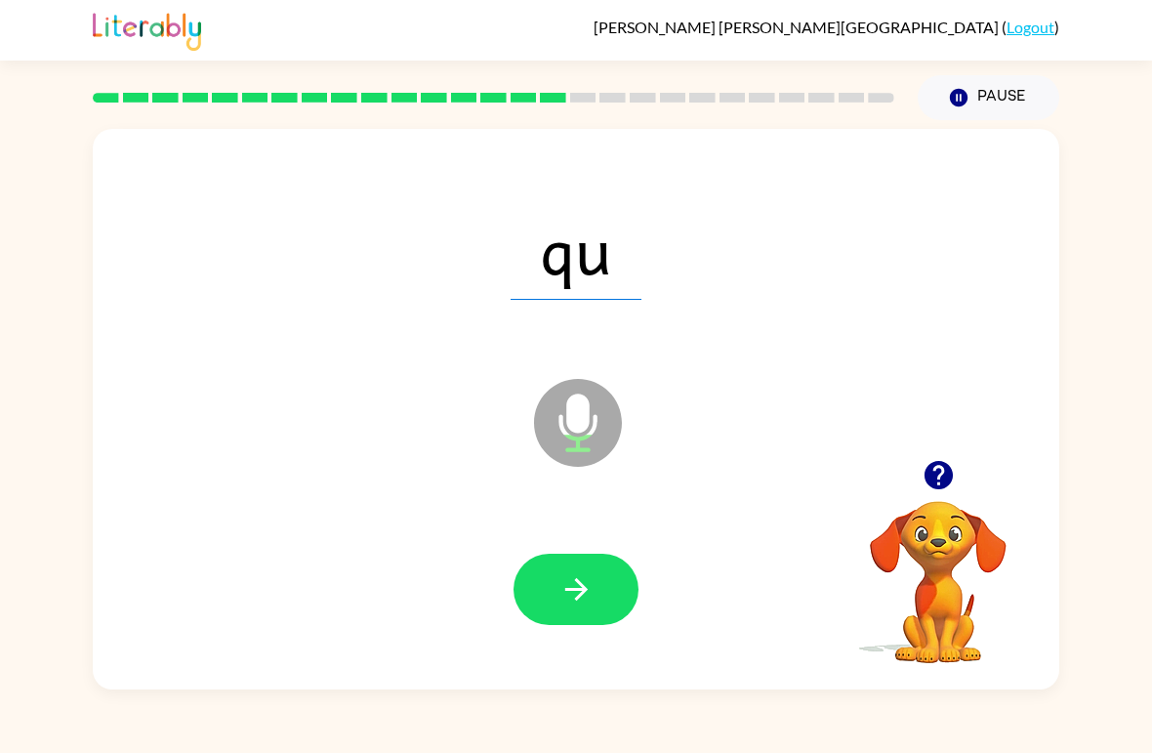
click at [595, 588] on button "button" at bounding box center [576, 589] width 125 height 71
click at [573, 598] on icon "button" at bounding box center [577, 589] width 34 height 34
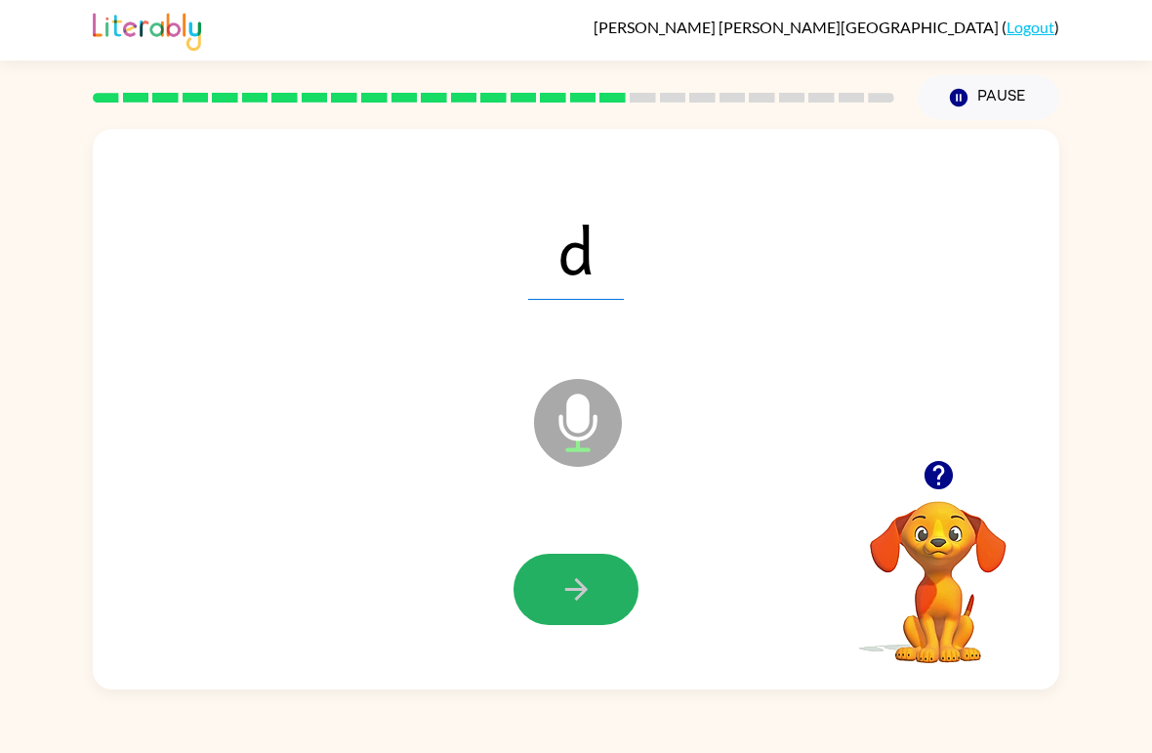
click at [586, 586] on icon "button" at bounding box center [577, 589] width 34 height 34
click at [602, 584] on button "button" at bounding box center [576, 589] width 125 height 71
click at [595, 600] on button "button" at bounding box center [576, 589] width 125 height 71
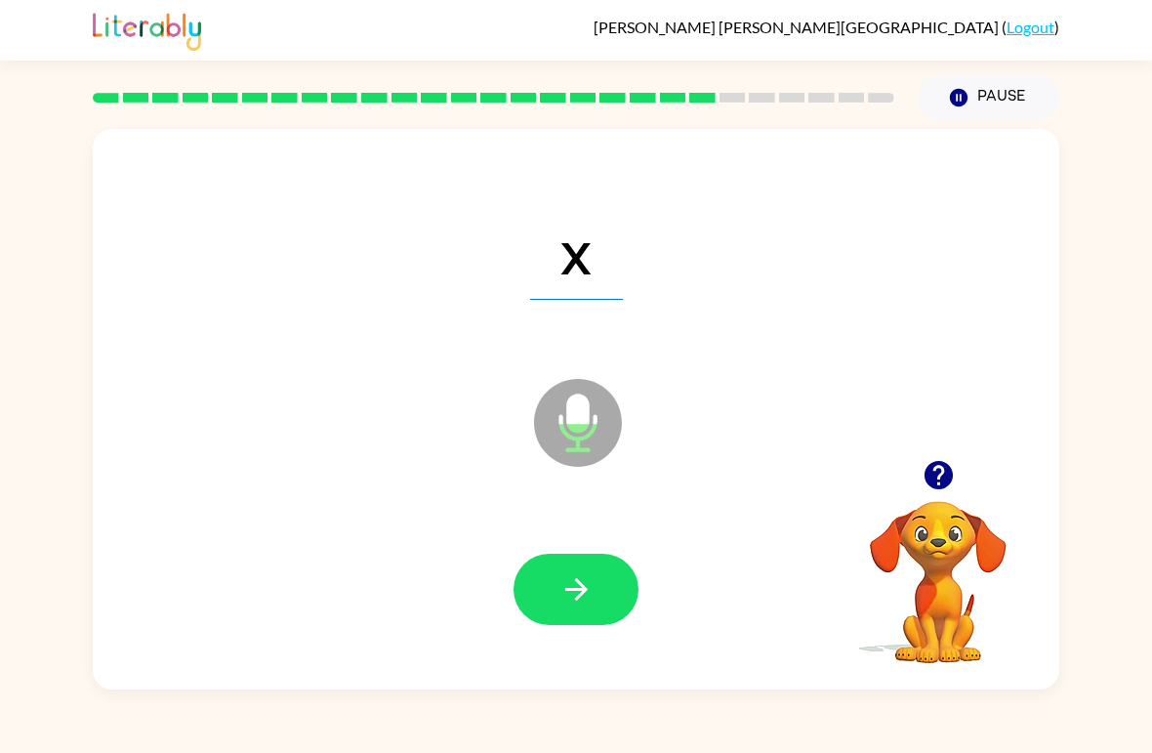
click at [596, 605] on button "button" at bounding box center [576, 589] width 125 height 71
click at [539, 602] on button "button" at bounding box center [576, 589] width 125 height 71
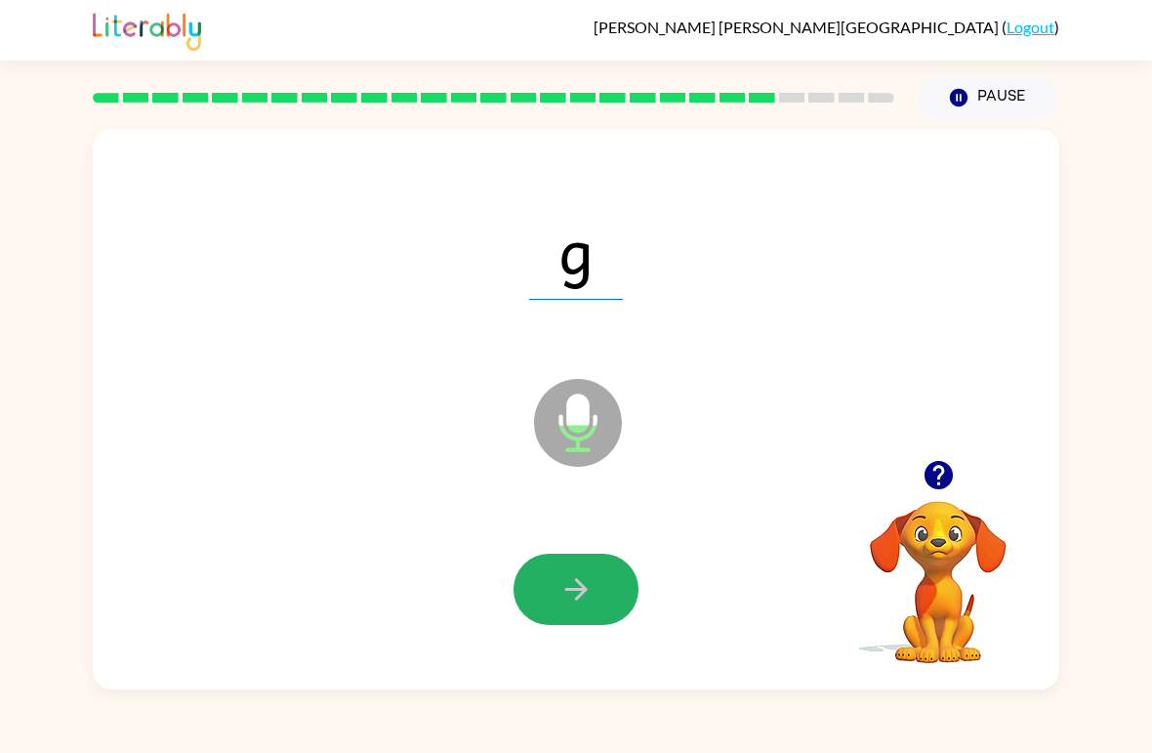
click at [571, 599] on icon "button" at bounding box center [577, 589] width 34 height 34
click at [569, 605] on icon "button" at bounding box center [577, 589] width 34 height 34
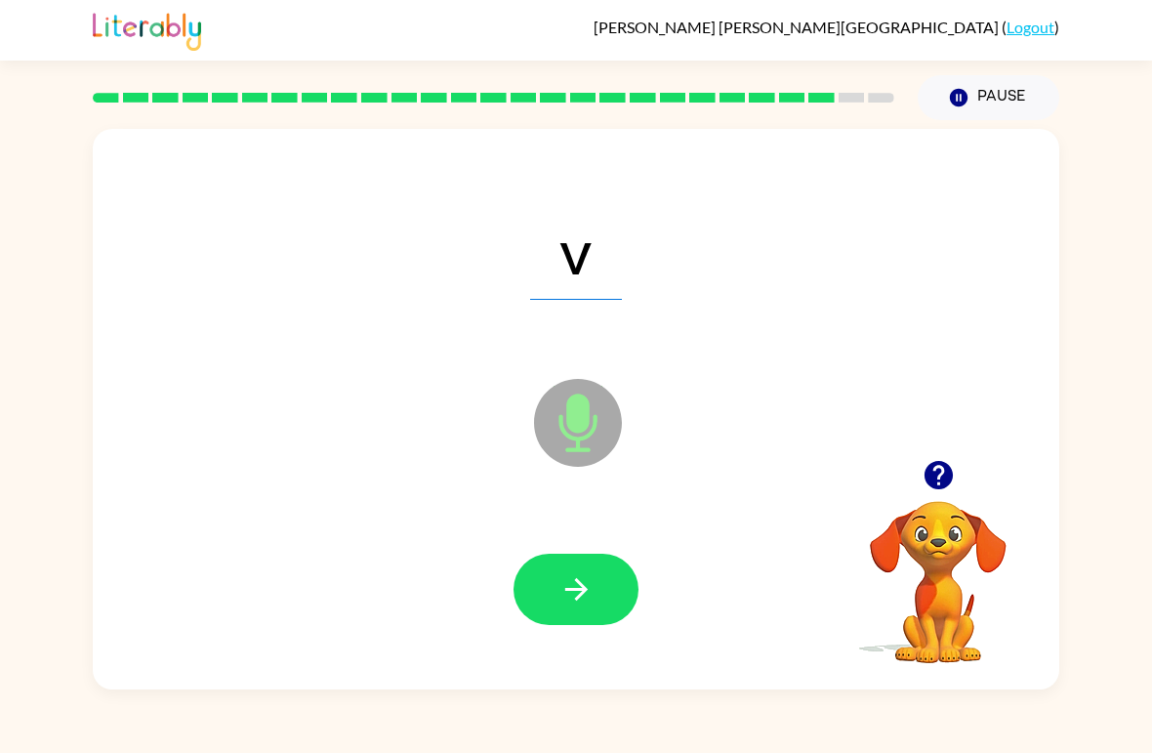
click at [593, 638] on div at bounding box center [576, 590] width 928 height 161
click at [595, 533] on div at bounding box center [576, 590] width 928 height 161
click at [589, 600] on icon "button" at bounding box center [577, 589] width 34 height 34
click at [594, 577] on button "button" at bounding box center [576, 589] width 125 height 71
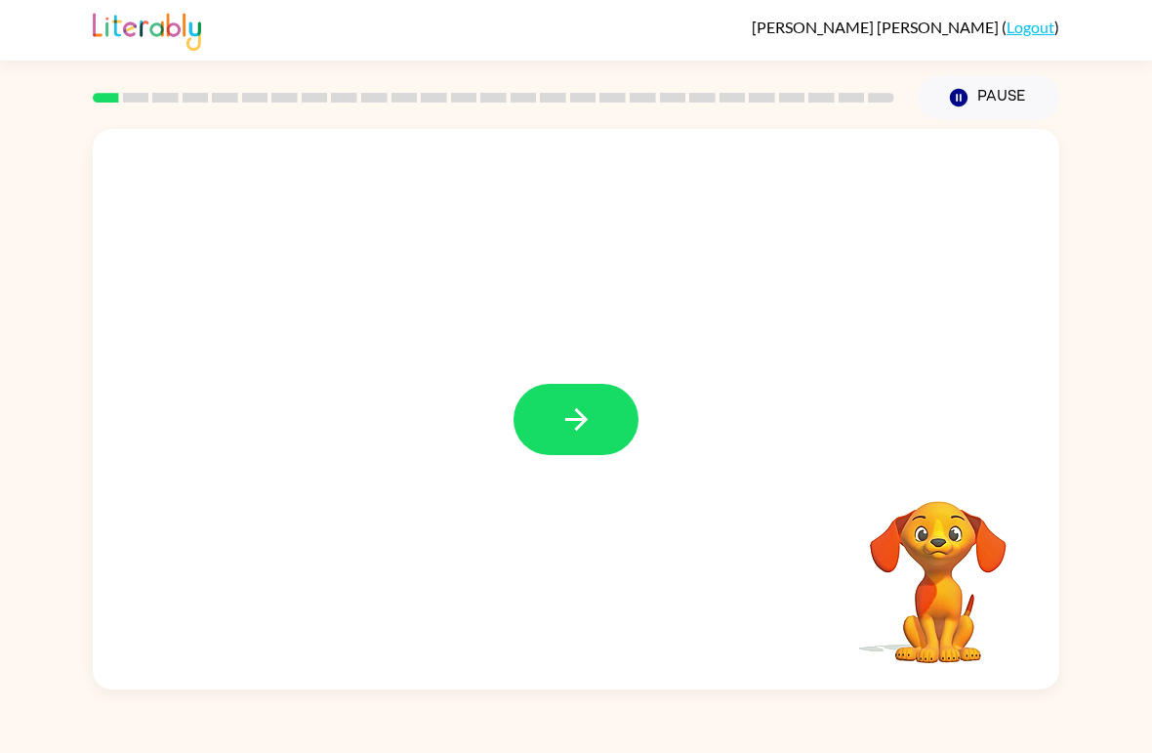
click at [606, 423] on button "button" at bounding box center [576, 419] width 125 height 71
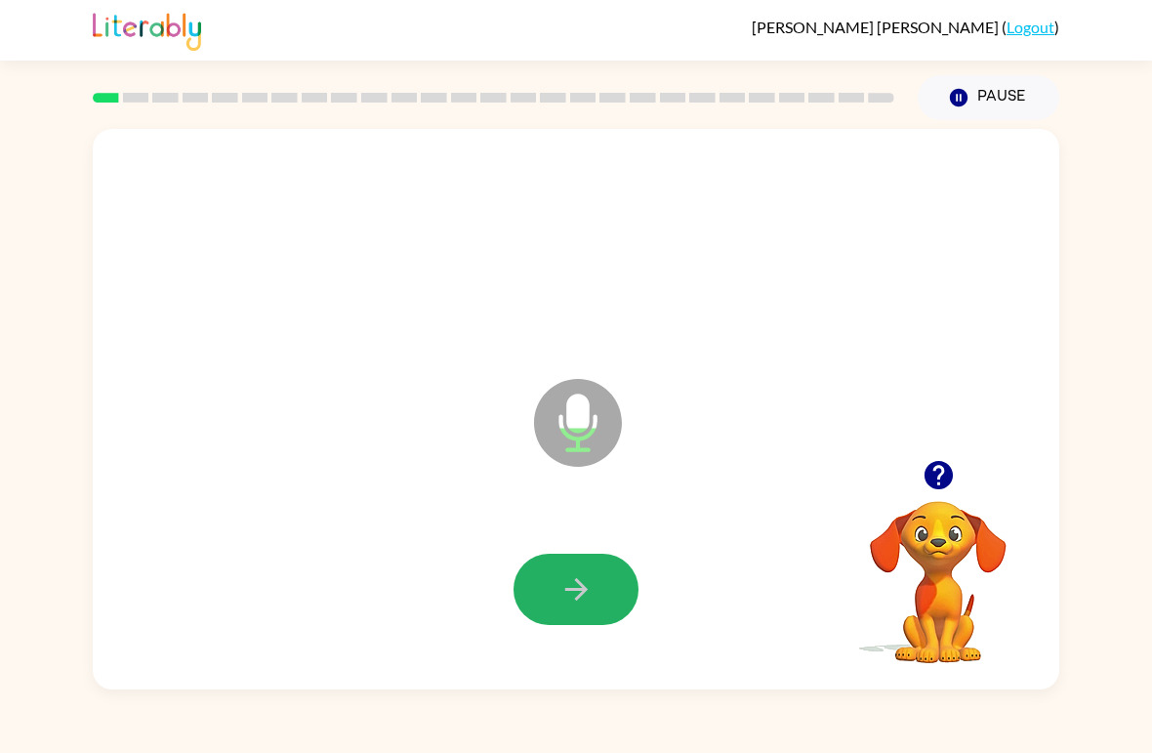
click at [628, 569] on button "button" at bounding box center [576, 589] width 125 height 71
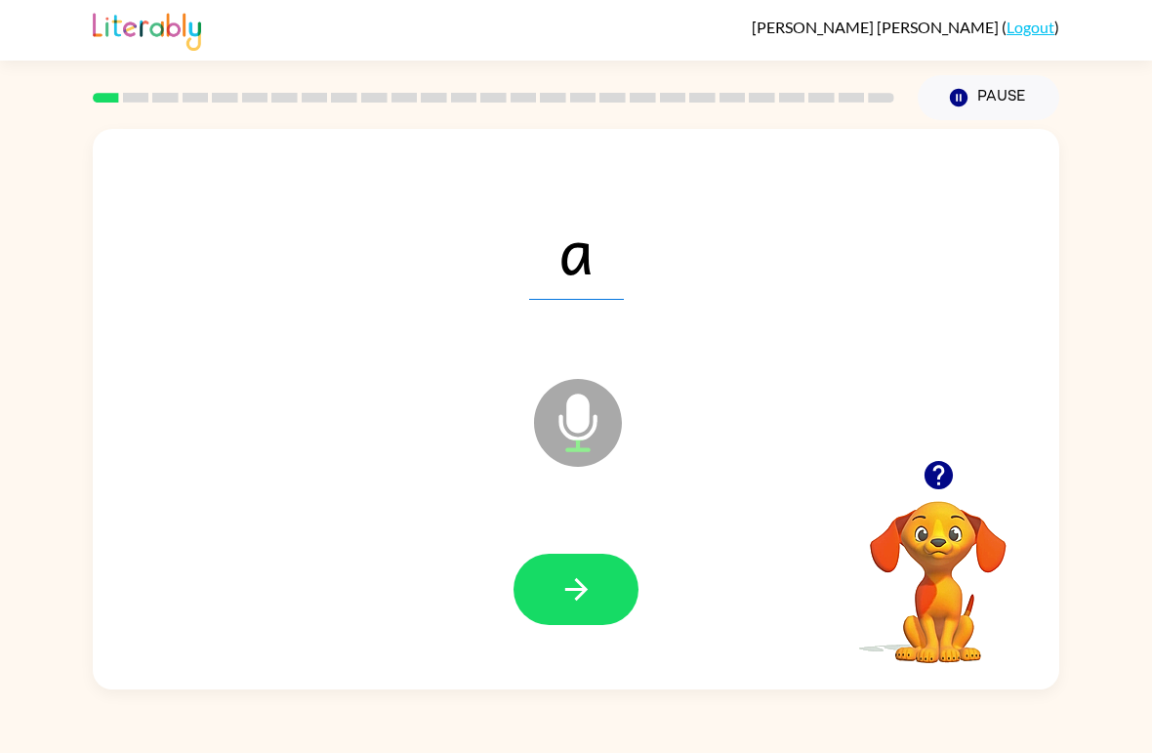
click at [557, 568] on button "button" at bounding box center [576, 589] width 125 height 71
click at [573, 593] on icon "button" at bounding box center [577, 589] width 34 height 34
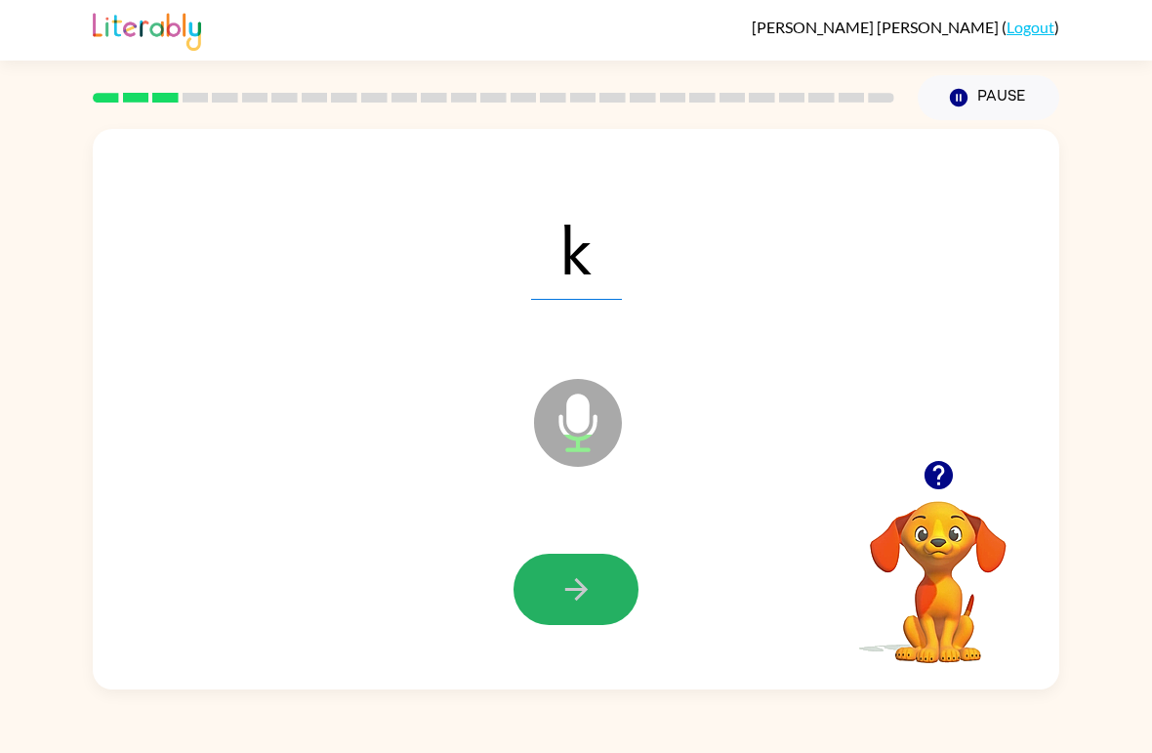
click at [566, 568] on button "button" at bounding box center [576, 589] width 125 height 71
click at [562, 560] on button "button" at bounding box center [576, 589] width 125 height 71
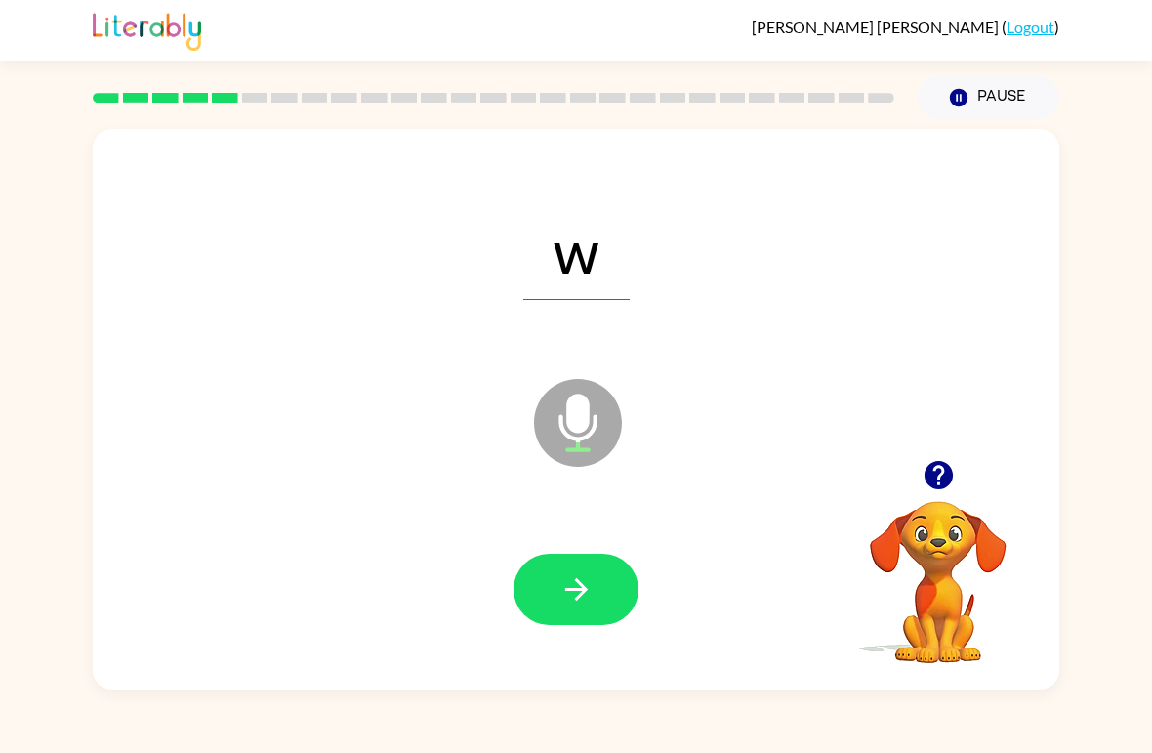
click at [586, 584] on icon "button" at bounding box center [577, 589] width 34 height 34
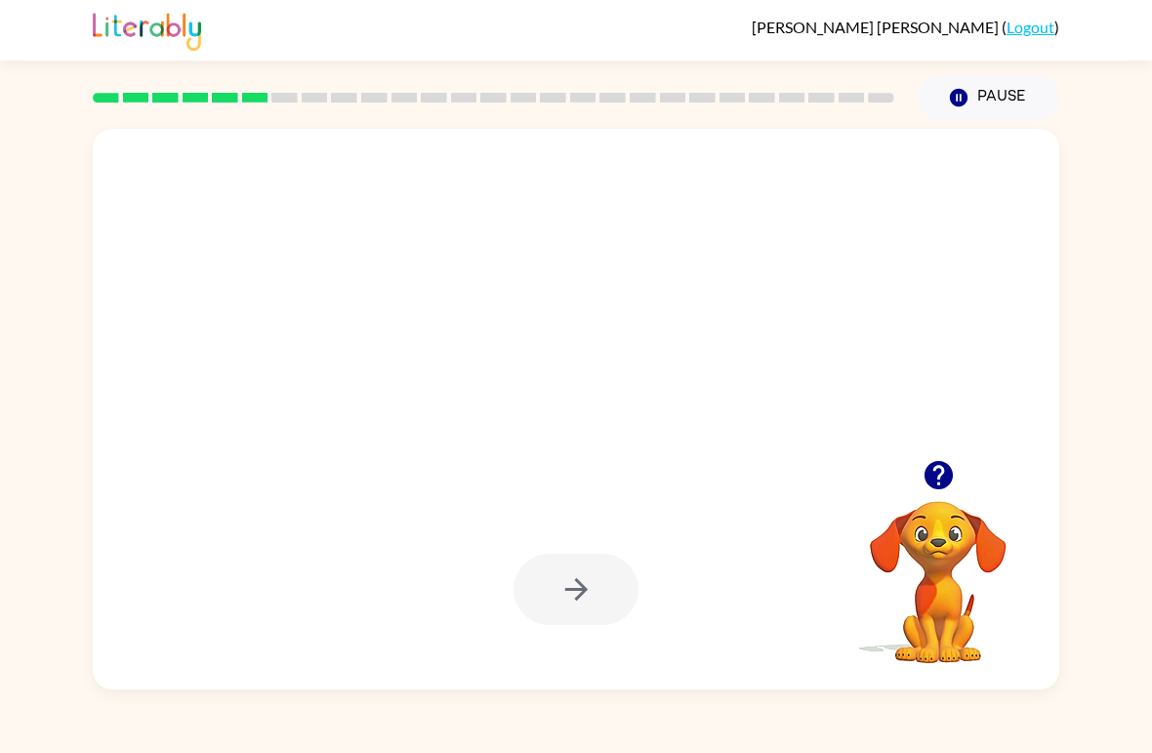
click at [659, 382] on div at bounding box center [529, 374] width 834 height 71
click at [909, 468] on div at bounding box center [938, 475] width 195 height 50
click at [933, 465] on icon "button" at bounding box center [938, 475] width 28 height 28
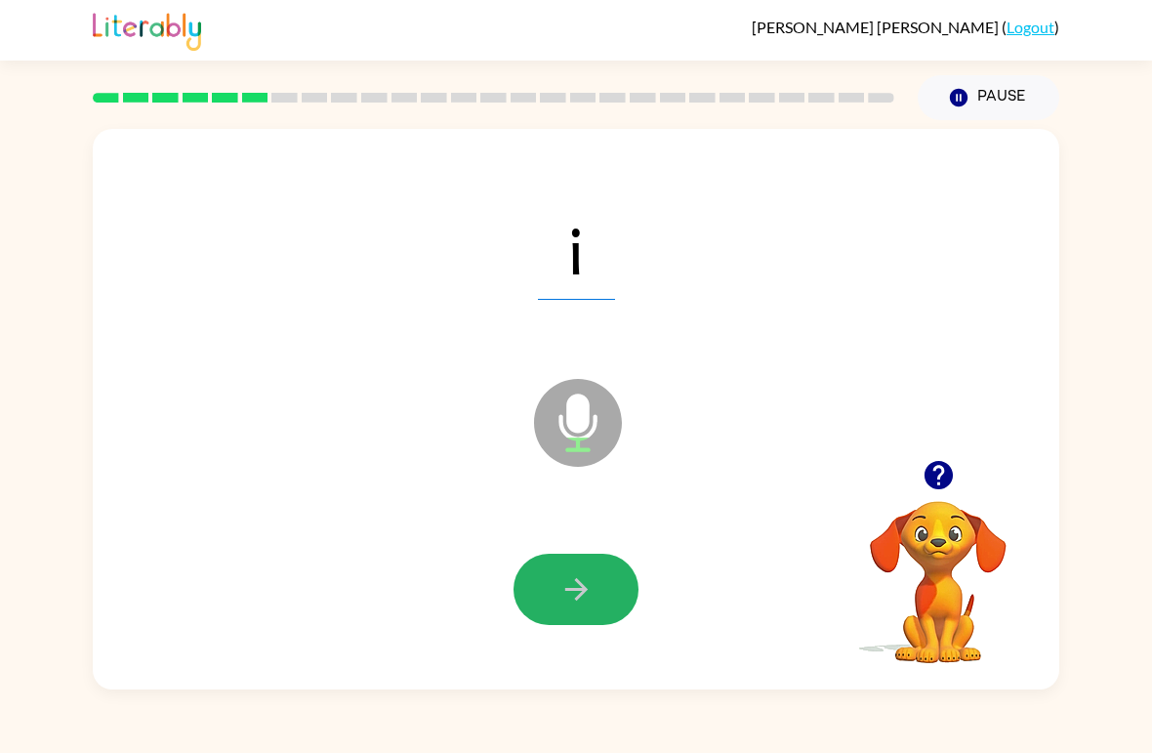
click at [583, 578] on icon "button" at bounding box center [577, 589] width 34 height 34
click at [609, 577] on button "button" at bounding box center [576, 589] width 125 height 71
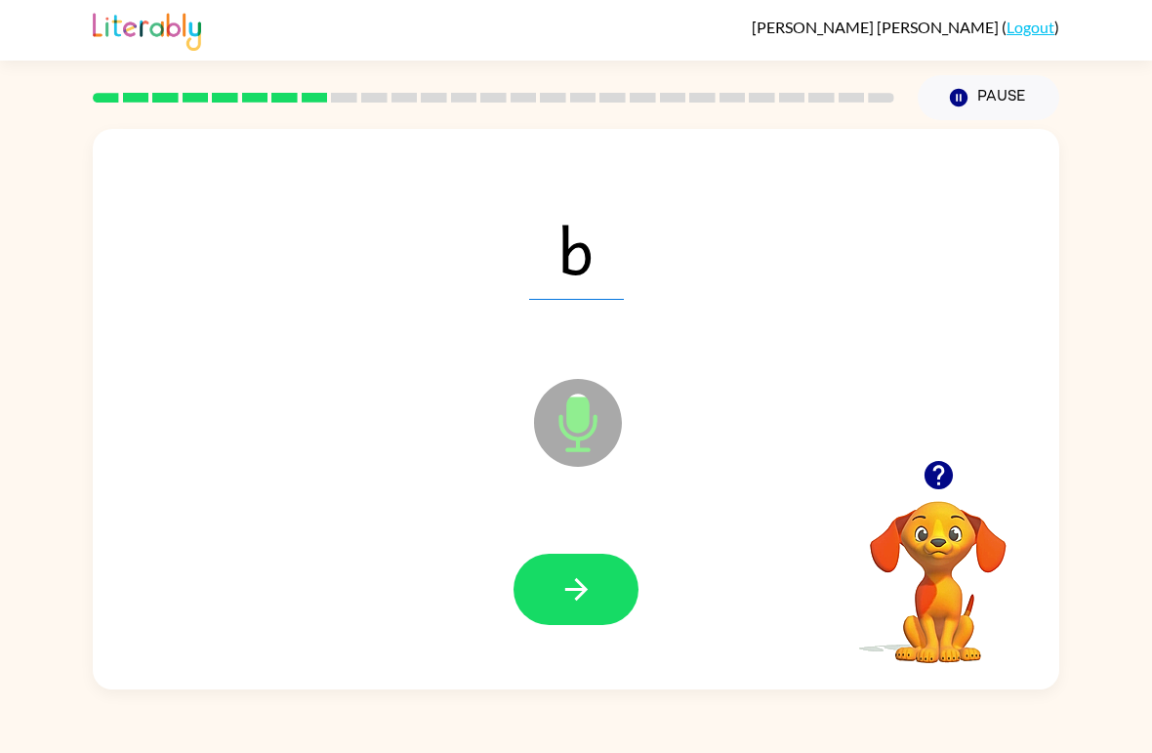
click at [580, 583] on icon "button" at bounding box center [575, 589] width 22 height 22
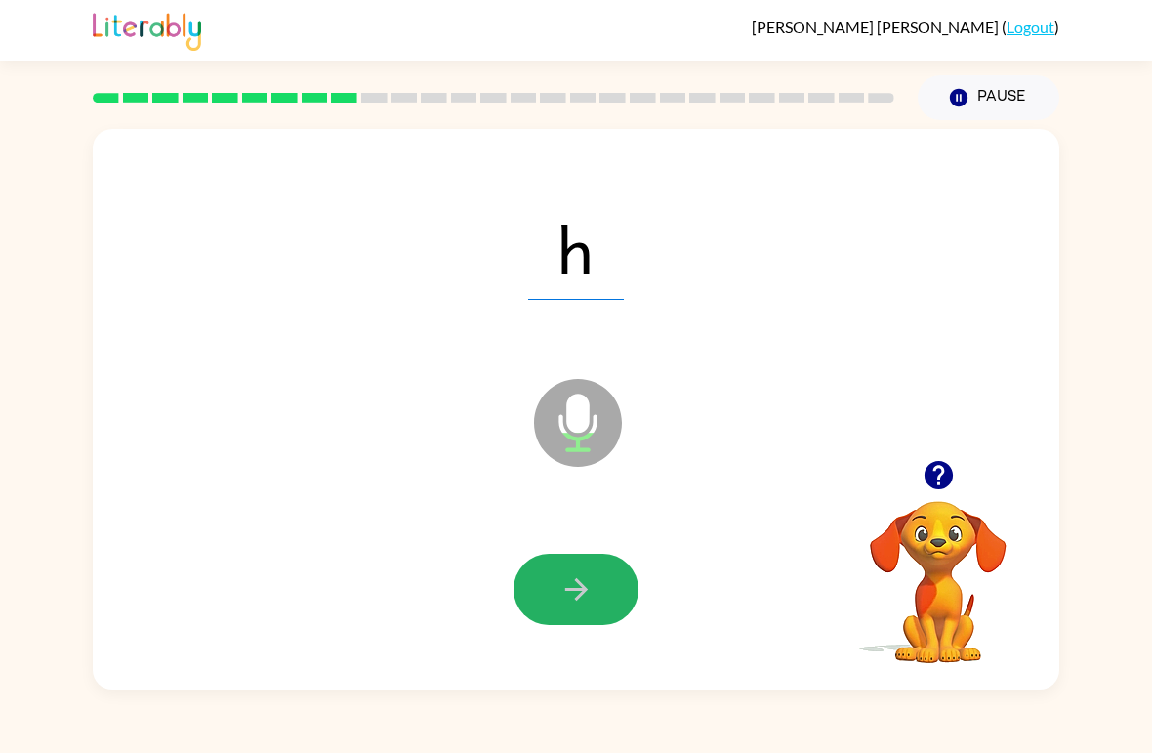
click at [589, 575] on icon "button" at bounding box center [577, 589] width 34 height 34
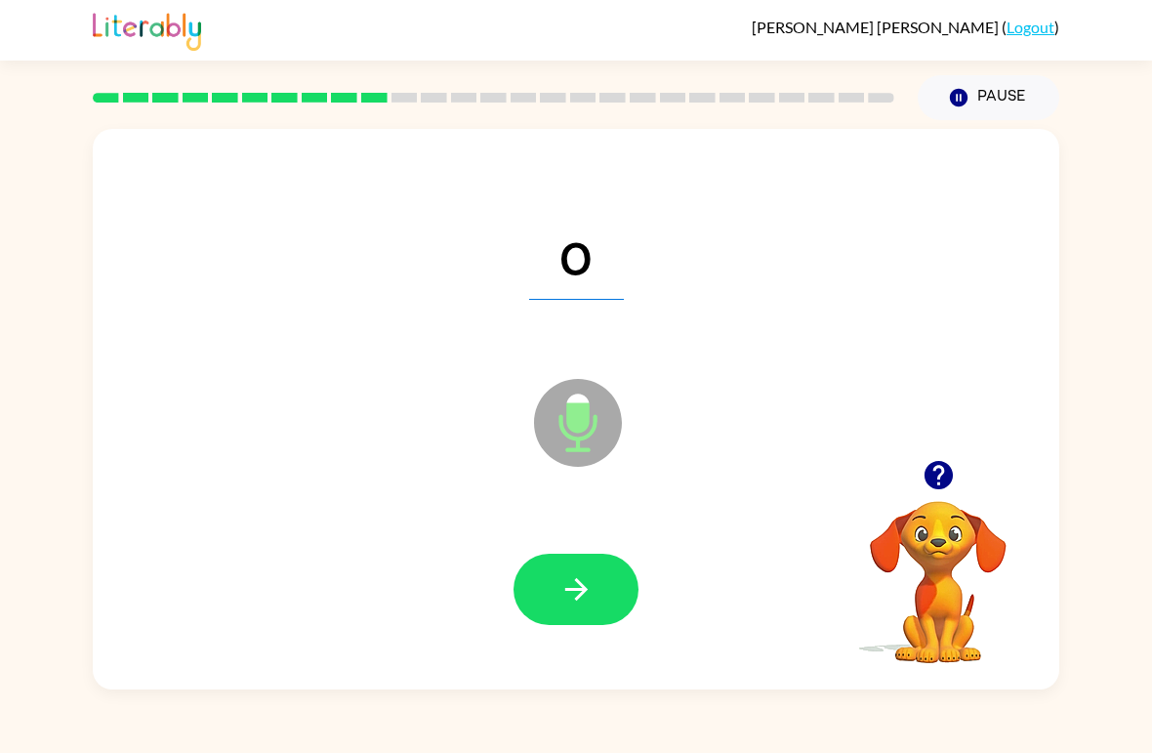
click at [537, 598] on button "button" at bounding box center [576, 589] width 125 height 71
click at [586, 589] on icon "button" at bounding box center [575, 589] width 22 height 22
click at [618, 591] on button "button" at bounding box center [576, 589] width 125 height 71
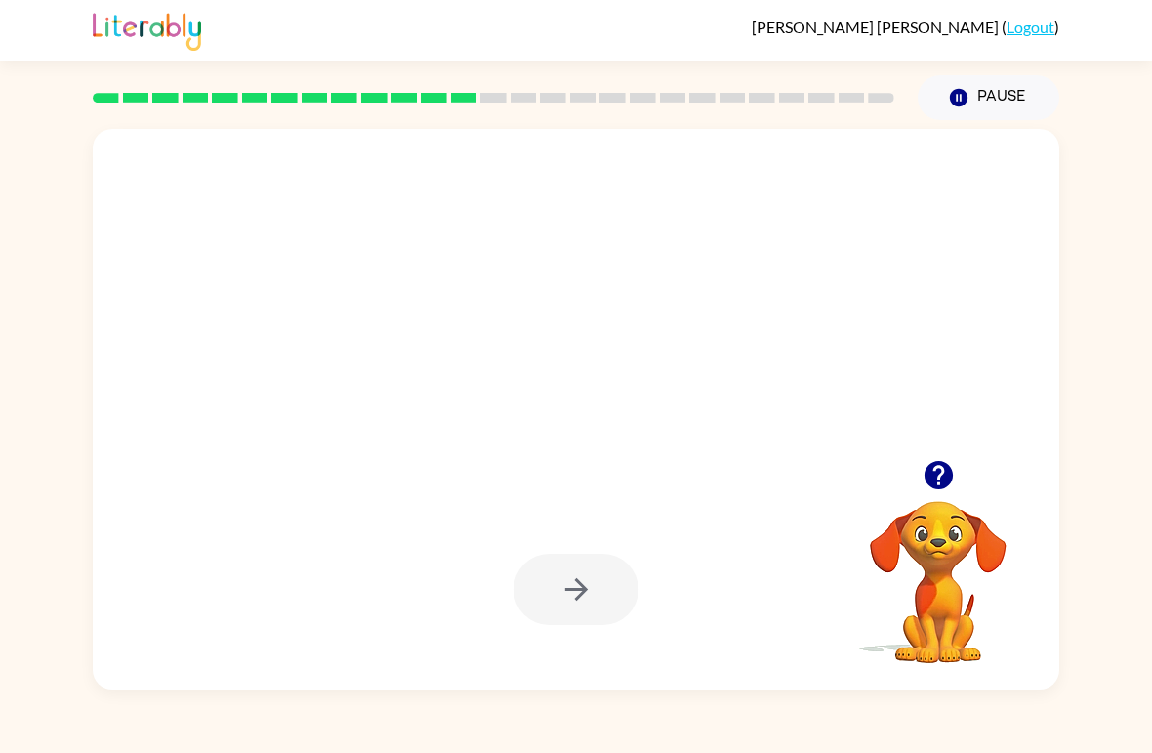
click at [957, 484] on button "button" at bounding box center [939, 475] width 50 height 50
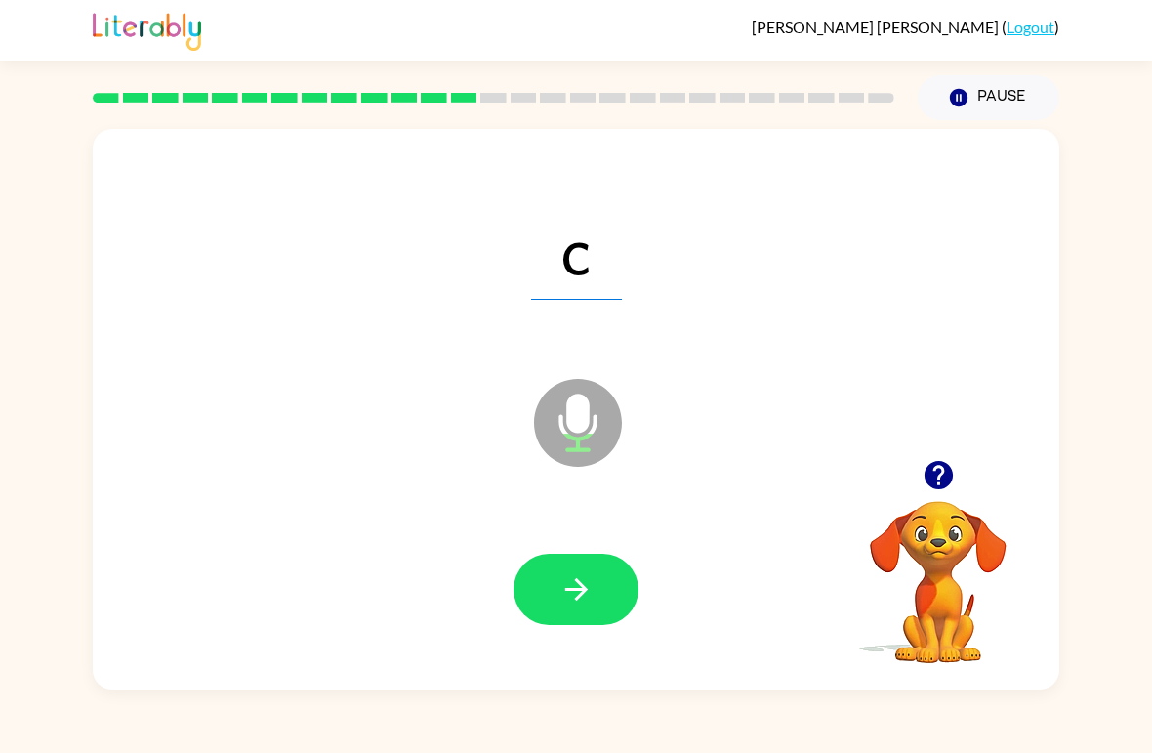
click at [580, 599] on icon "button" at bounding box center [577, 589] width 34 height 34
click at [583, 578] on icon "button" at bounding box center [577, 589] width 34 height 34
click at [617, 571] on button "button" at bounding box center [576, 589] width 125 height 71
click at [571, 583] on icon "button" at bounding box center [577, 589] width 34 height 34
click at [593, 618] on button "button" at bounding box center [576, 589] width 125 height 71
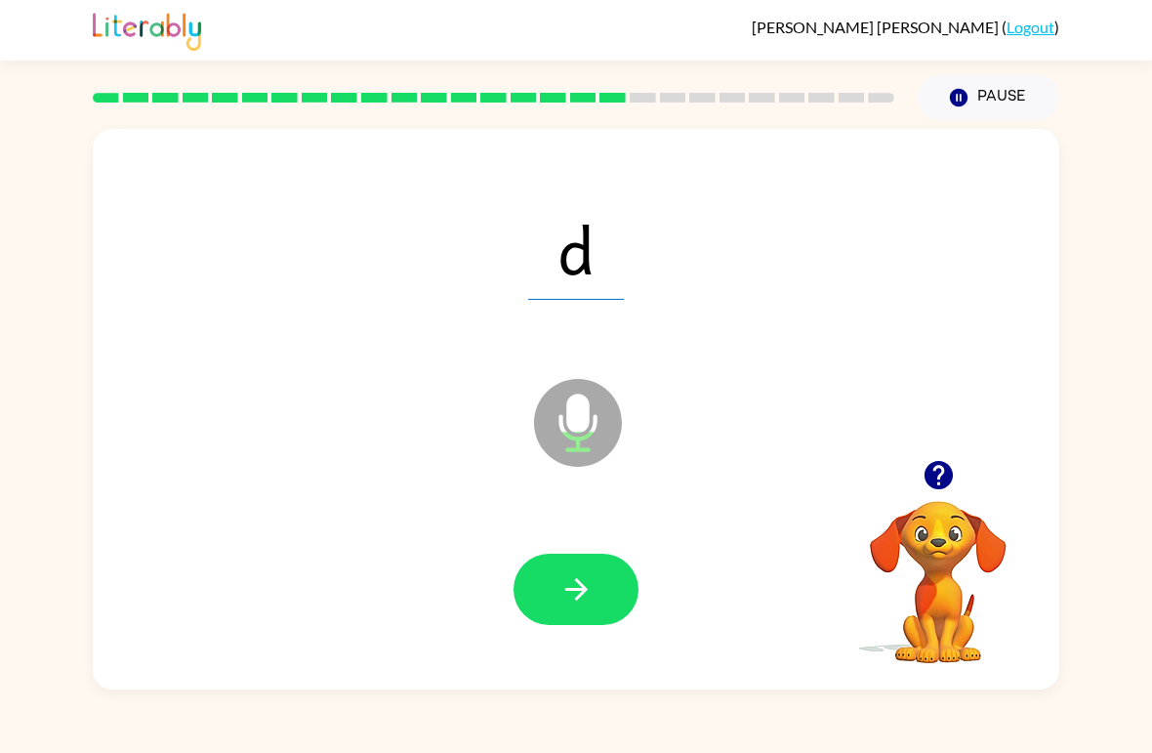
click at [595, 589] on button "button" at bounding box center [576, 589] width 125 height 71
click at [586, 588] on icon "button" at bounding box center [577, 589] width 34 height 34
click at [577, 583] on icon "button" at bounding box center [575, 589] width 22 height 22
click at [565, 573] on icon "button" at bounding box center [577, 589] width 34 height 34
click at [590, 562] on button "button" at bounding box center [576, 589] width 125 height 71
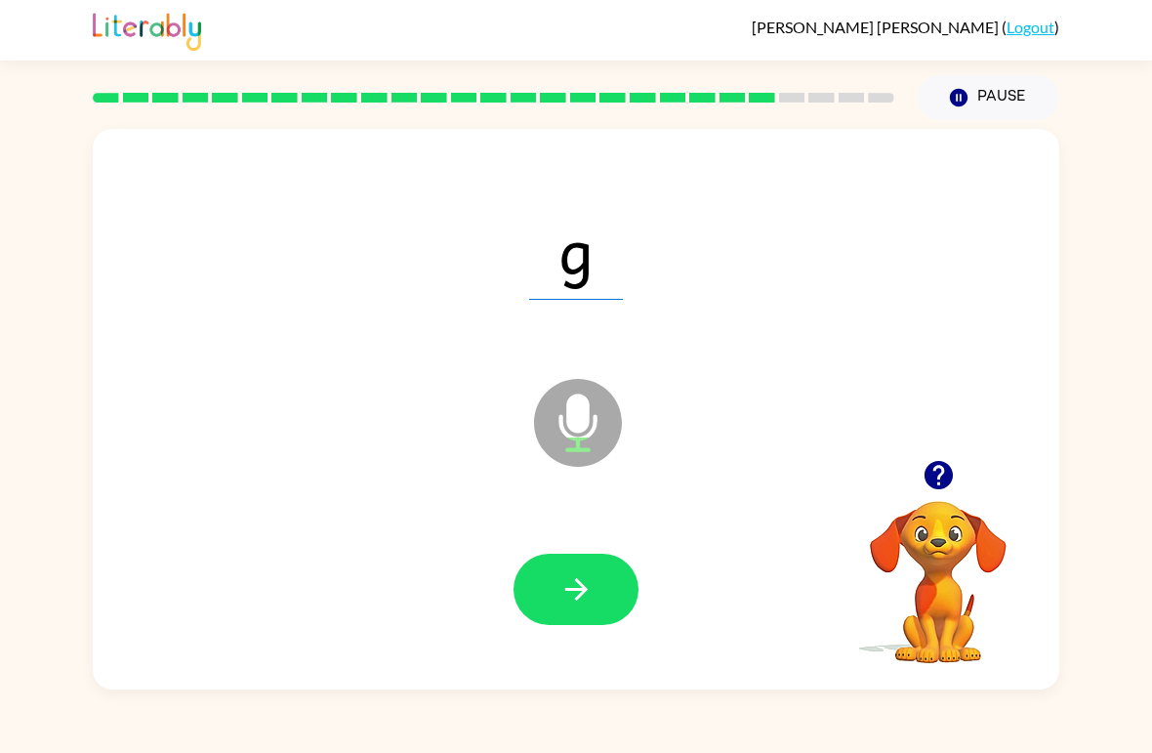
click at [609, 581] on button "button" at bounding box center [576, 589] width 125 height 71
click at [608, 575] on button "button" at bounding box center [576, 589] width 125 height 71
click at [573, 580] on icon "button" at bounding box center [577, 589] width 34 height 34
click at [563, 564] on button "button" at bounding box center [576, 589] width 125 height 71
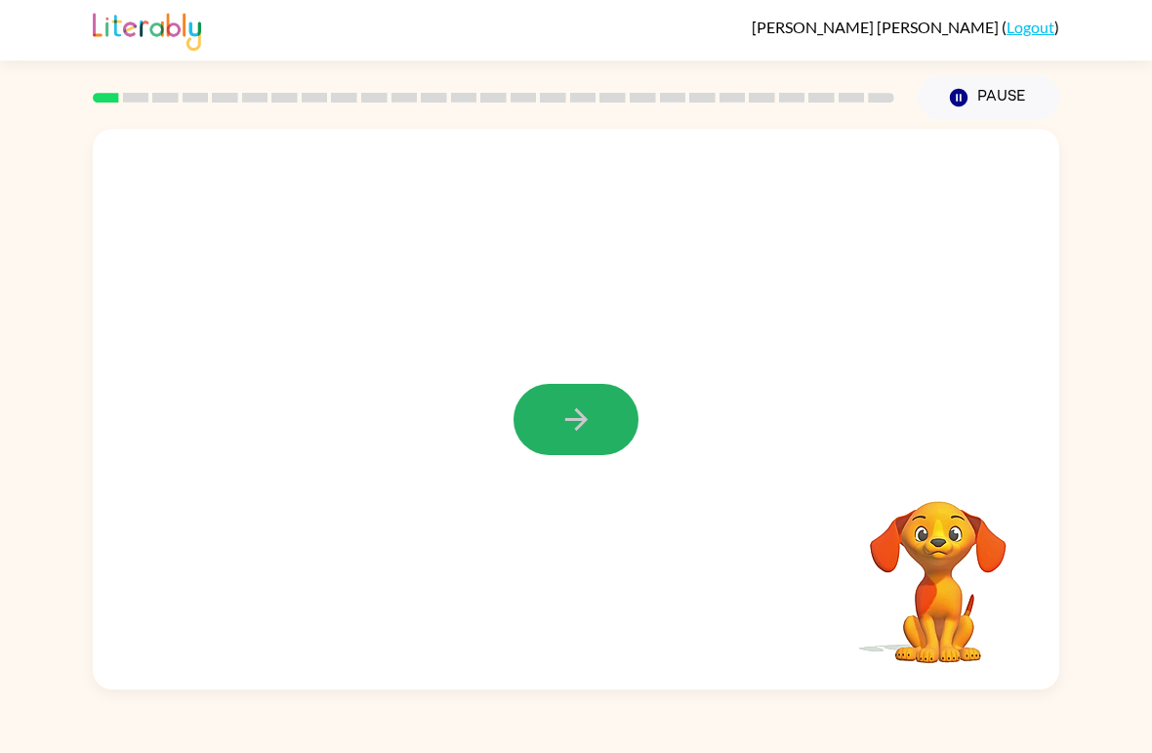
click at [600, 402] on button "button" at bounding box center [576, 419] width 125 height 71
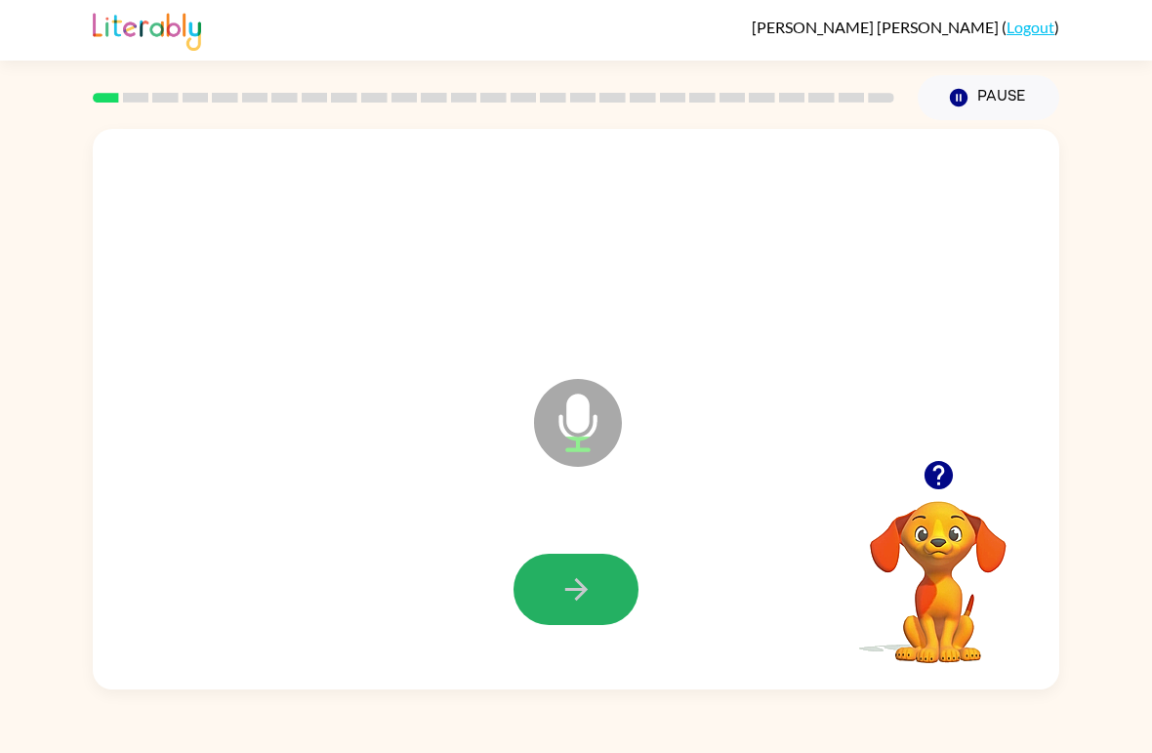
click at [588, 588] on icon "button" at bounding box center [577, 589] width 34 height 34
click at [565, 577] on icon "button" at bounding box center [577, 589] width 34 height 34
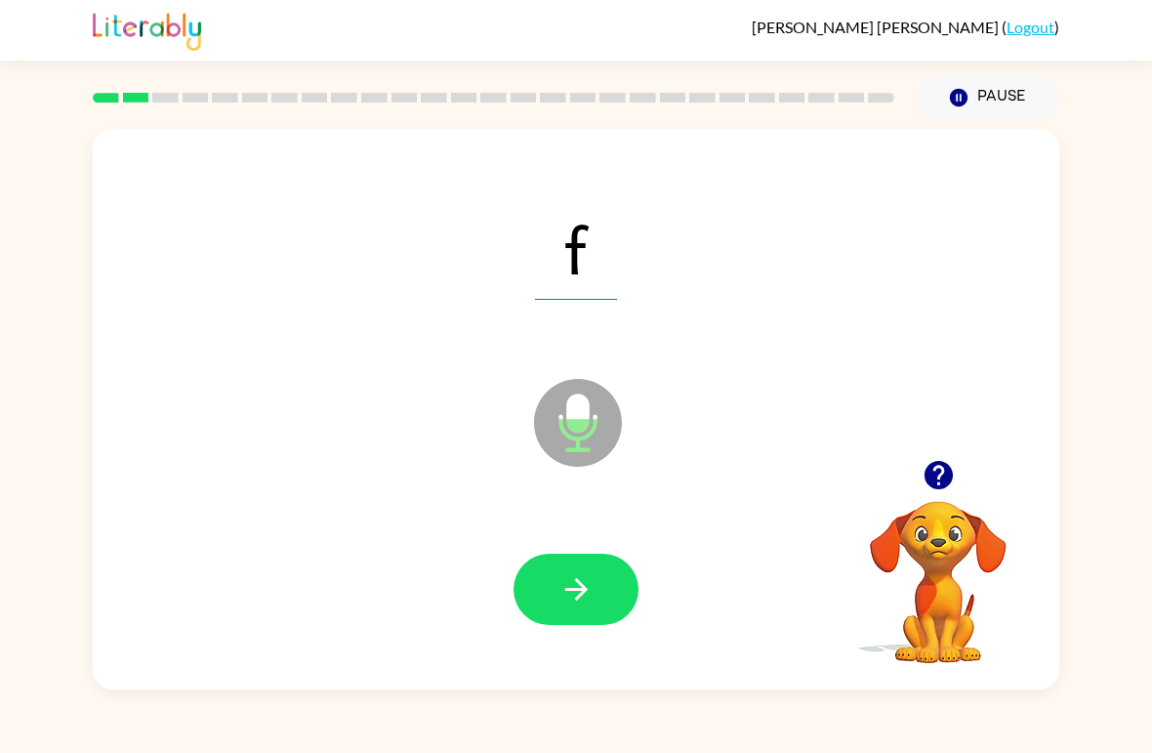
click at [597, 581] on button "button" at bounding box center [576, 589] width 125 height 71
click at [593, 583] on icon "button" at bounding box center [577, 589] width 34 height 34
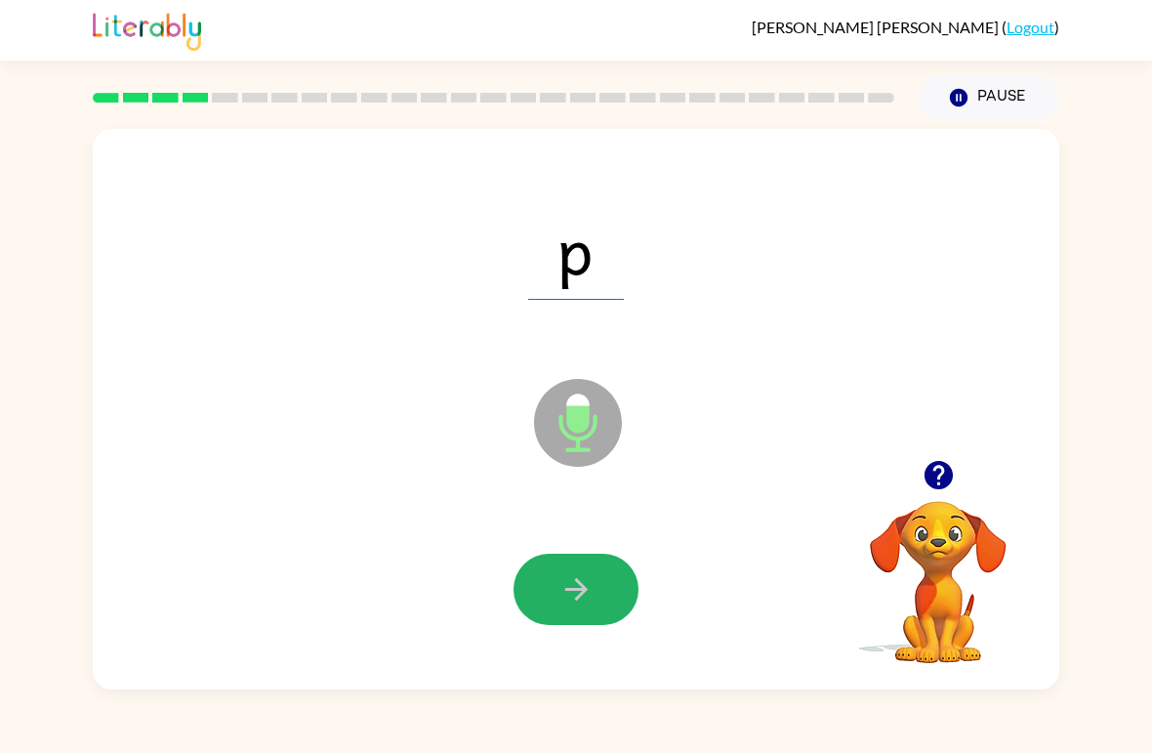
click at [611, 577] on button "button" at bounding box center [576, 589] width 125 height 71
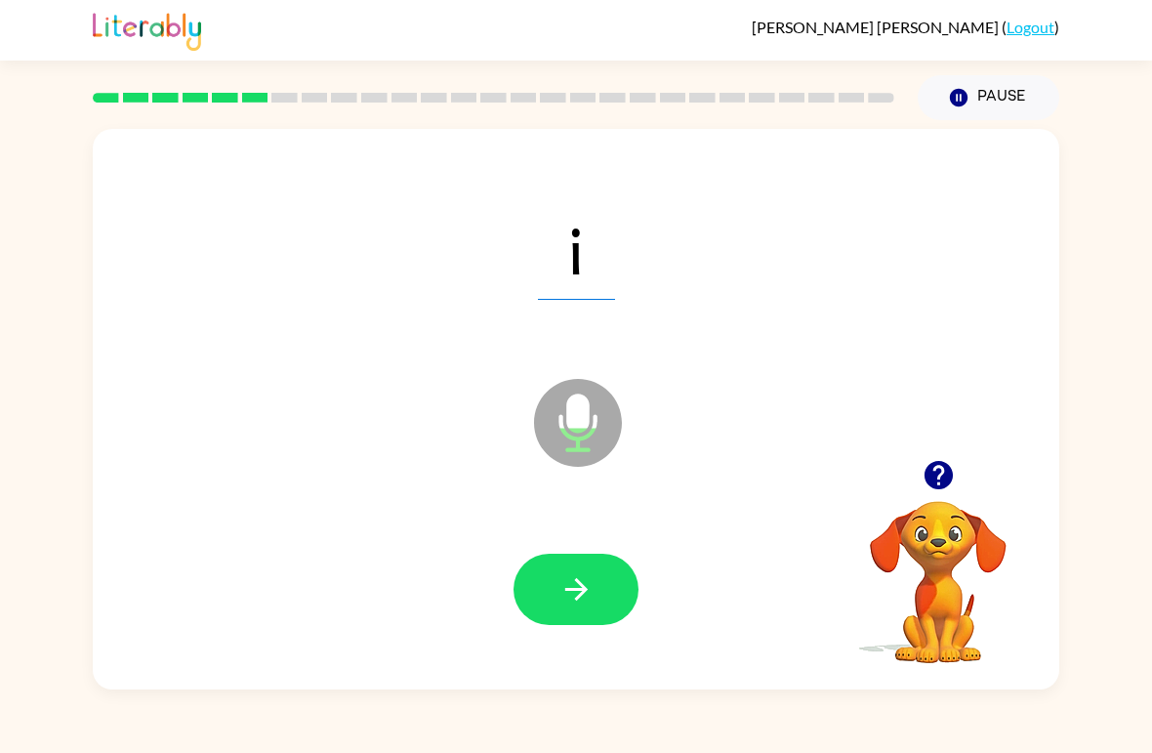
click at [588, 573] on icon "button" at bounding box center [577, 589] width 34 height 34
click at [576, 565] on button "button" at bounding box center [576, 589] width 125 height 71
click at [563, 590] on icon "button" at bounding box center [577, 589] width 34 height 34
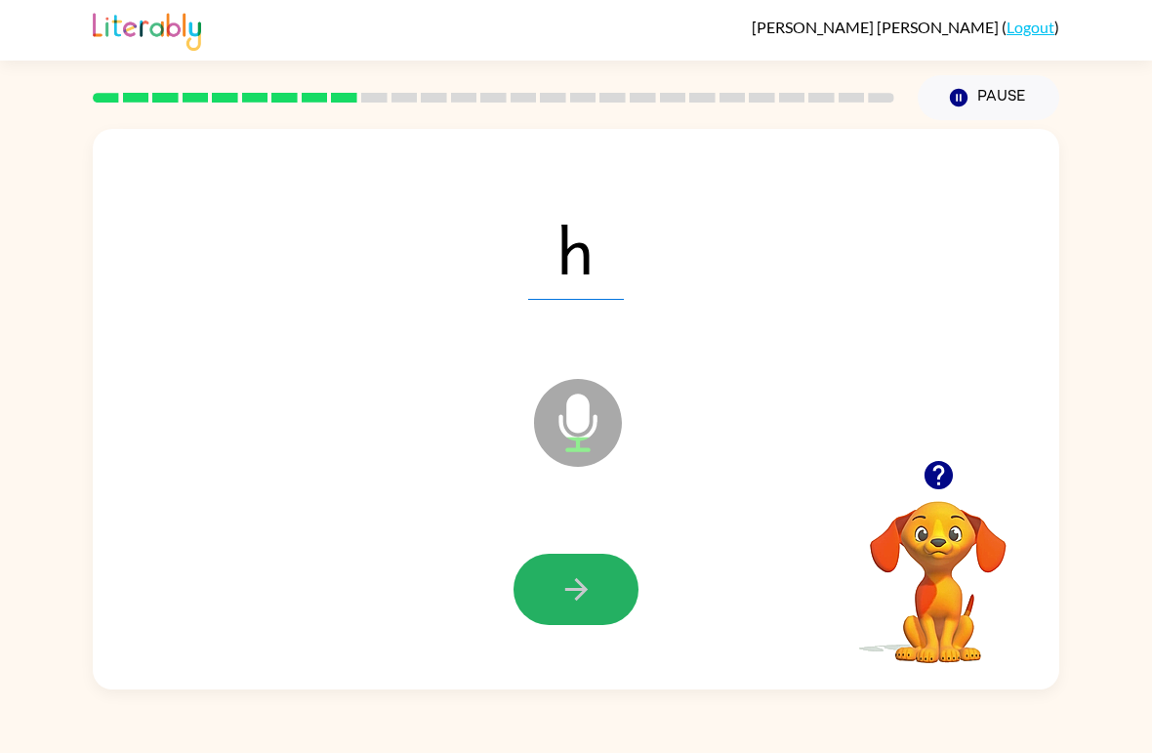
click at [583, 585] on icon "button" at bounding box center [577, 589] width 34 height 34
click at [578, 591] on icon "button" at bounding box center [575, 589] width 22 height 22
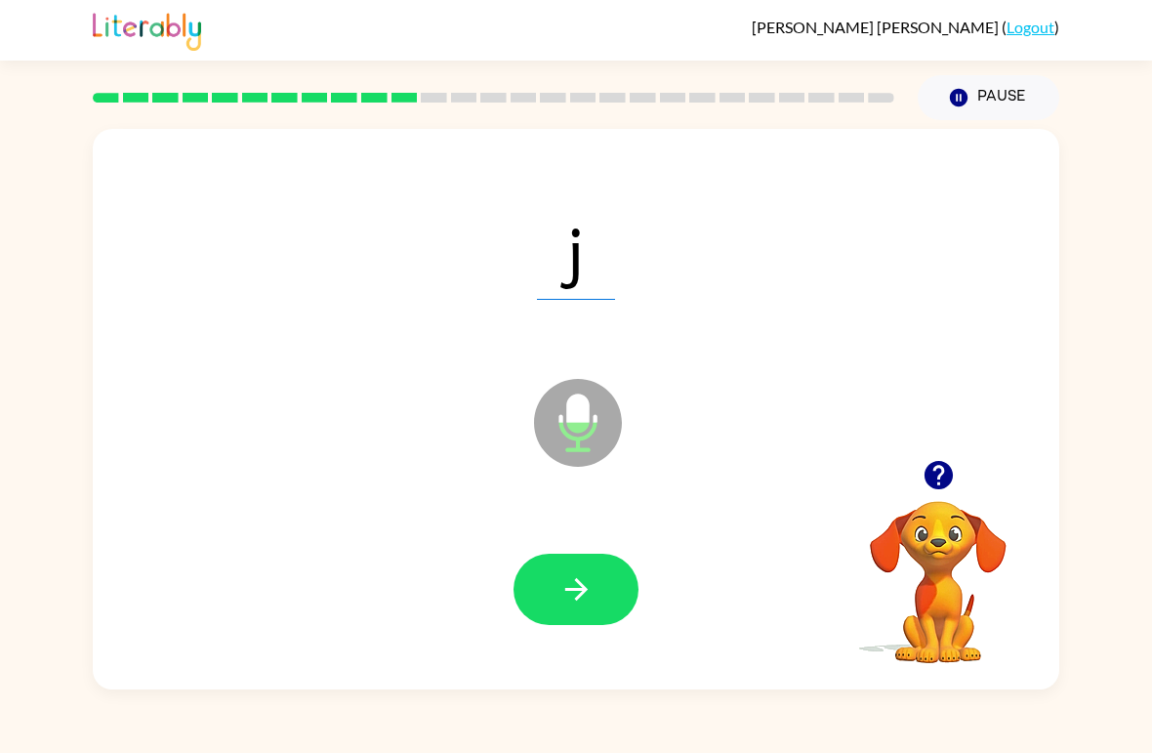
click at [590, 598] on icon "button" at bounding box center [577, 589] width 34 height 34
click at [570, 559] on button "button" at bounding box center [576, 589] width 125 height 71
click at [584, 548] on div at bounding box center [576, 590] width 928 height 161
click at [562, 583] on icon "button" at bounding box center [577, 589] width 34 height 34
click at [610, 583] on button "button" at bounding box center [576, 589] width 125 height 71
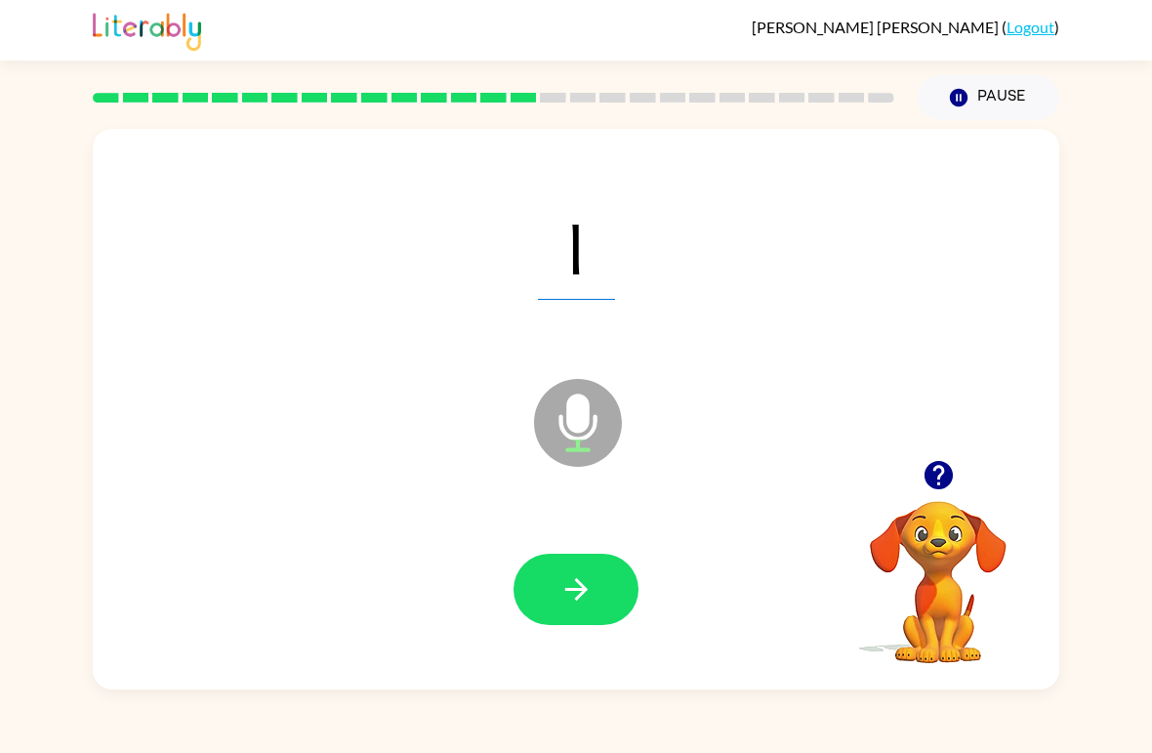
click at [593, 588] on icon "button" at bounding box center [577, 589] width 34 height 34
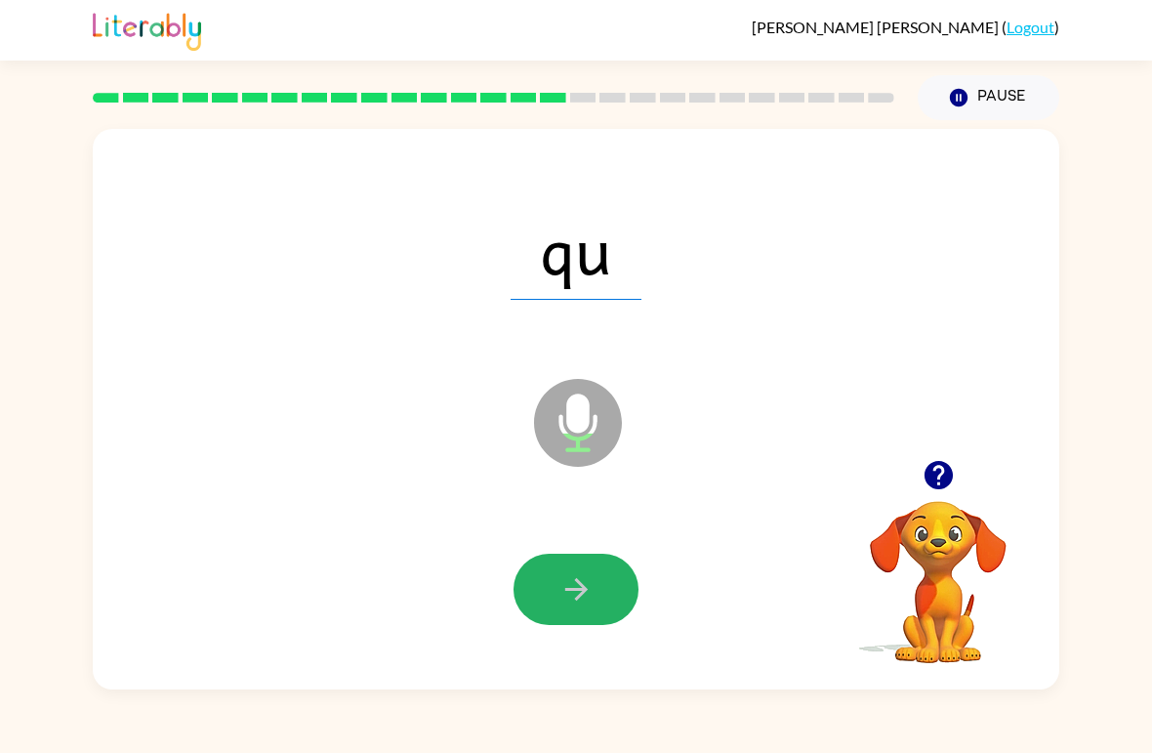
click at [585, 580] on icon "button" at bounding box center [577, 589] width 34 height 34
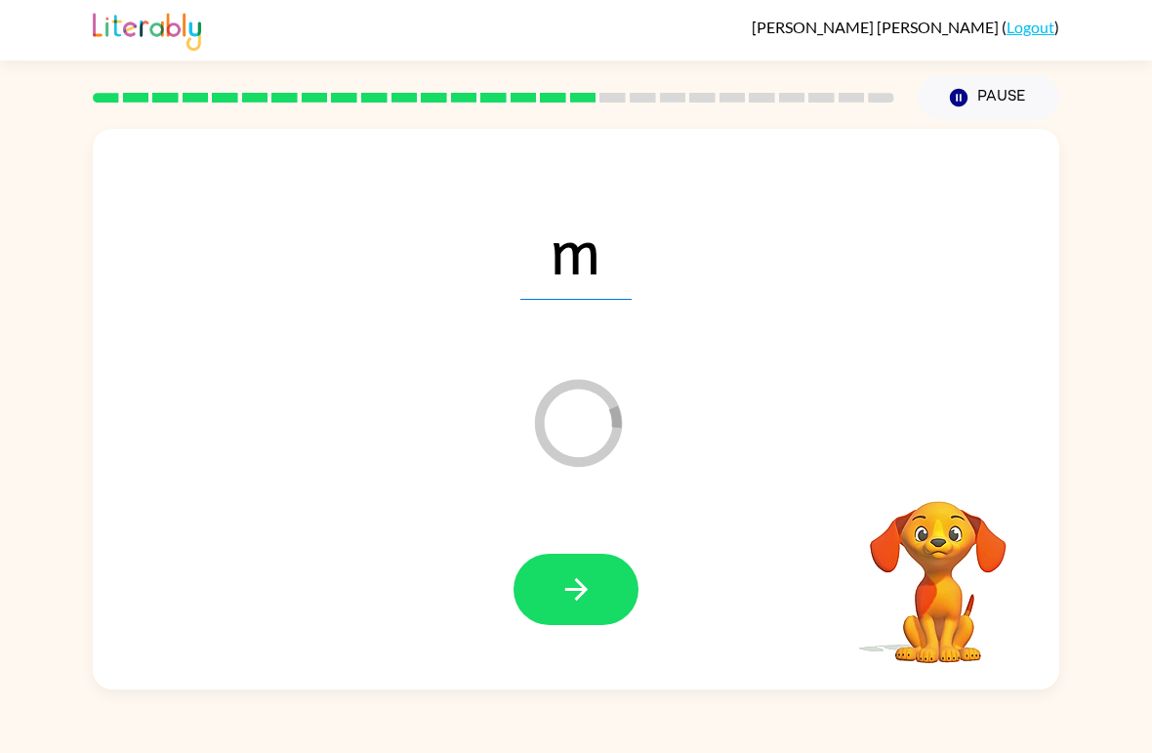
click at [562, 617] on button "button" at bounding box center [576, 589] width 125 height 71
click at [582, 581] on icon "button" at bounding box center [577, 589] width 34 height 34
click at [574, 571] on button "button" at bounding box center [576, 589] width 125 height 71
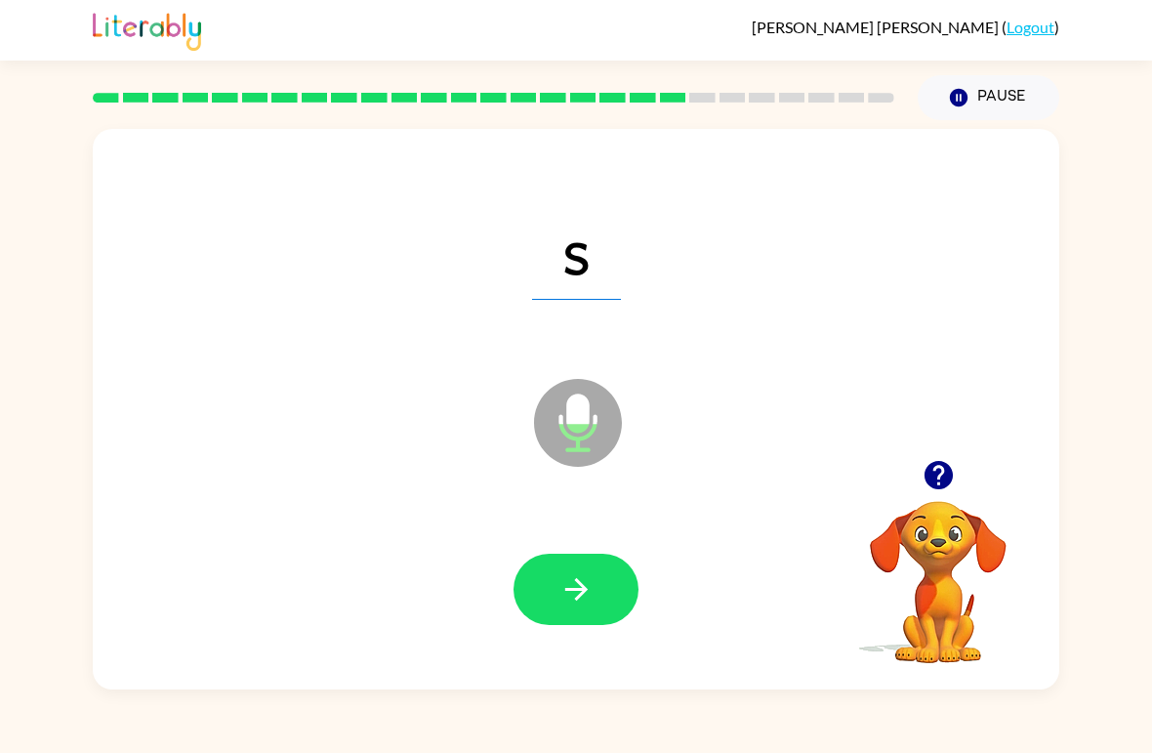
click at [588, 599] on icon "button" at bounding box center [577, 589] width 34 height 34
click at [577, 591] on icon "button" at bounding box center [575, 589] width 22 height 22
click at [571, 566] on button "button" at bounding box center [576, 589] width 125 height 71
click at [570, 587] on icon "button" at bounding box center [577, 589] width 34 height 34
click at [609, 594] on button "button" at bounding box center [576, 589] width 125 height 71
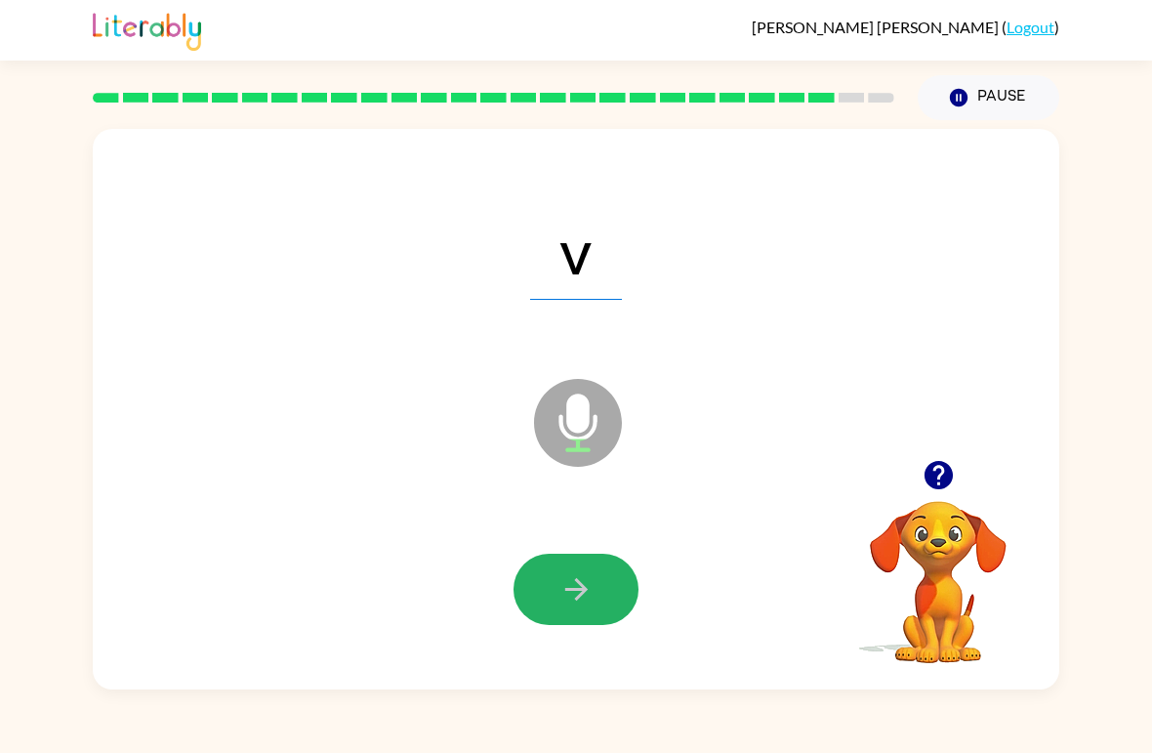
click at [577, 579] on icon "button" at bounding box center [577, 589] width 34 height 34
click at [602, 571] on button "button" at bounding box center [576, 589] width 125 height 71
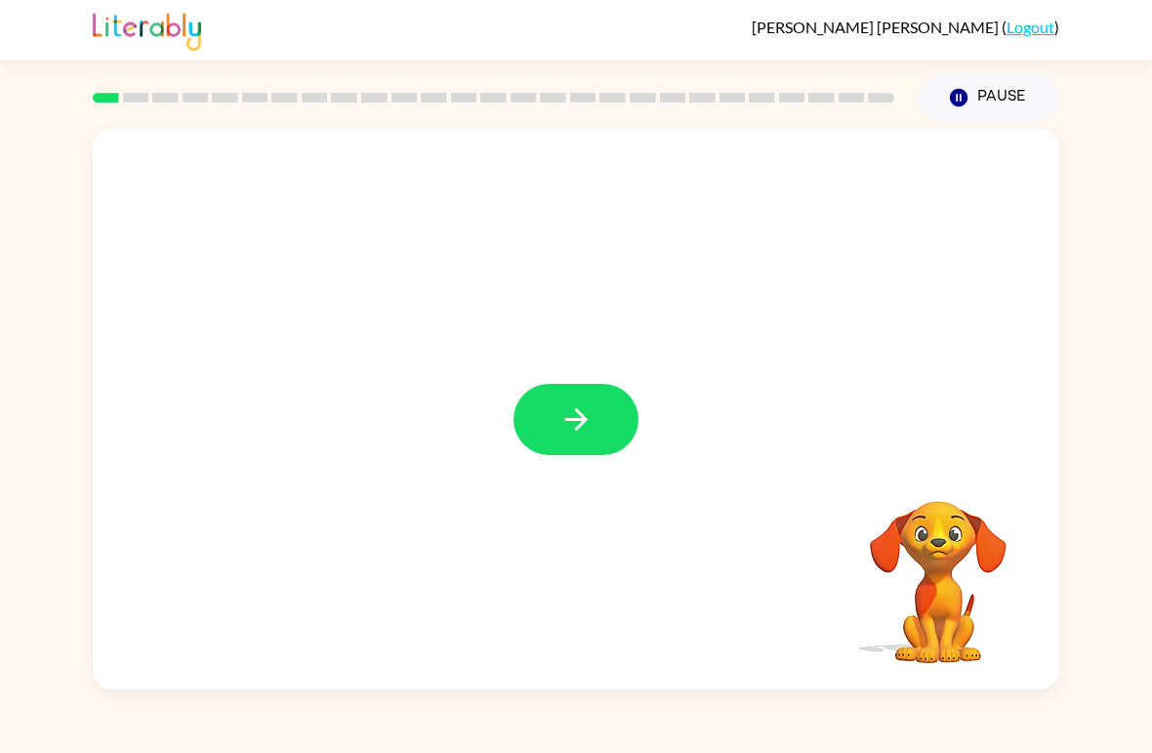
click at [560, 420] on icon "button" at bounding box center [577, 419] width 34 height 34
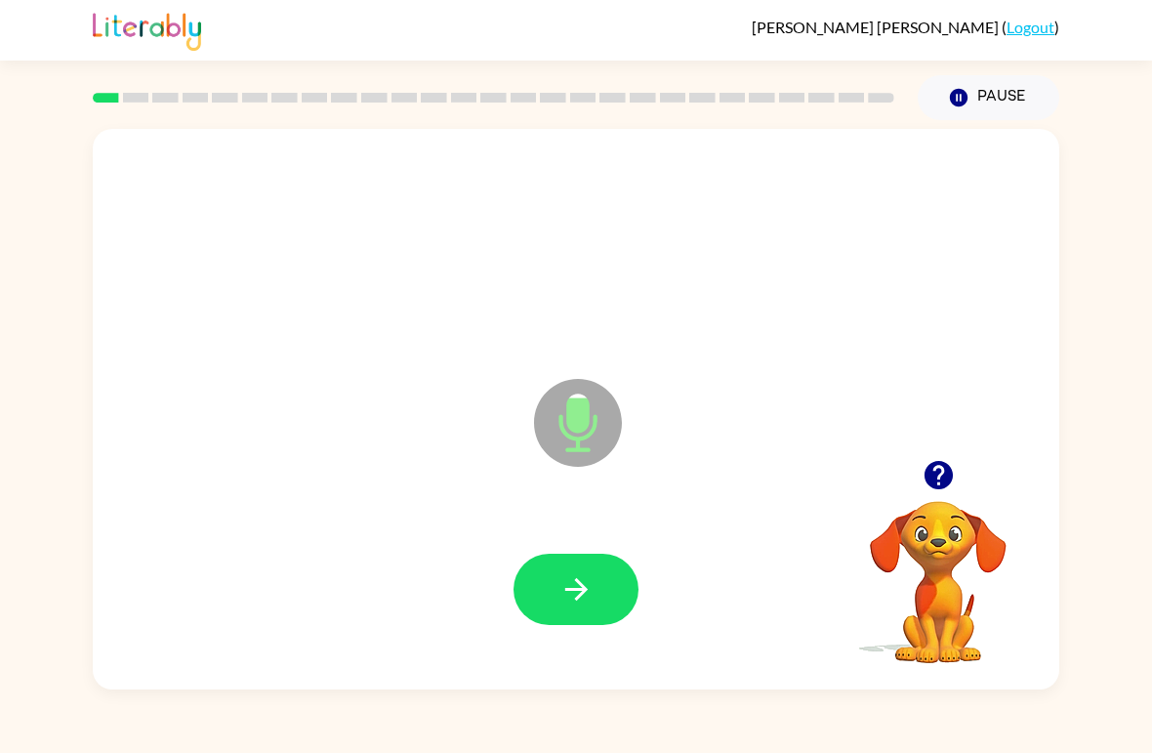
click at [576, 596] on icon "button" at bounding box center [577, 589] width 34 height 34
click at [562, 588] on icon "button" at bounding box center [577, 589] width 34 height 34
click at [569, 595] on icon "button" at bounding box center [577, 589] width 34 height 34
click at [590, 582] on icon "button" at bounding box center [577, 589] width 34 height 34
click at [563, 586] on icon "button" at bounding box center [577, 589] width 34 height 34
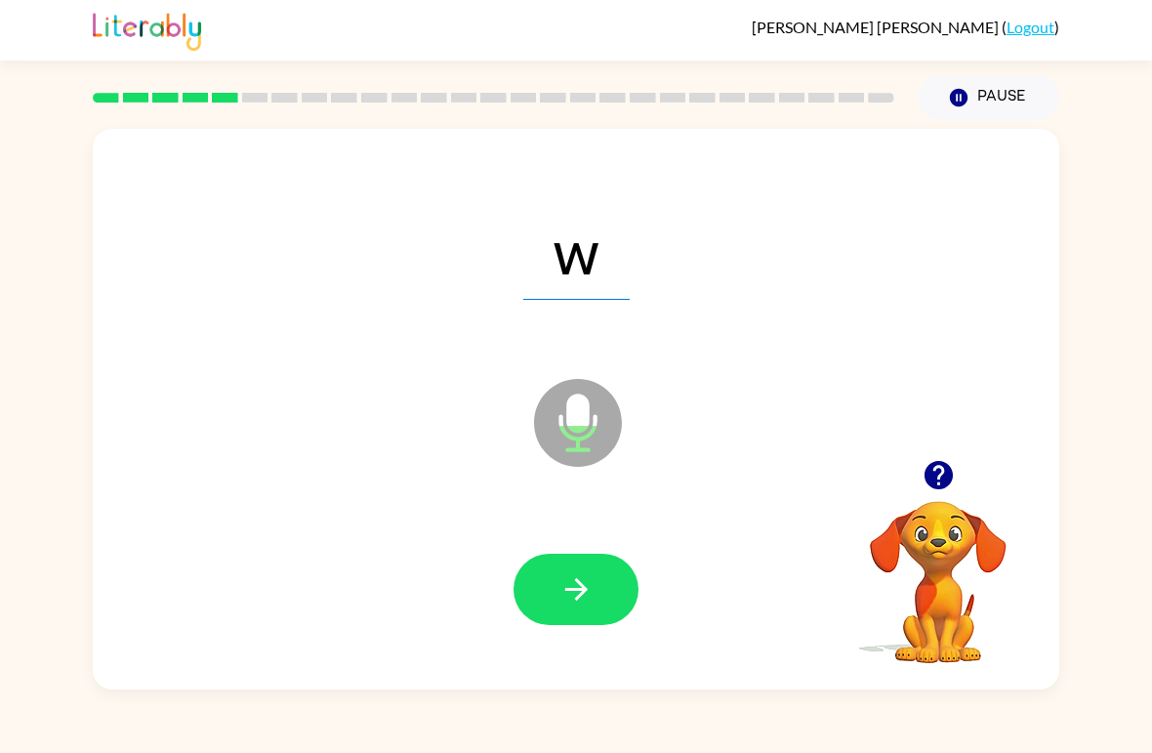
click at [570, 596] on icon "button" at bounding box center [577, 589] width 34 height 34
click at [560, 575] on icon "button" at bounding box center [577, 589] width 34 height 34
click at [551, 600] on button "button" at bounding box center [576, 589] width 125 height 71
click at [576, 657] on div at bounding box center [576, 590] width 928 height 161
click at [564, 610] on button "button" at bounding box center [576, 589] width 125 height 71
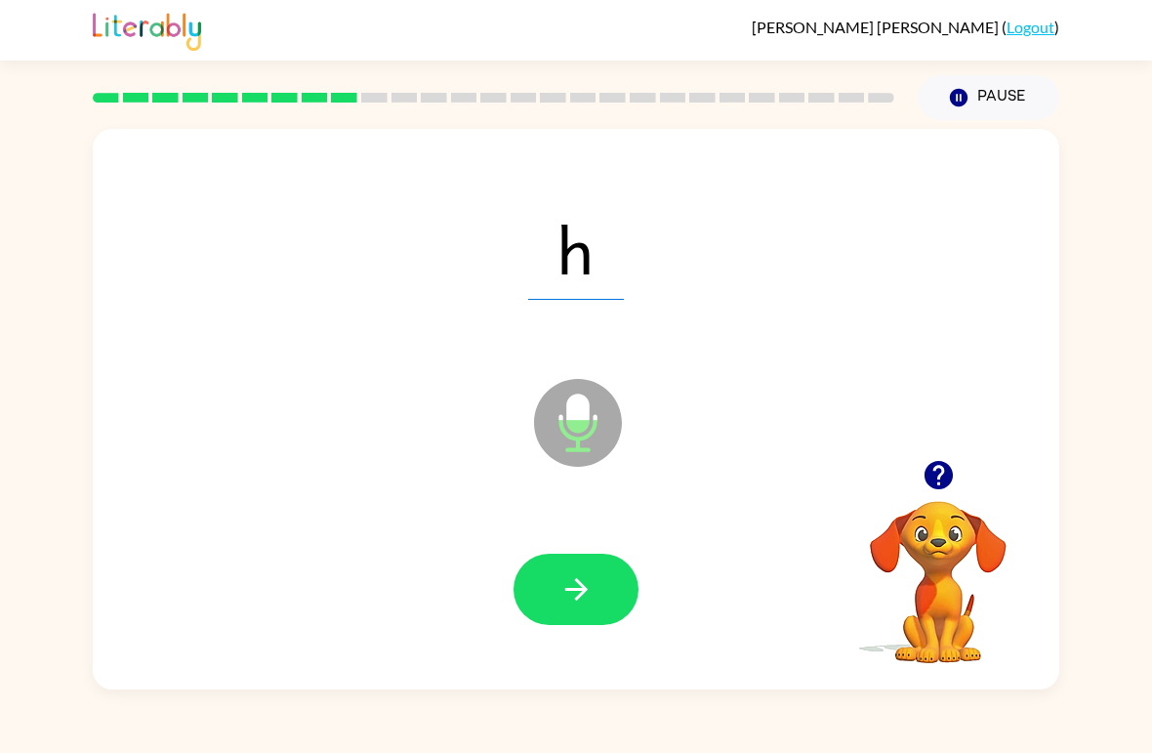
click at [592, 569] on button "button" at bounding box center [576, 589] width 125 height 71
click at [606, 585] on button "button" at bounding box center [576, 589] width 125 height 71
click at [592, 556] on button "button" at bounding box center [576, 589] width 125 height 71
click at [574, 603] on icon "button" at bounding box center [577, 589] width 34 height 34
click at [601, 592] on button "button" at bounding box center [576, 589] width 125 height 71
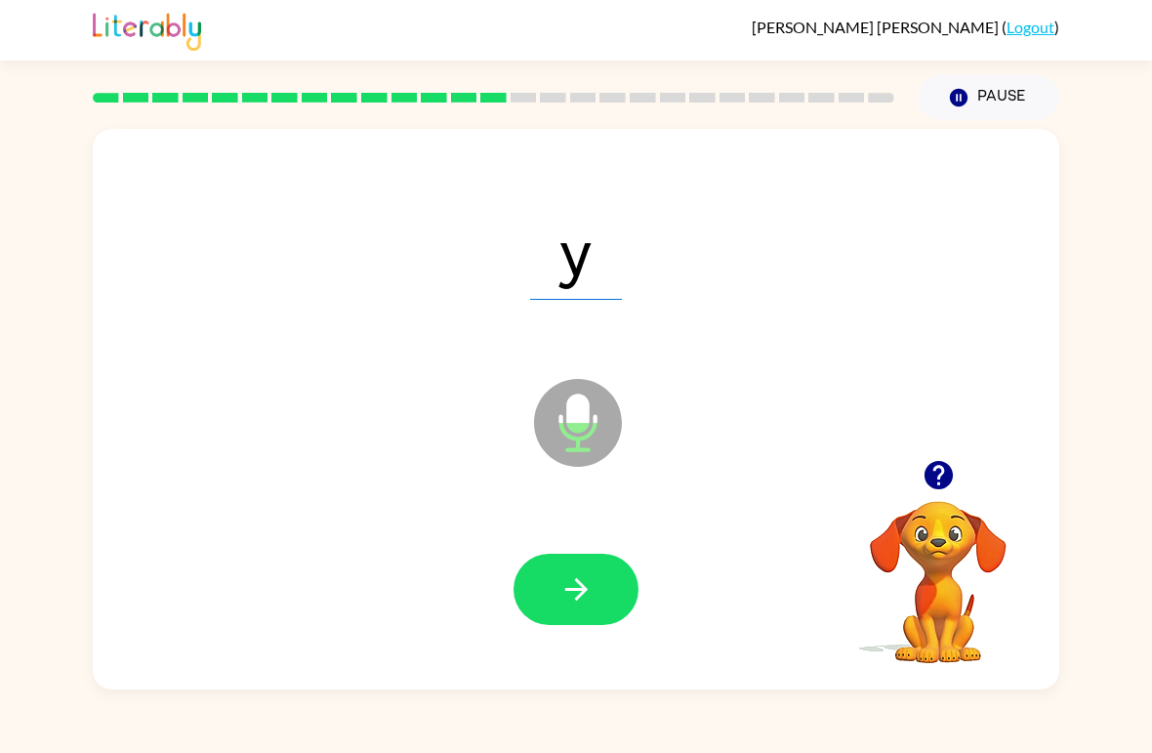
click at [590, 600] on icon "button" at bounding box center [577, 589] width 34 height 34
click at [588, 574] on icon "button" at bounding box center [577, 589] width 34 height 34
click at [591, 612] on button "button" at bounding box center [576, 589] width 125 height 71
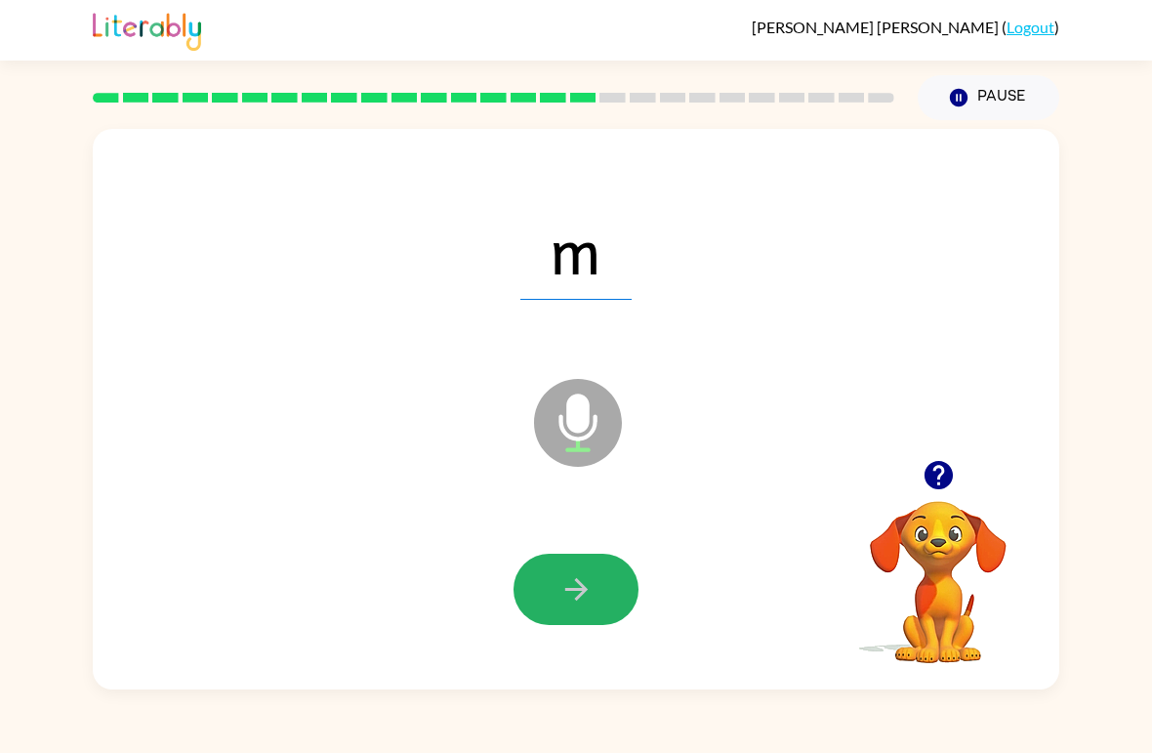
click at [595, 593] on button "button" at bounding box center [576, 589] width 125 height 71
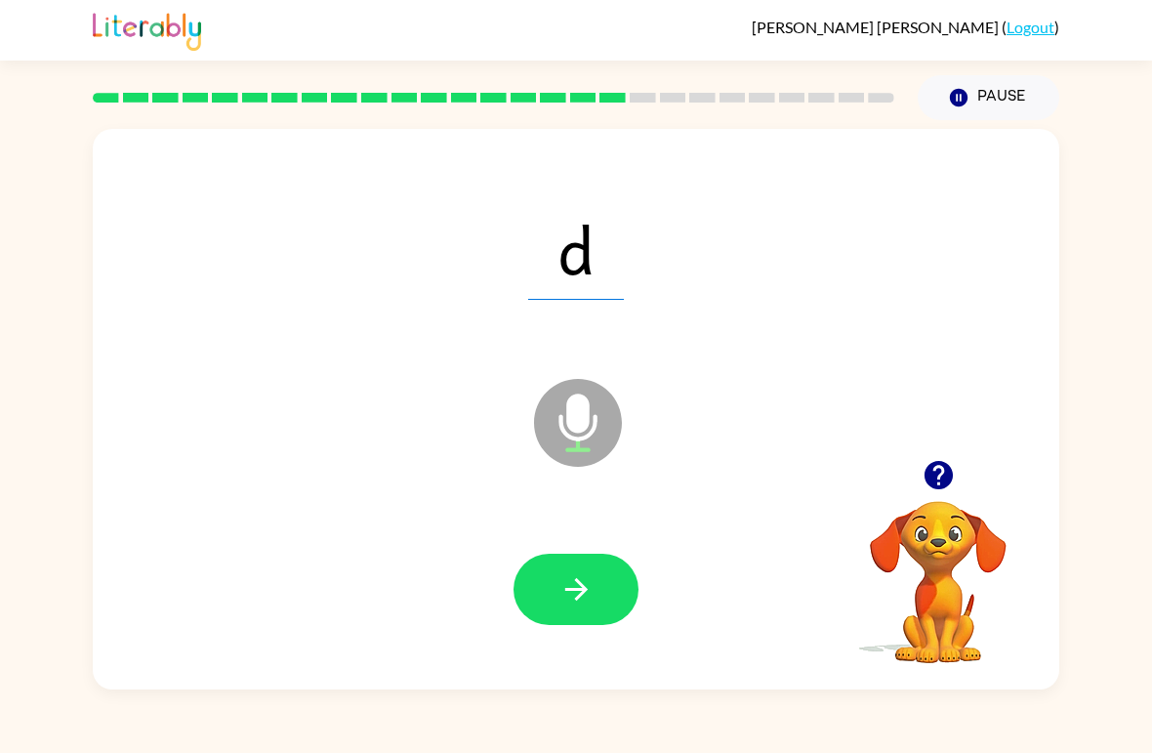
click at [585, 595] on icon "button" at bounding box center [577, 589] width 34 height 34
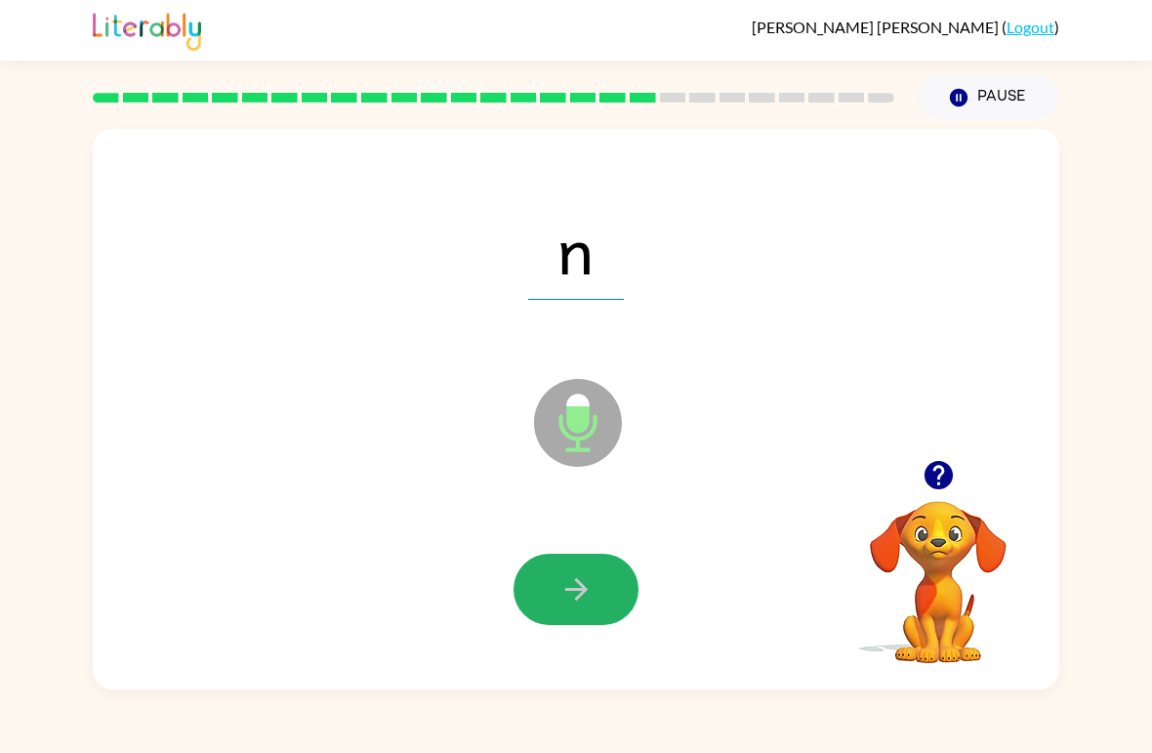
click at [569, 592] on icon "button" at bounding box center [575, 589] width 22 height 22
click at [589, 600] on icon "button" at bounding box center [577, 589] width 34 height 34
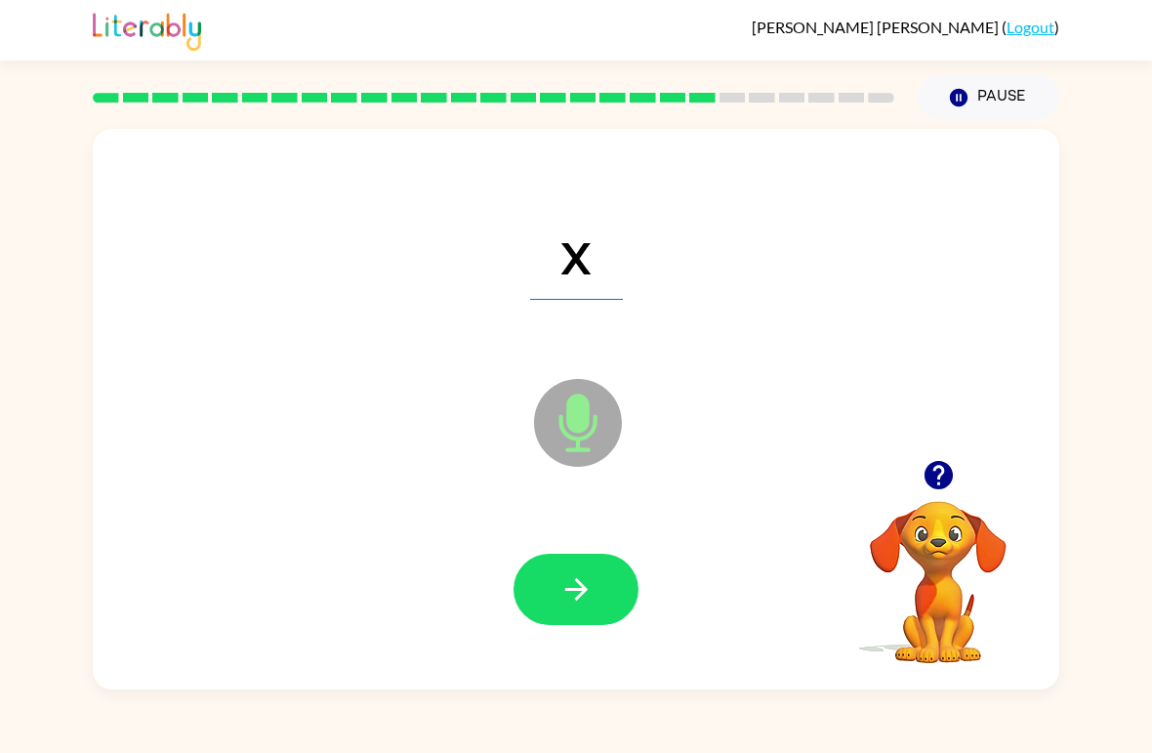
click at [568, 575] on icon "button" at bounding box center [577, 589] width 34 height 34
click at [597, 595] on button "button" at bounding box center [576, 589] width 125 height 71
click at [607, 606] on button "button" at bounding box center [576, 589] width 125 height 71
click at [569, 572] on button "button" at bounding box center [576, 589] width 125 height 71
click at [586, 586] on icon "button" at bounding box center [577, 589] width 34 height 34
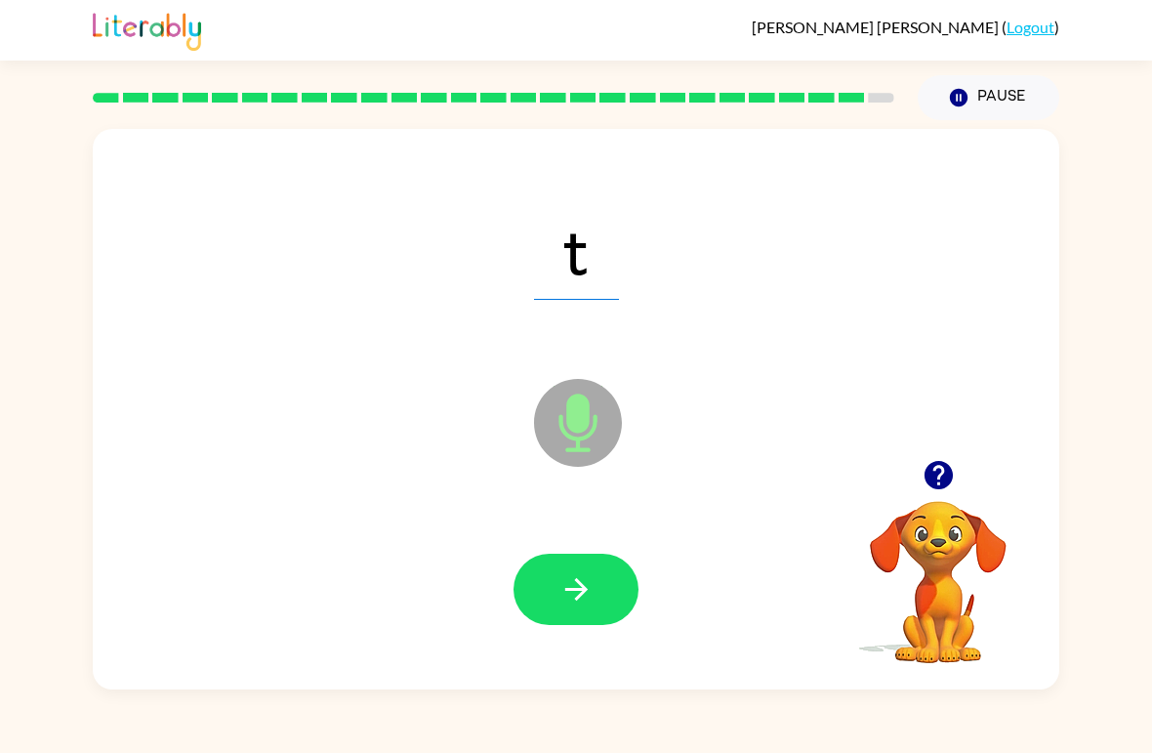
click at [567, 606] on icon "button" at bounding box center [577, 589] width 34 height 34
